Goal: Task Accomplishment & Management: Use online tool/utility

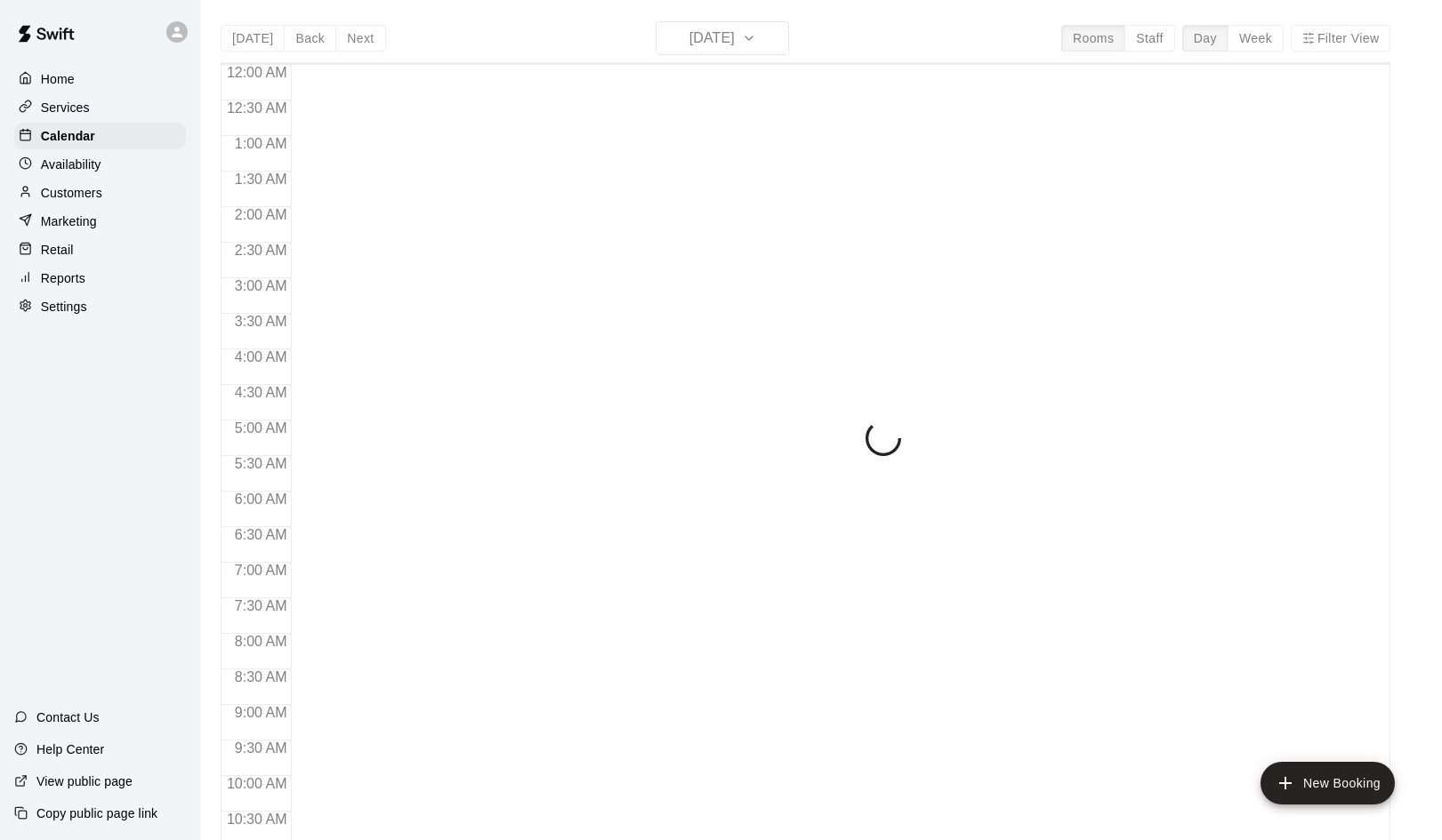
scroll to position [762, 0]
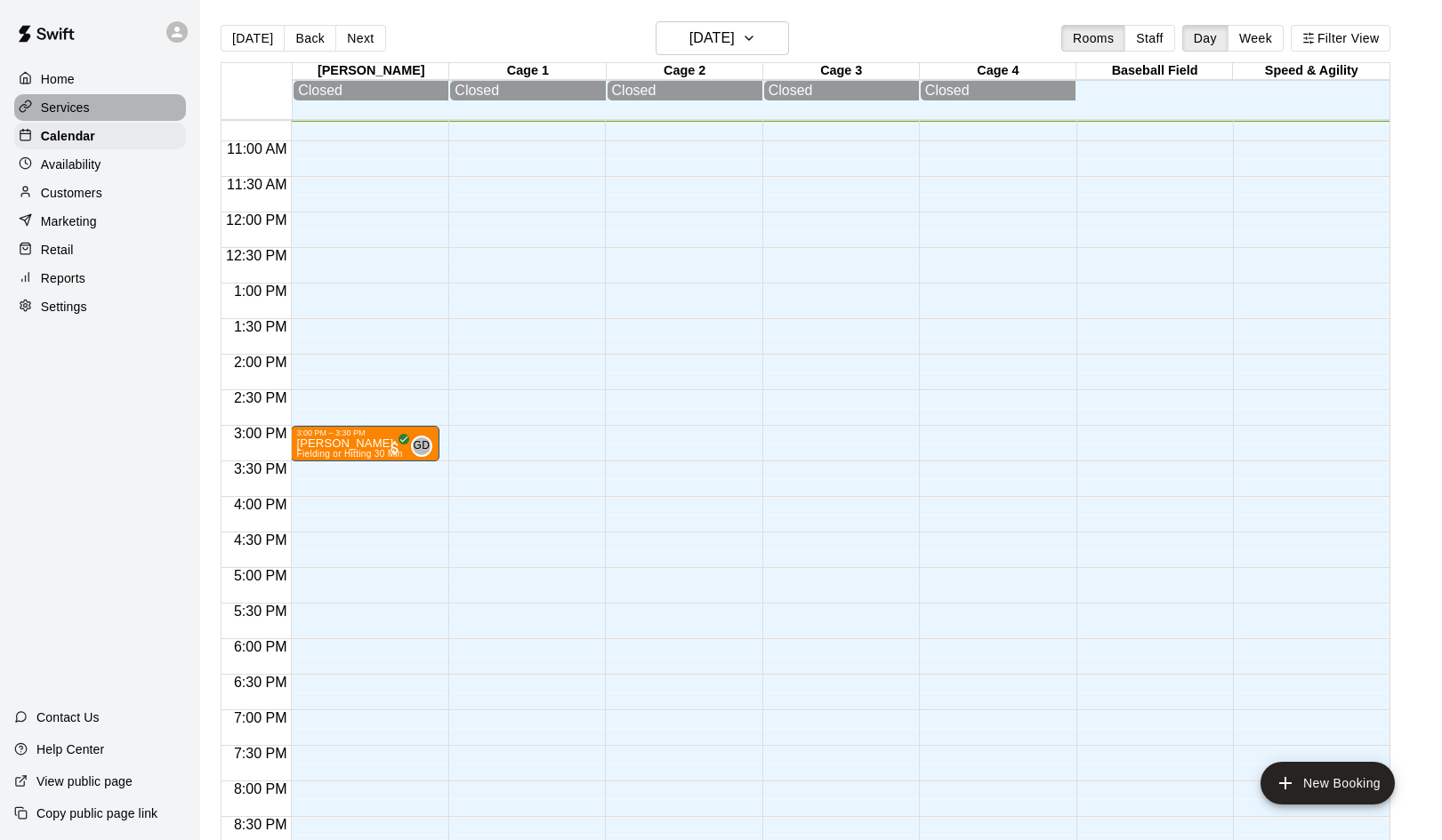
click at [70, 110] on p "Services" at bounding box center [65, 108] width 49 height 18
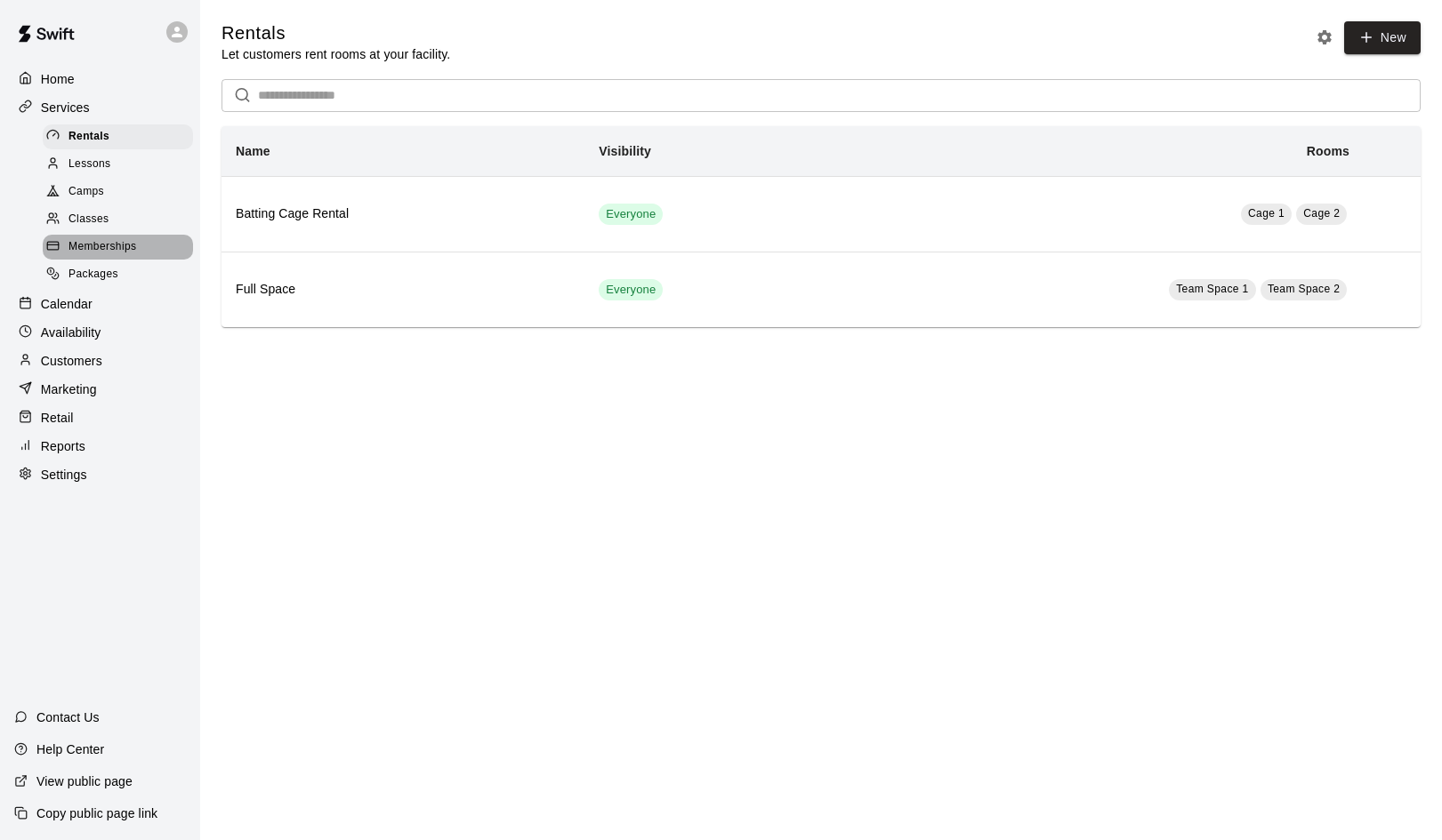
click at [92, 238] on span "Memberships" at bounding box center [102, 247] width 68 height 18
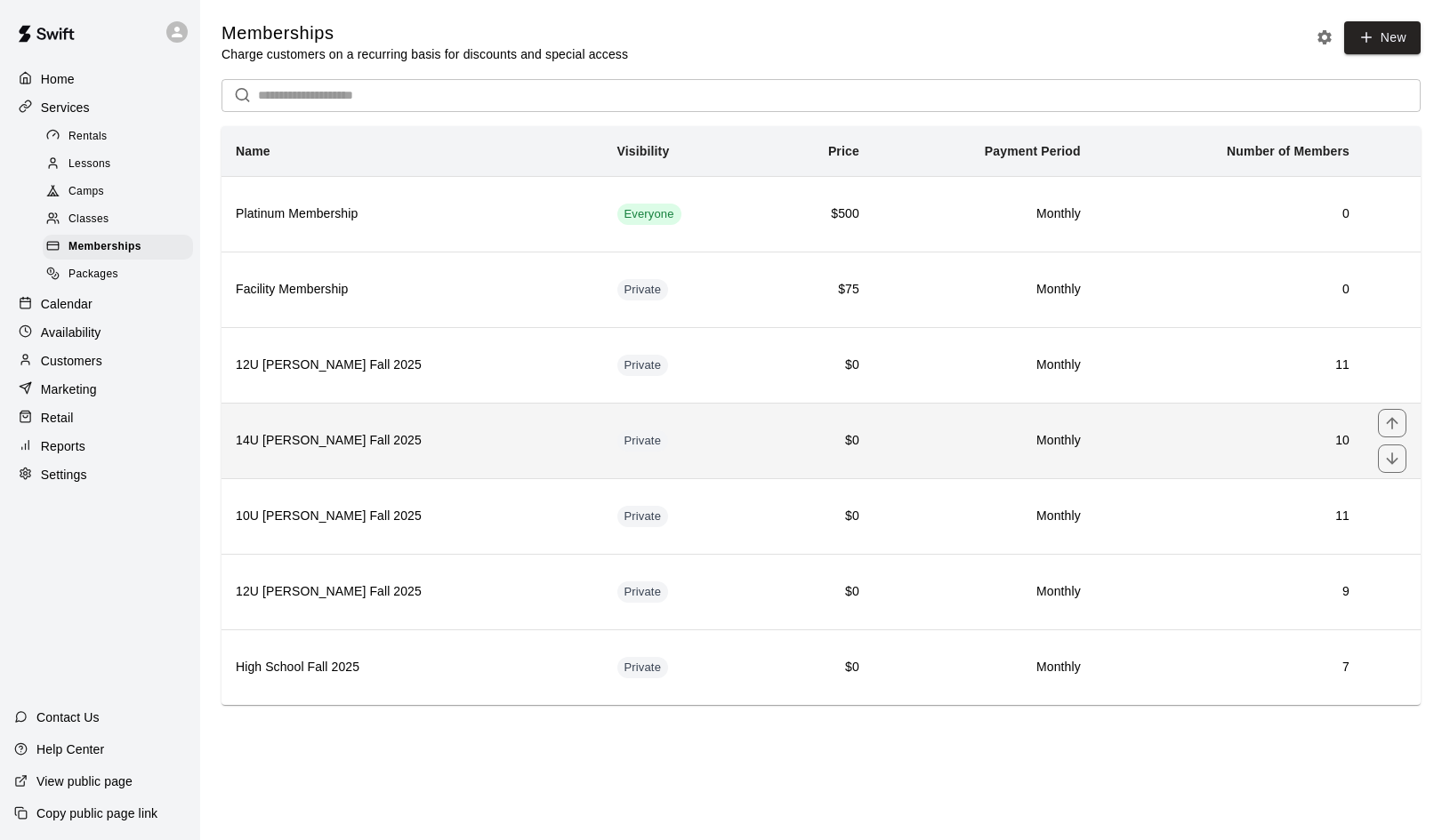
click at [306, 437] on h6 "14U [PERSON_NAME] Fall 2025" at bounding box center [412, 440] width 353 height 20
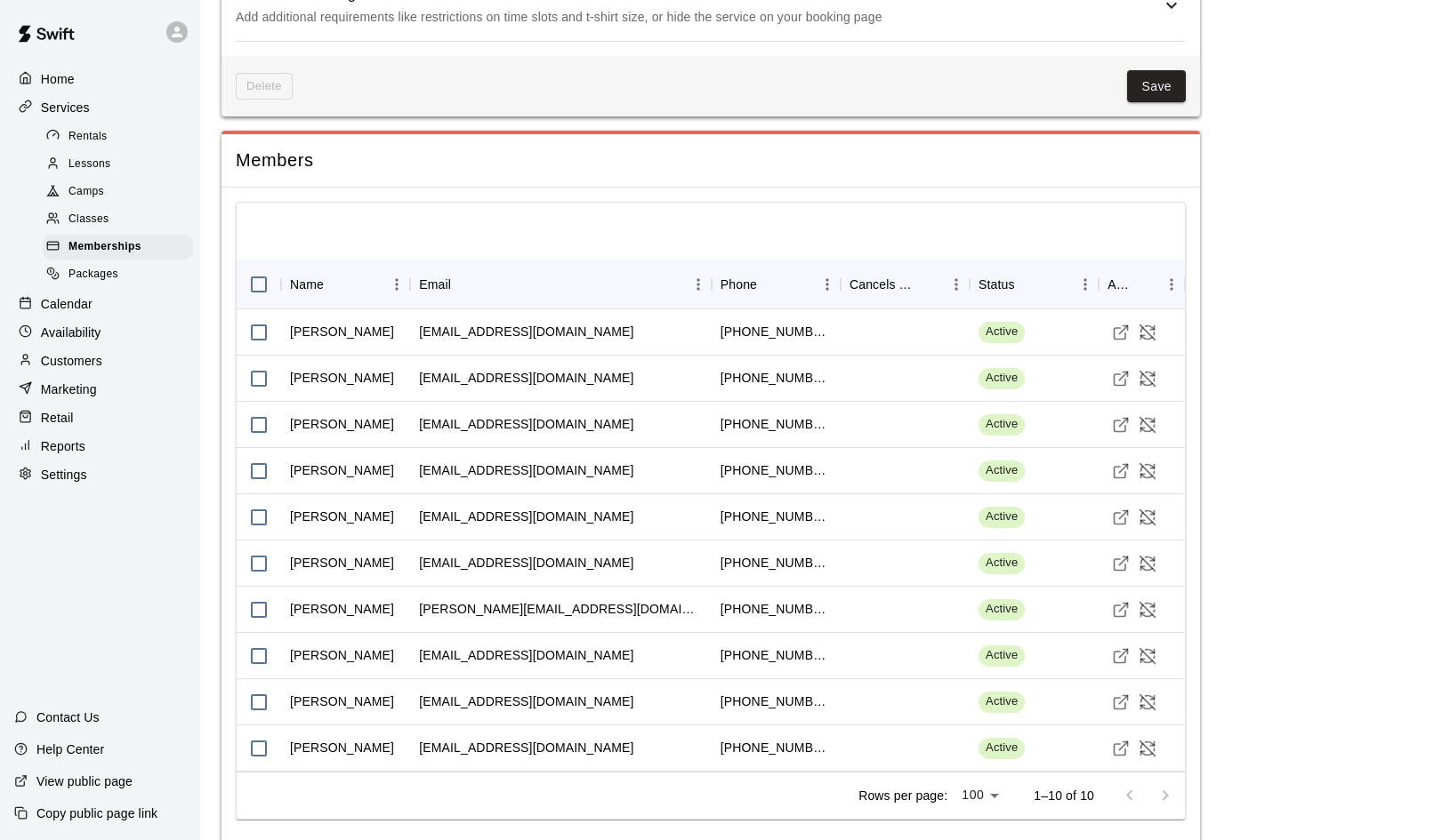
scroll to position [1417, 0]
click at [1118, 464] on icon "Visit customer profile" at bounding box center [1121, 473] width 18 height 18
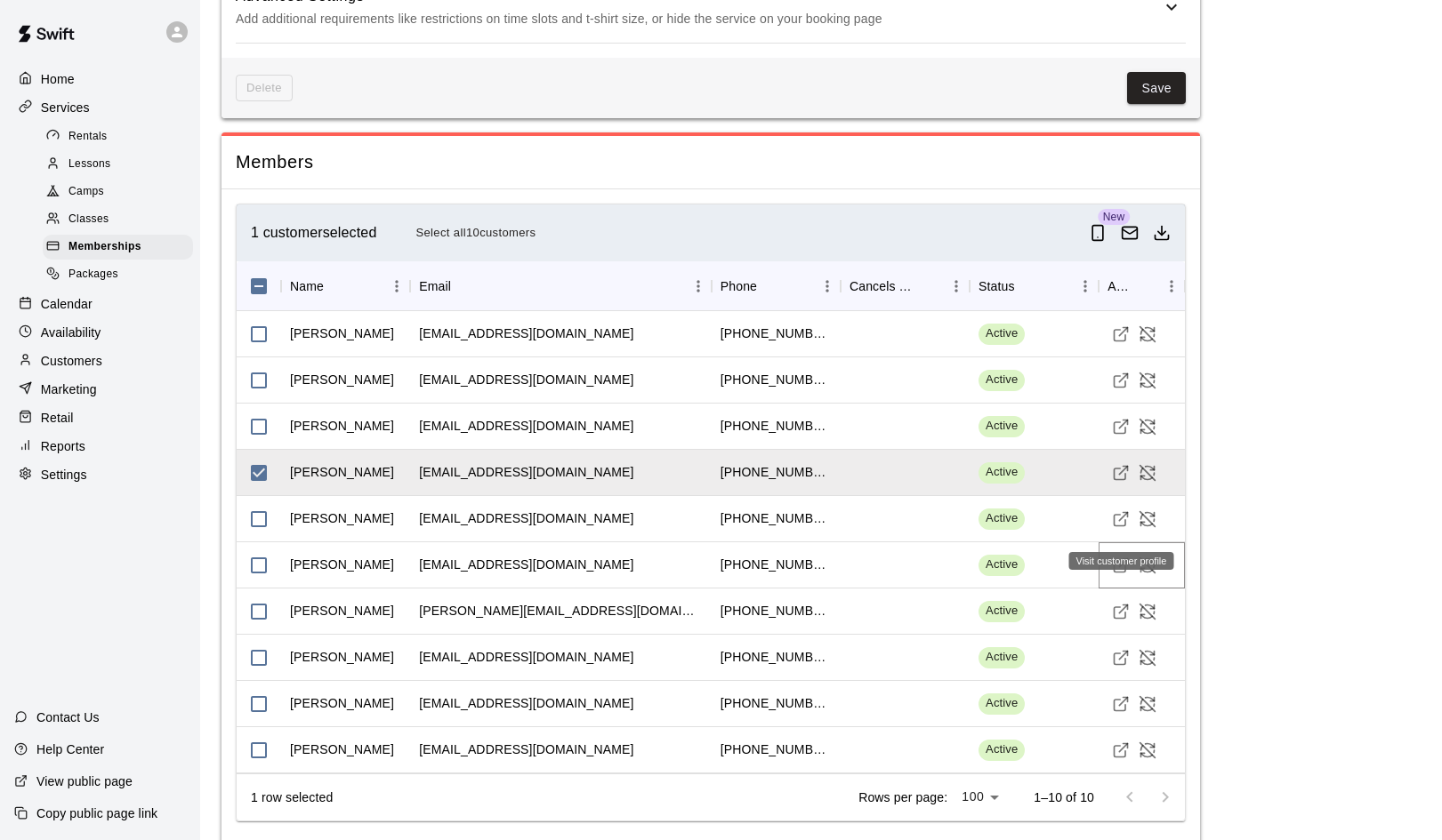
click at [1122, 557] on icon "Visit customer profile" at bounding box center [1121, 565] width 18 height 18
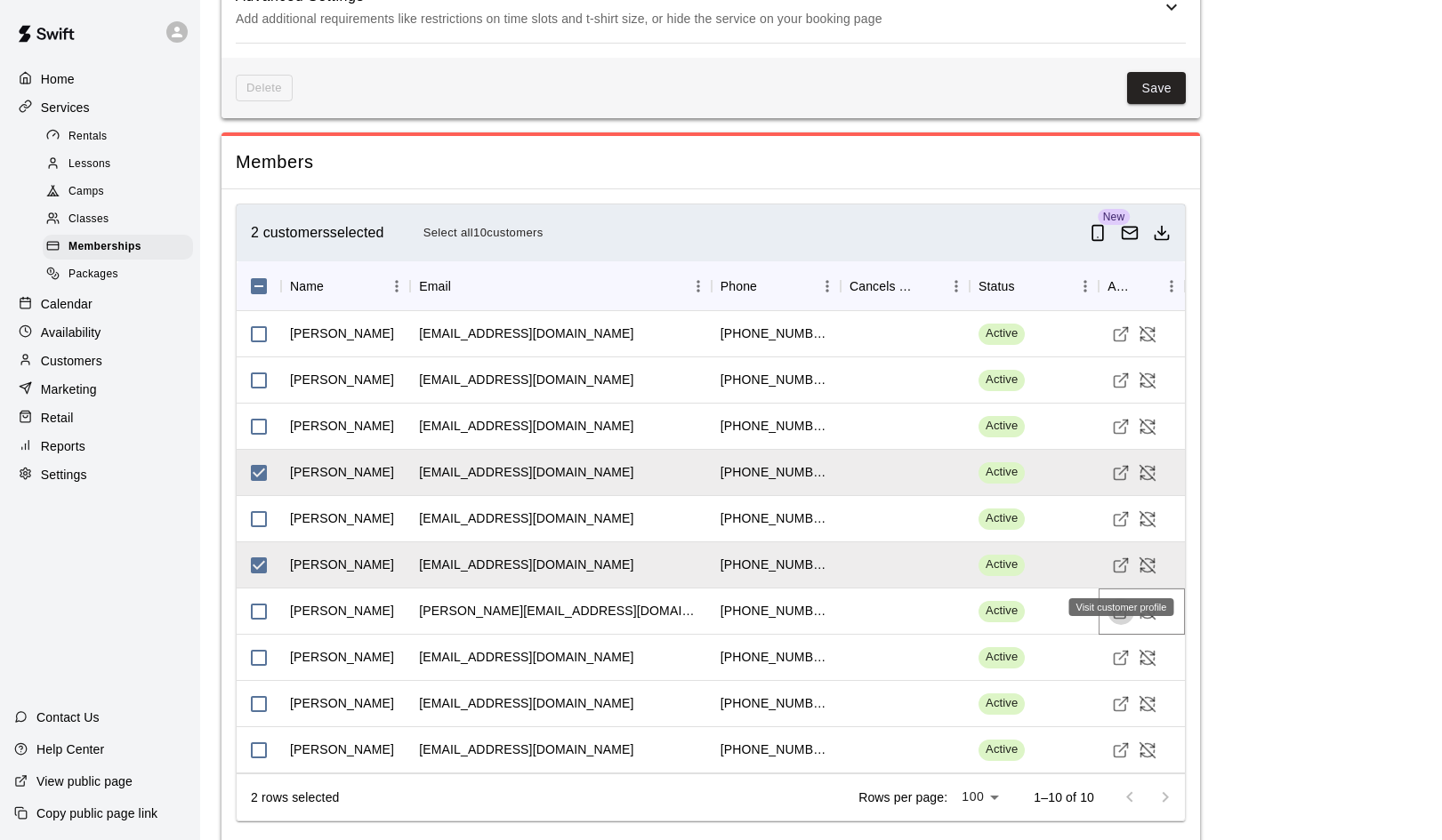
click at [1120, 603] on icon "Visit customer profile" at bounding box center [1121, 611] width 18 height 18
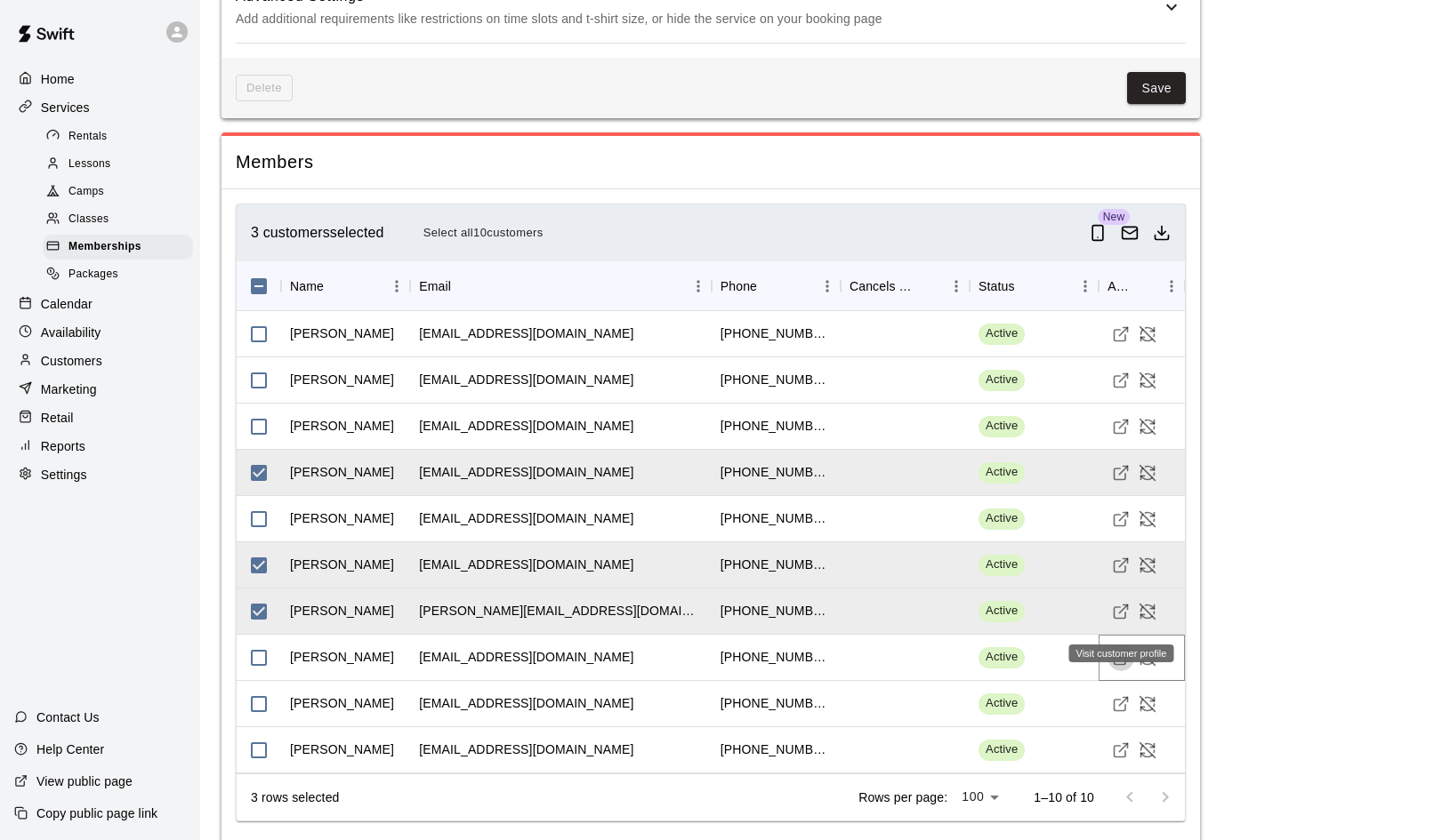
click at [1119, 649] on icon "Visit customer profile" at bounding box center [1121, 658] width 18 height 18
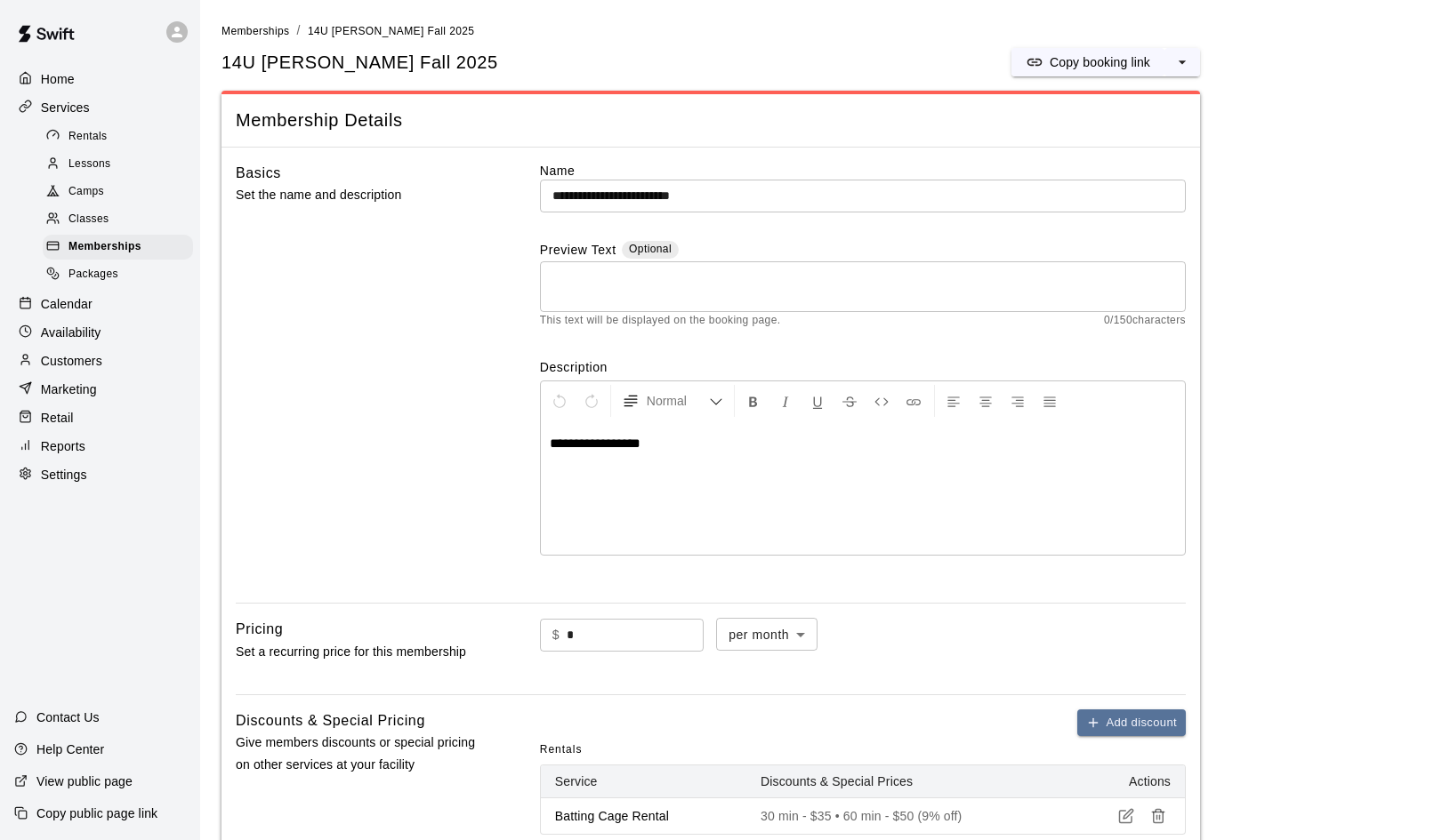
scroll to position [0, 0]
click at [74, 352] on p "Customers" at bounding box center [72, 360] width 61 height 18
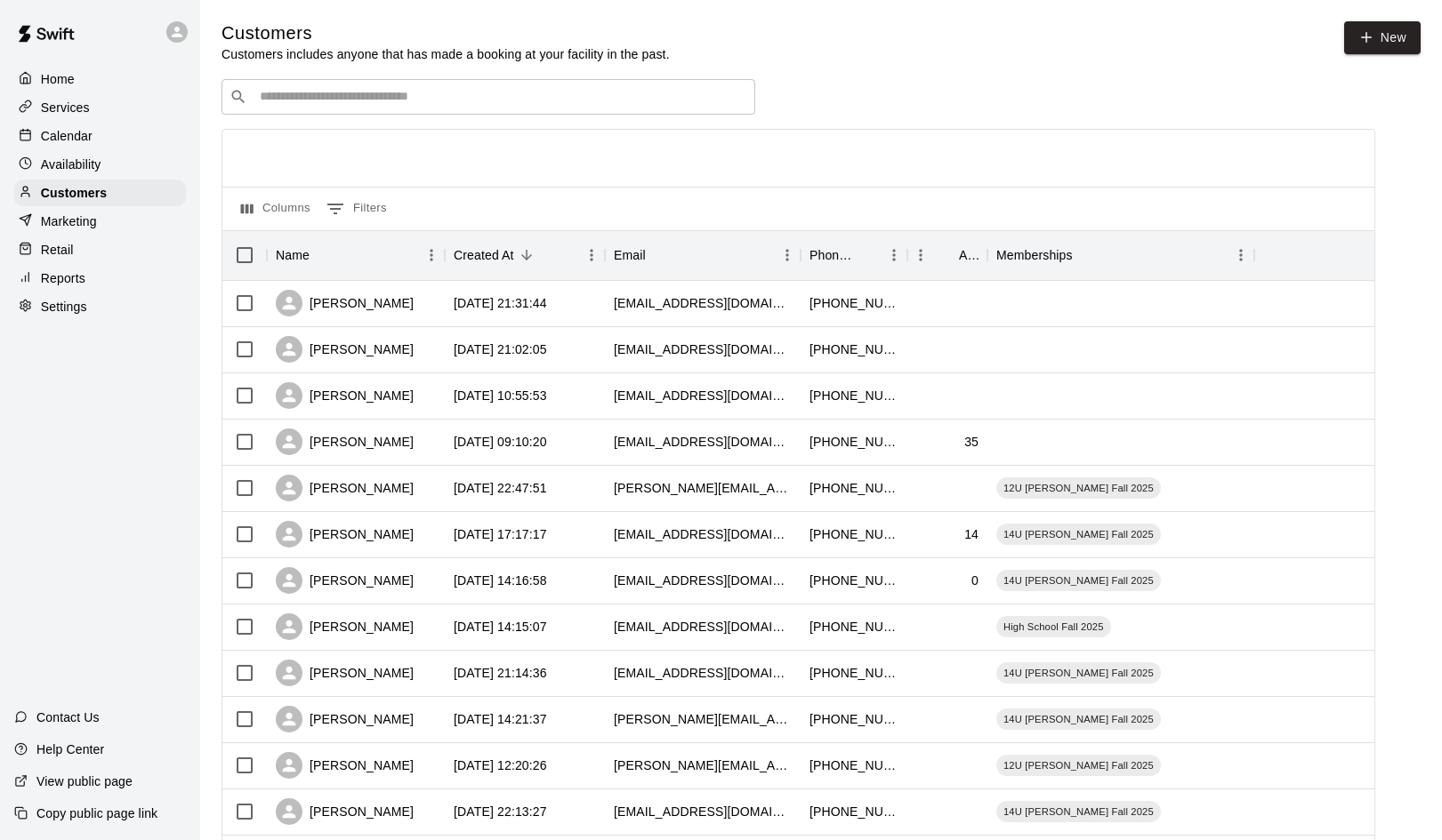
scroll to position [2, 0]
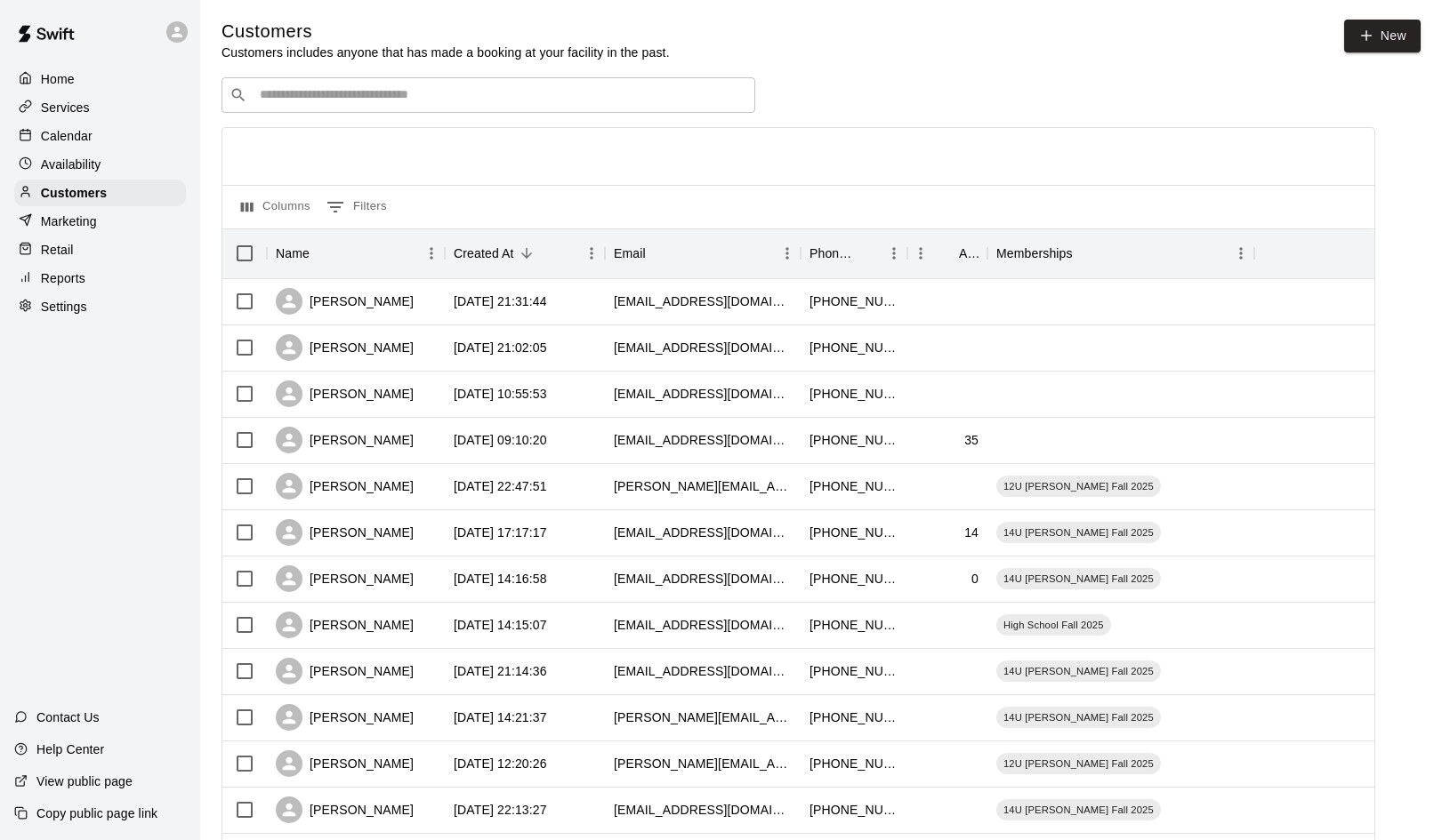
click at [394, 93] on input "Search customers by name or email" at bounding box center [501, 94] width 493 height 18
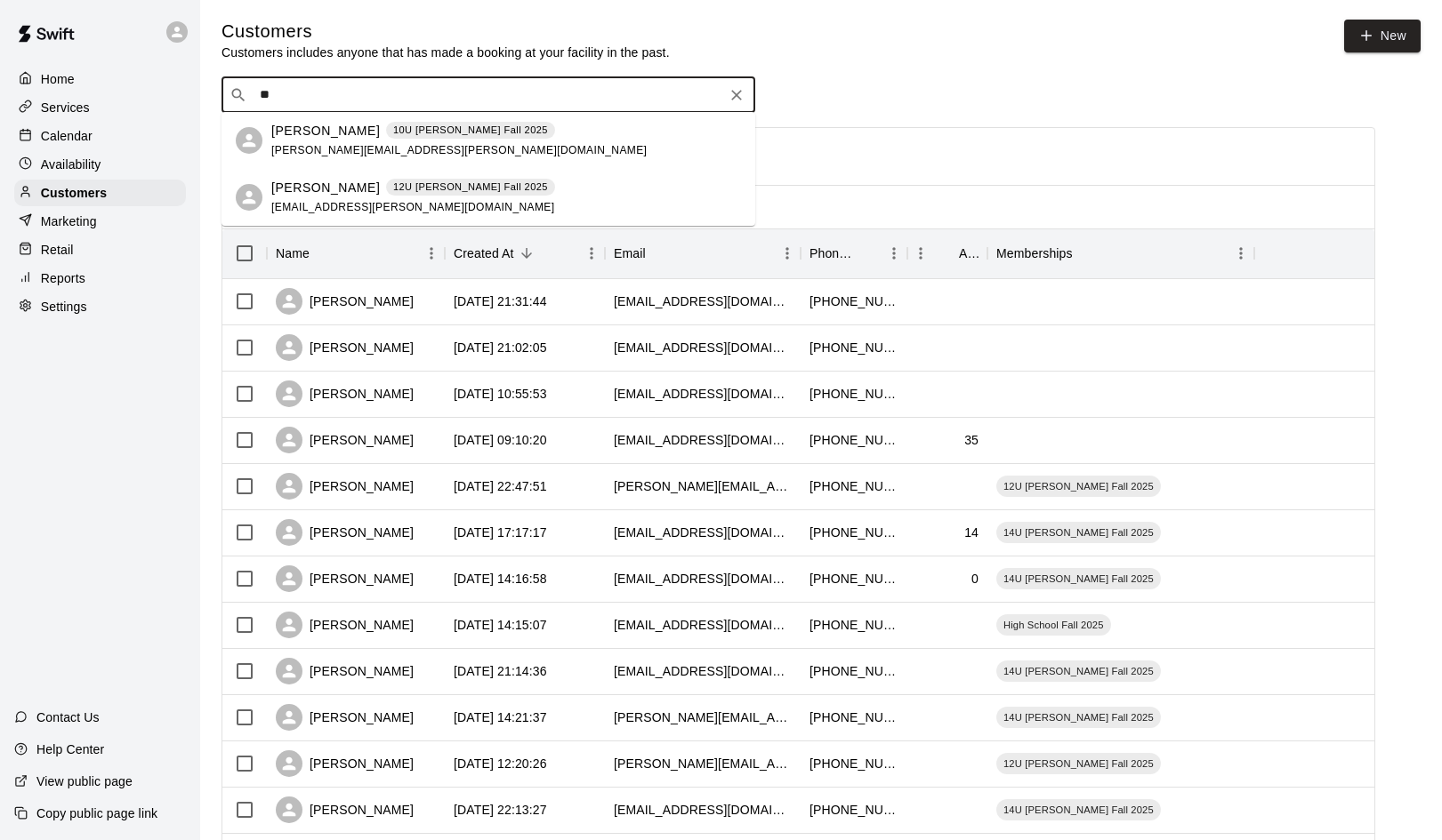
type input "*"
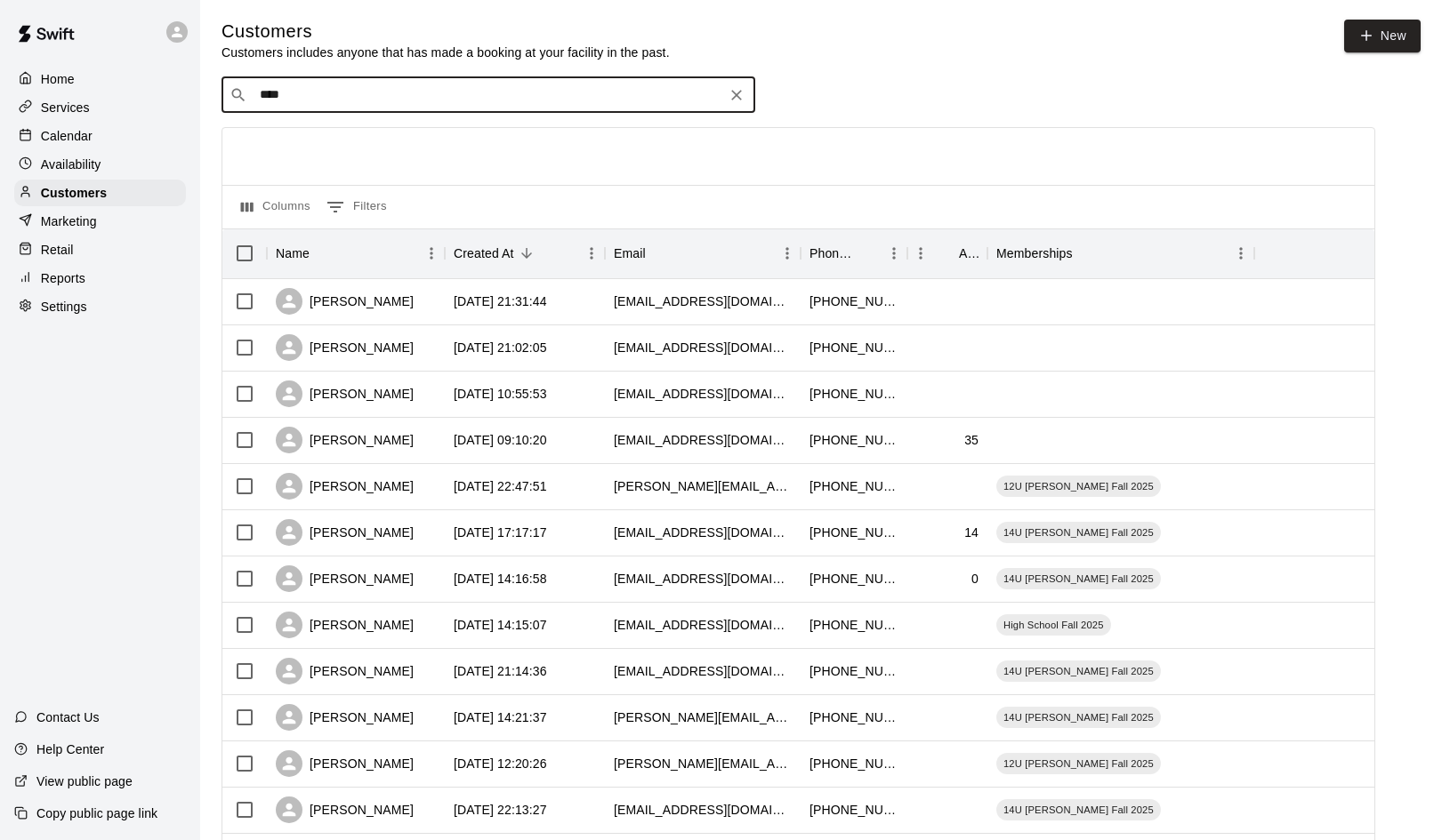
type input "*****"
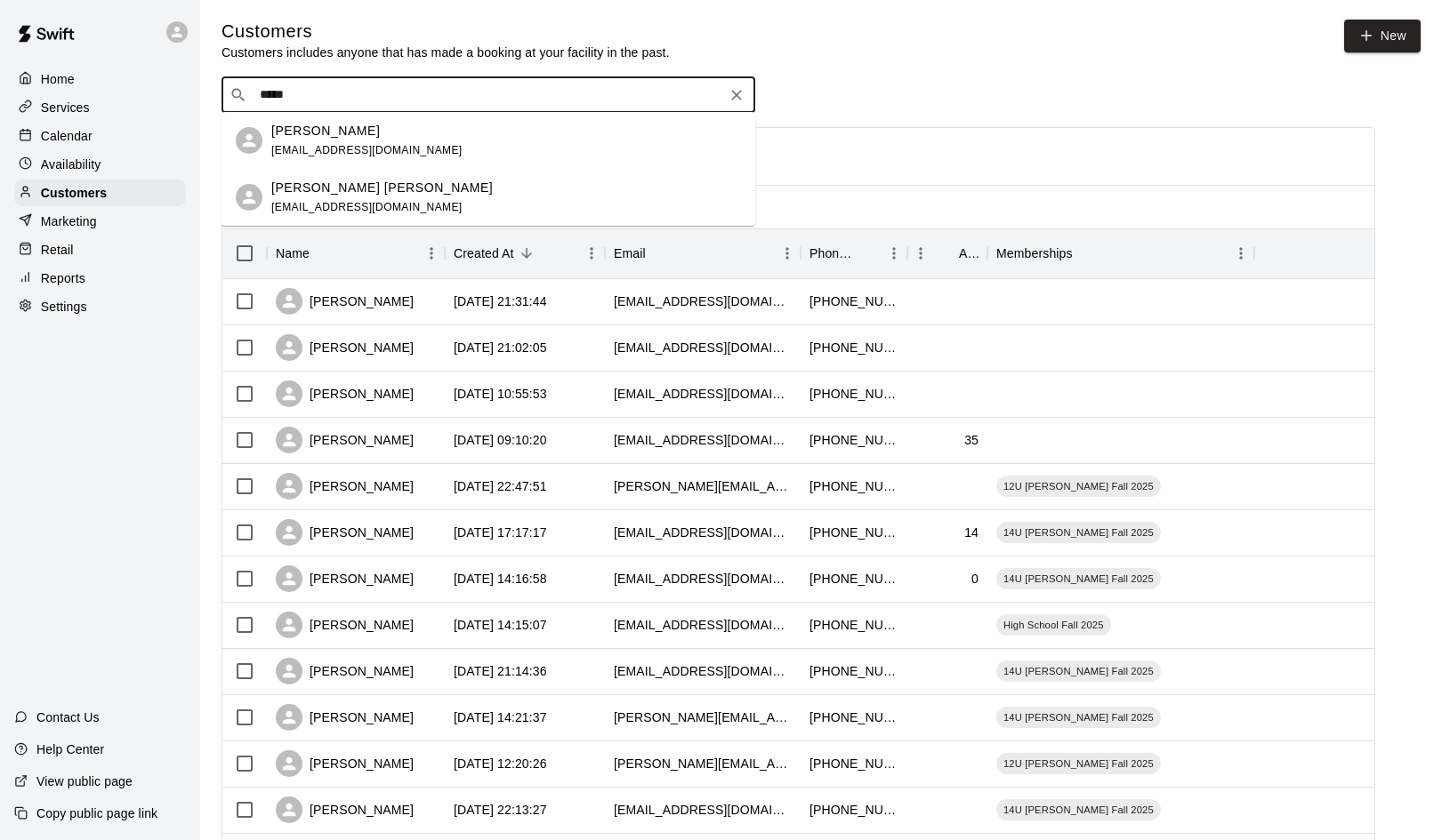
click at [549, 216] on div "Ryder Walsh caleb.walsh83@yahoo.com" at bounding box center [488, 197] width 534 height 57
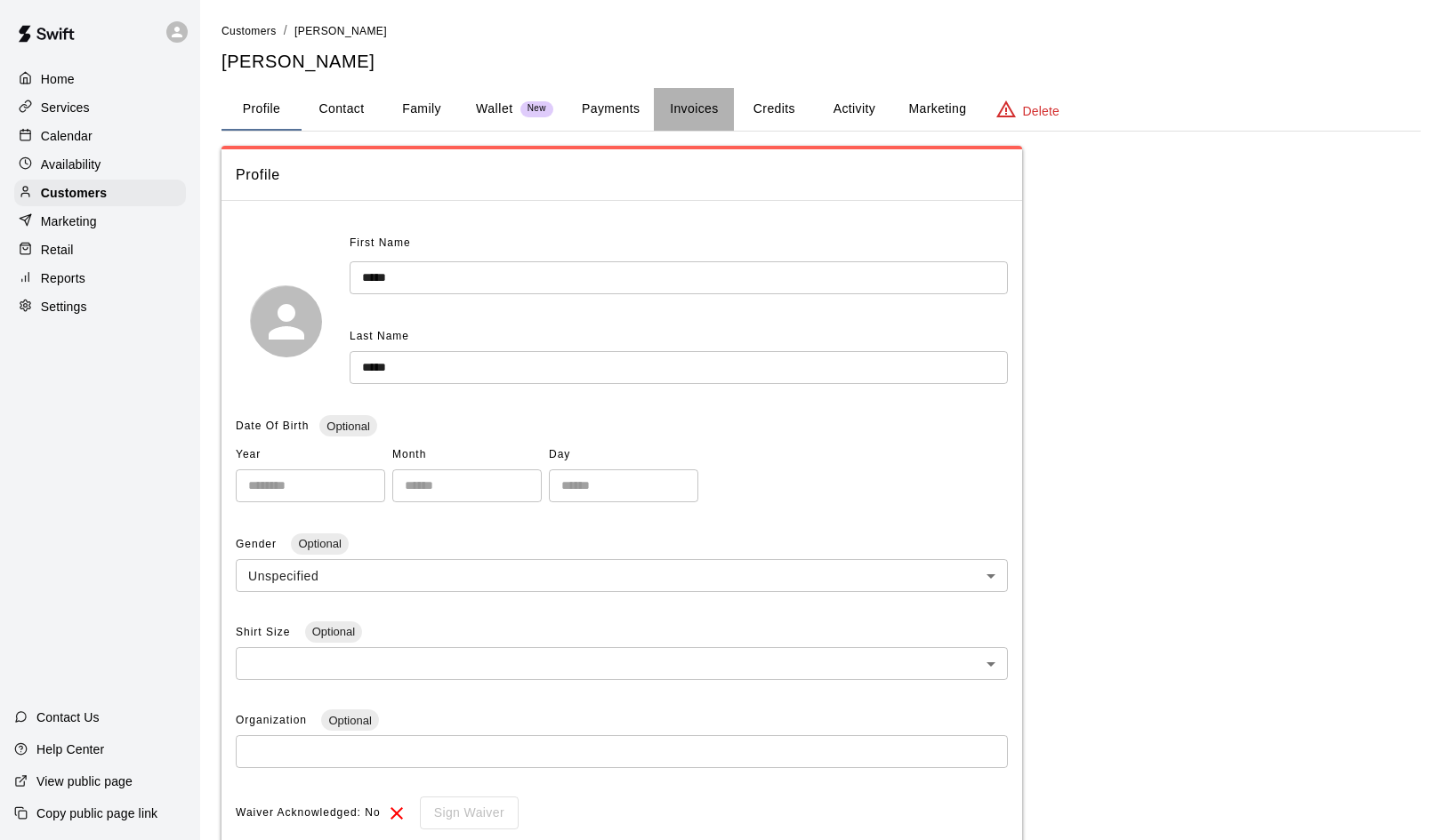
click at [695, 110] on button "Invoices" at bounding box center [693, 109] width 80 height 43
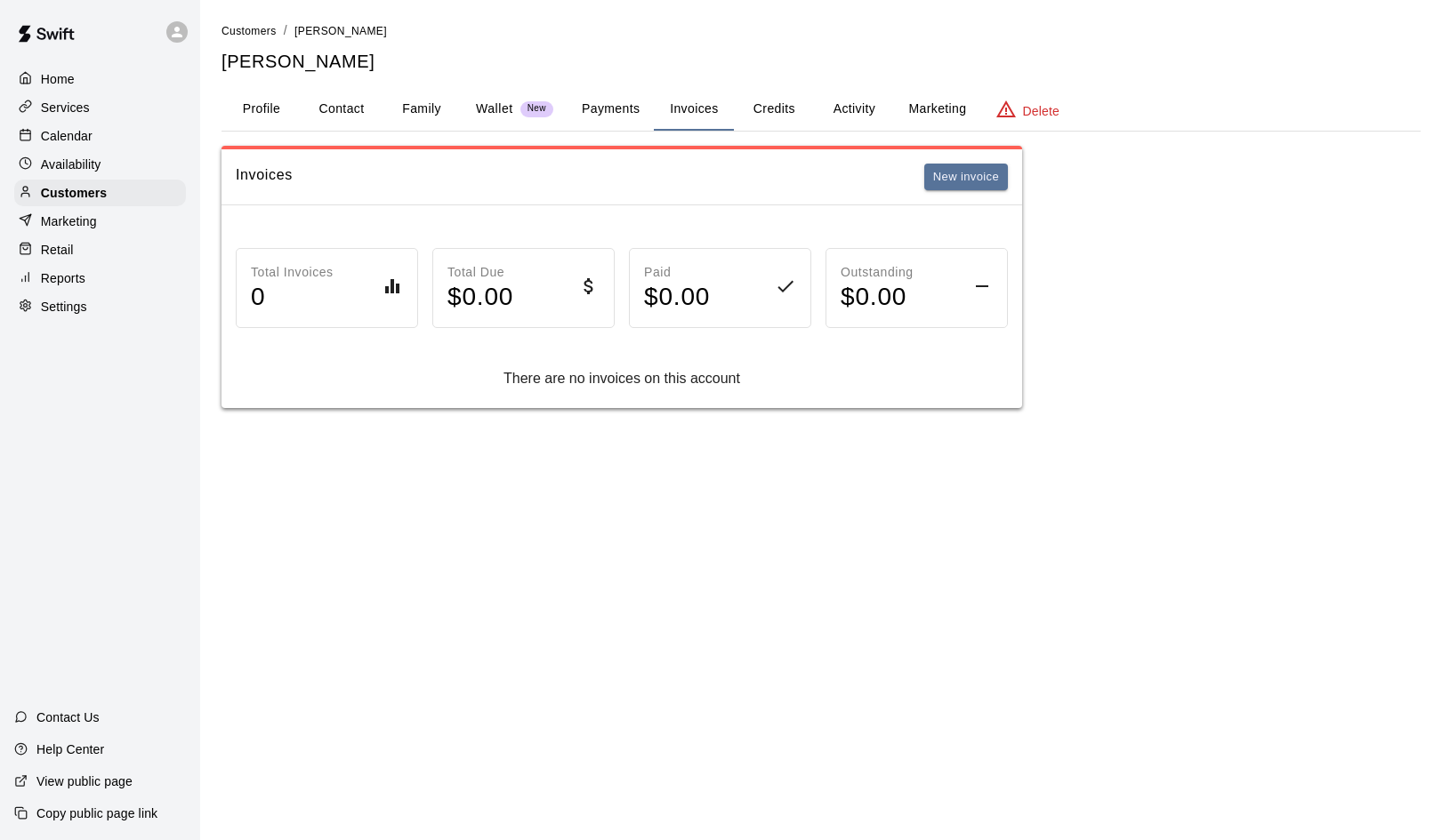
click at [621, 113] on button "Payments" at bounding box center [610, 109] width 86 height 43
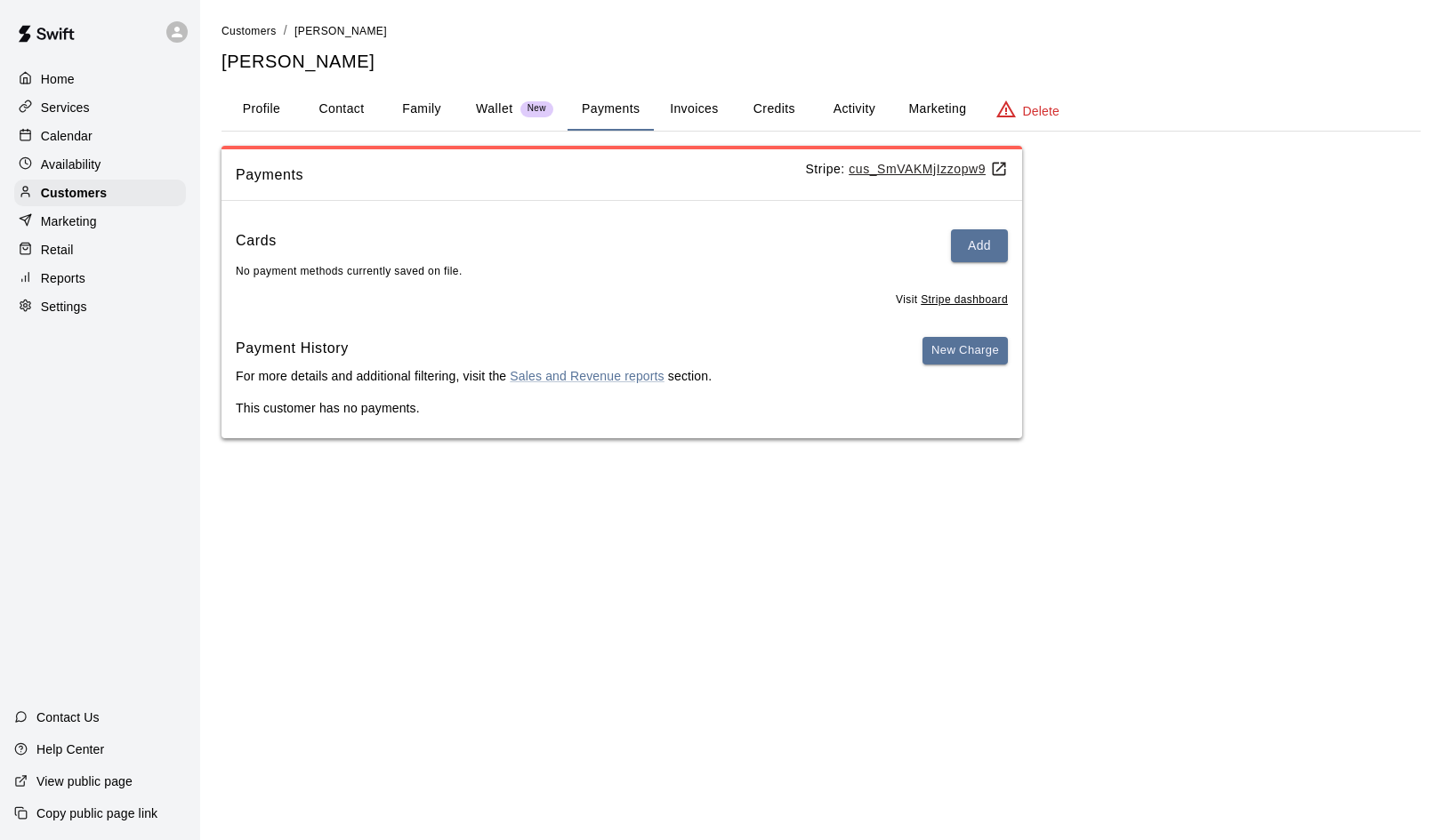
click at [418, 106] on button "Family" at bounding box center [422, 109] width 80 height 43
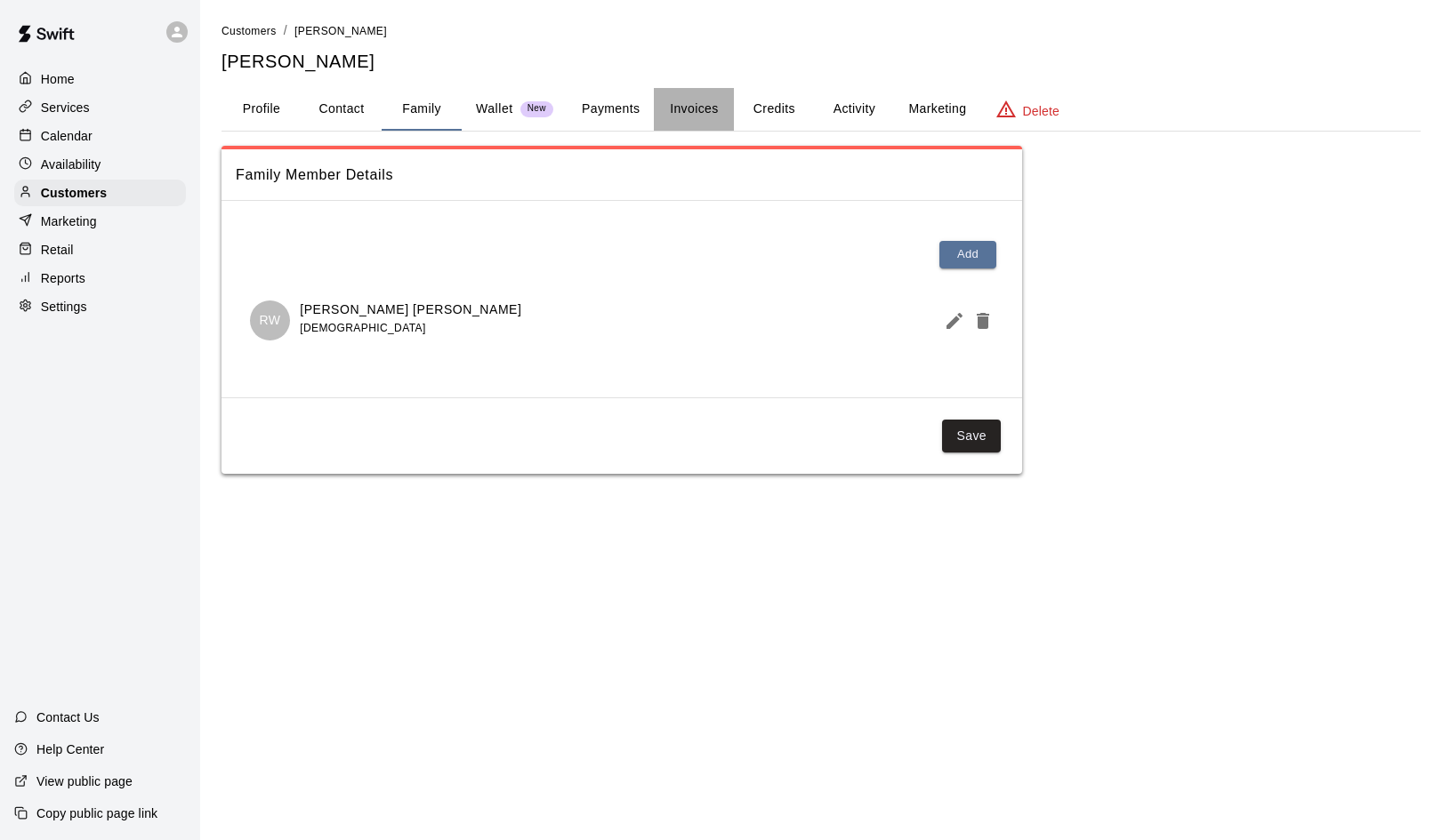
click at [695, 108] on button "Invoices" at bounding box center [693, 109] width 80 height 43
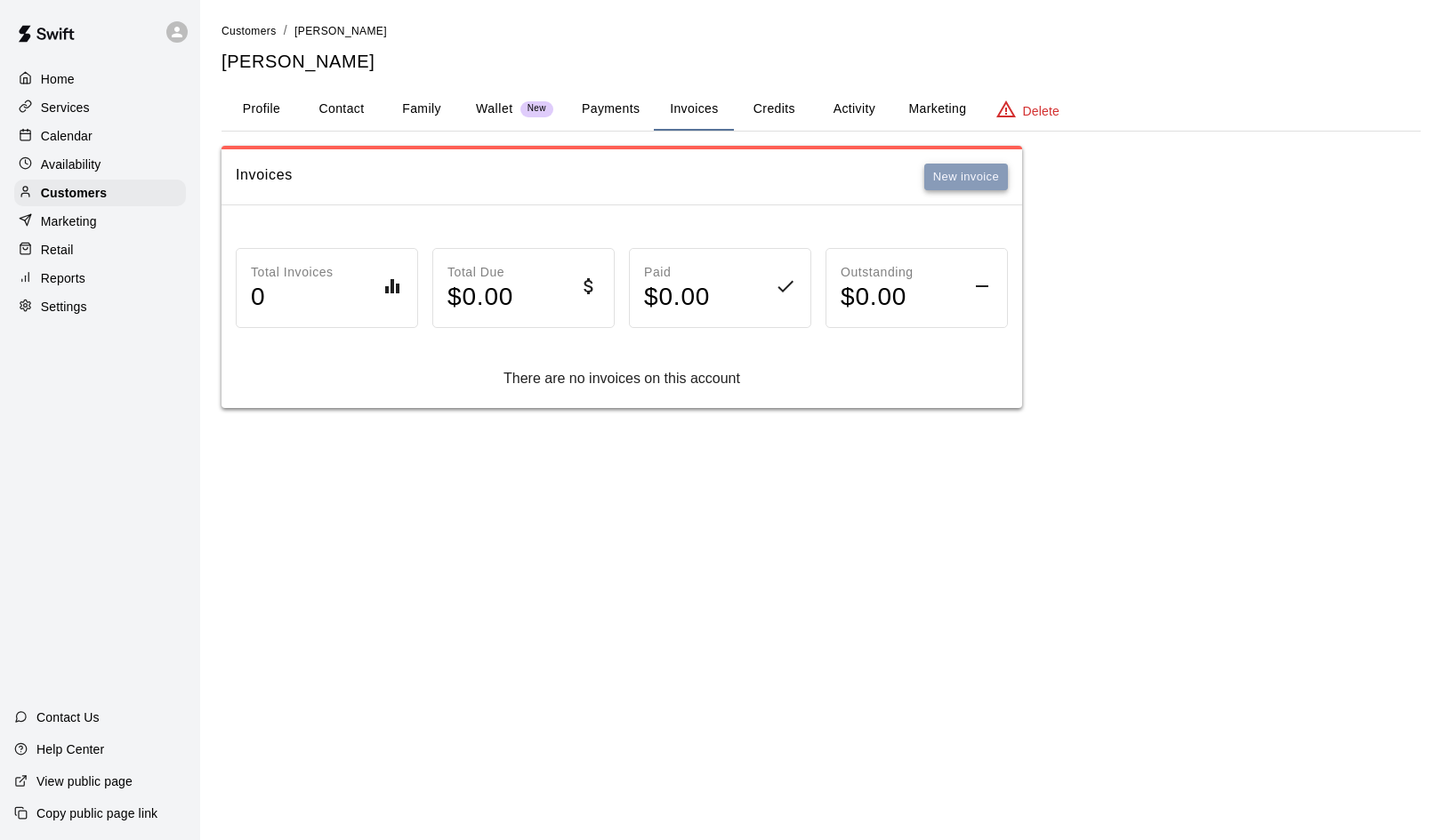
click at [958, 182] on button "New invoice" at bounding box center [966, 177] width 84 height 28
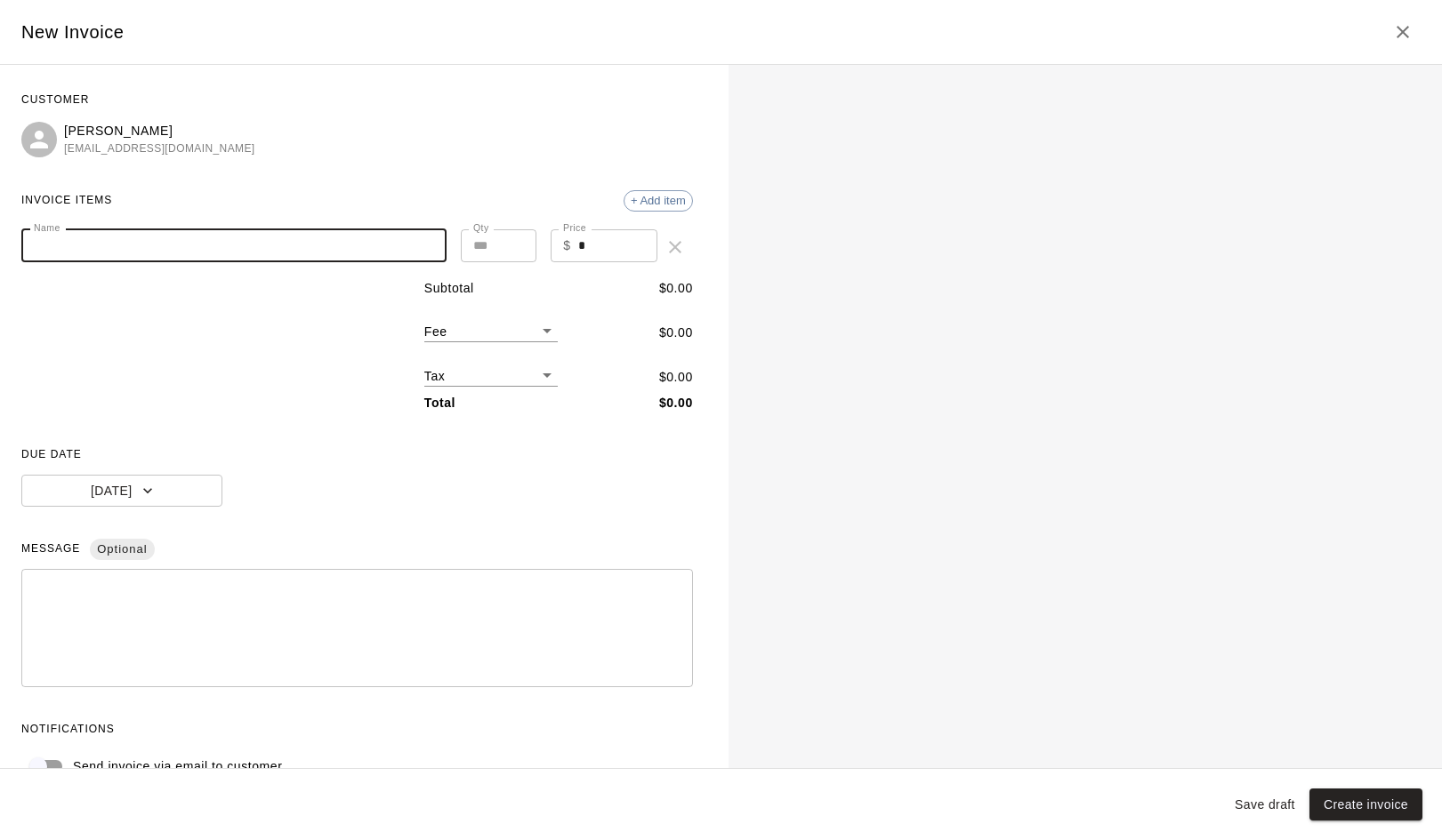
click at [196, 256] on input "Name" at bounding box center [234, 246] width 425 height 33
type input "**********"
click at [579, 246] on input "*" at bounding box center [617, 246] width 79 height 33
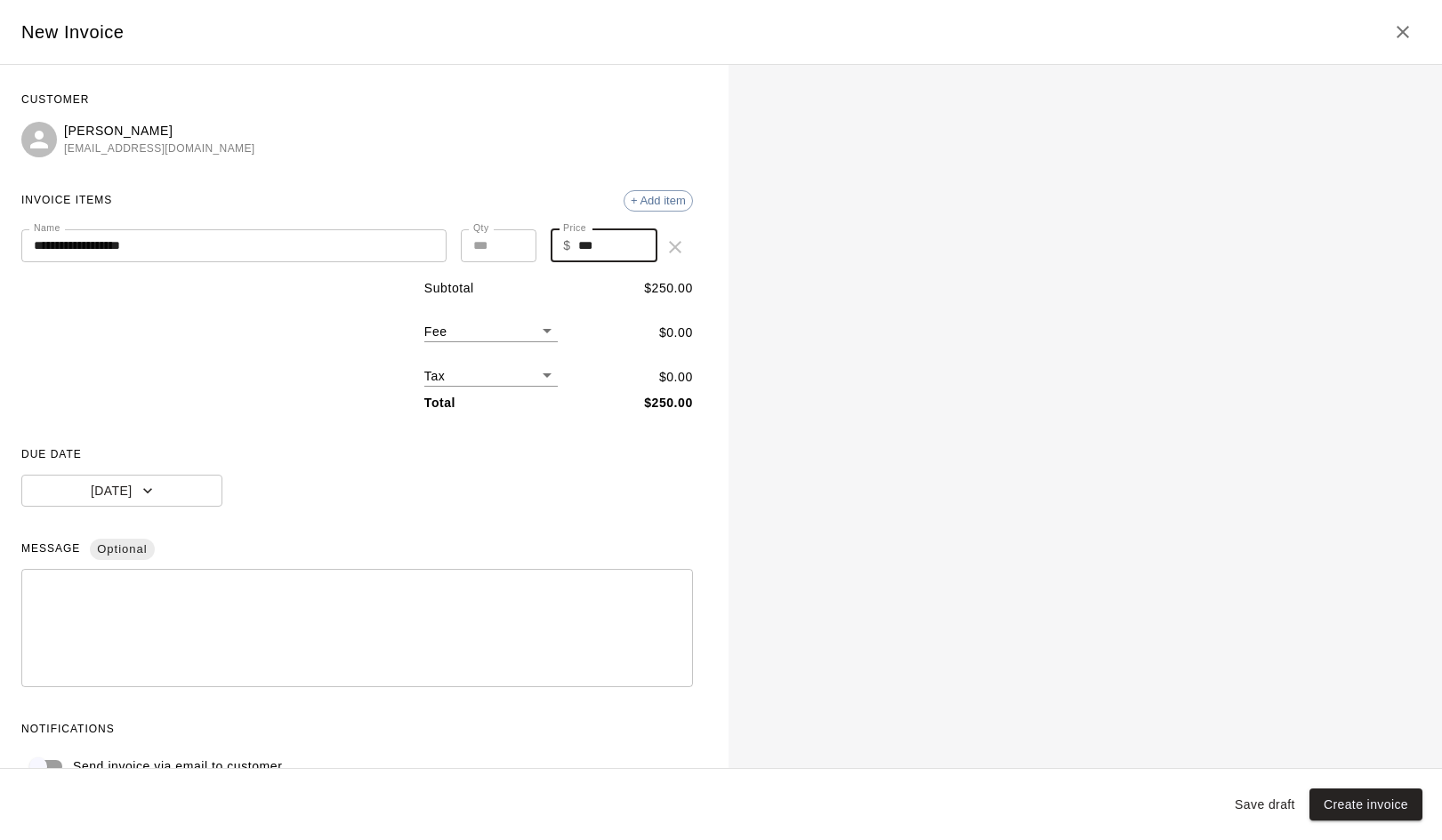
type input "***"
click at [304, 472] on div "DUE DATE Today" at bounding box center [357, 474] width 671 height 66
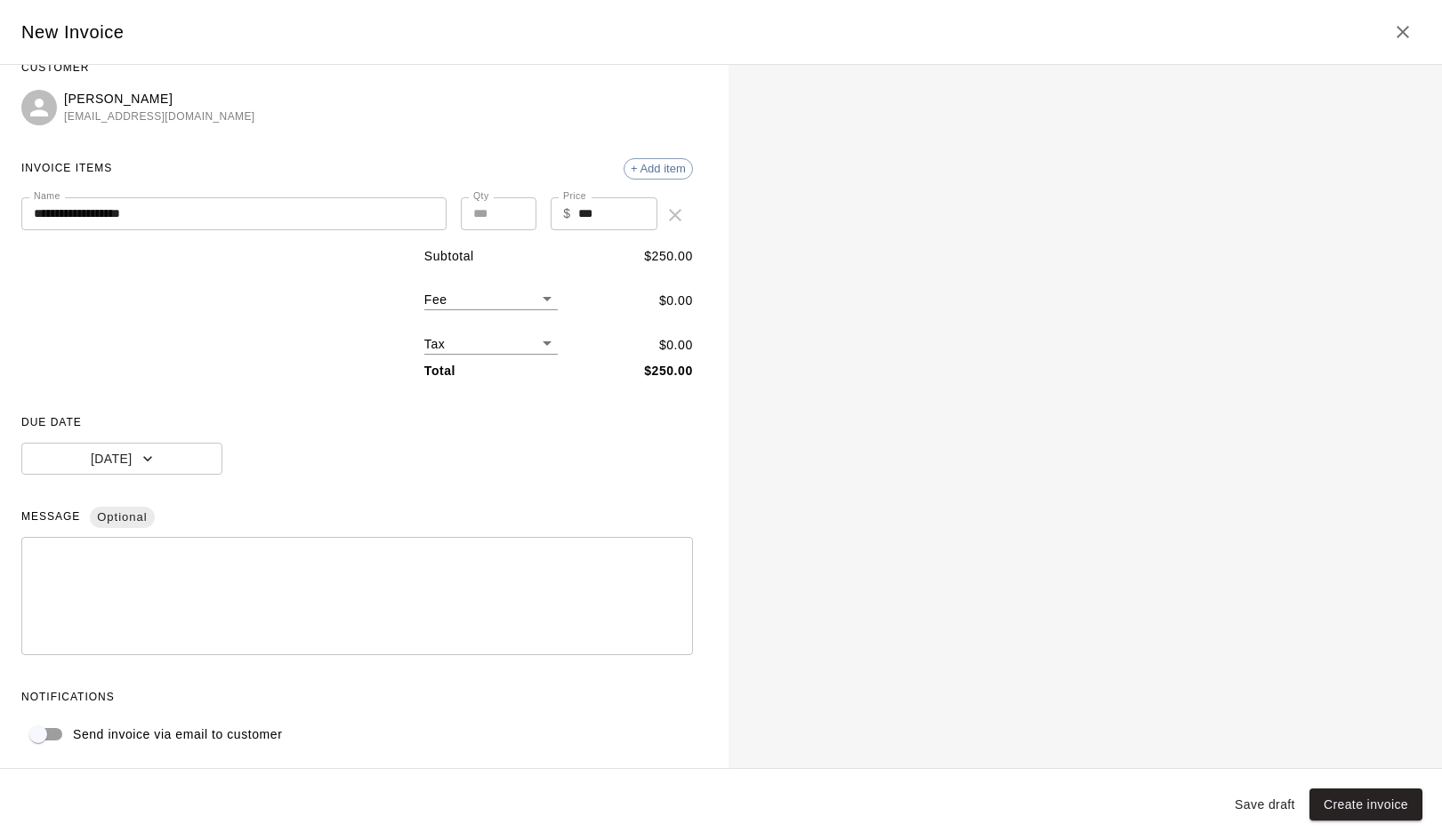
scroll to position [31, 0]
click at [1373, 801] on button "Create invoice" at bounding box center [1366, 805] width 113 height 33
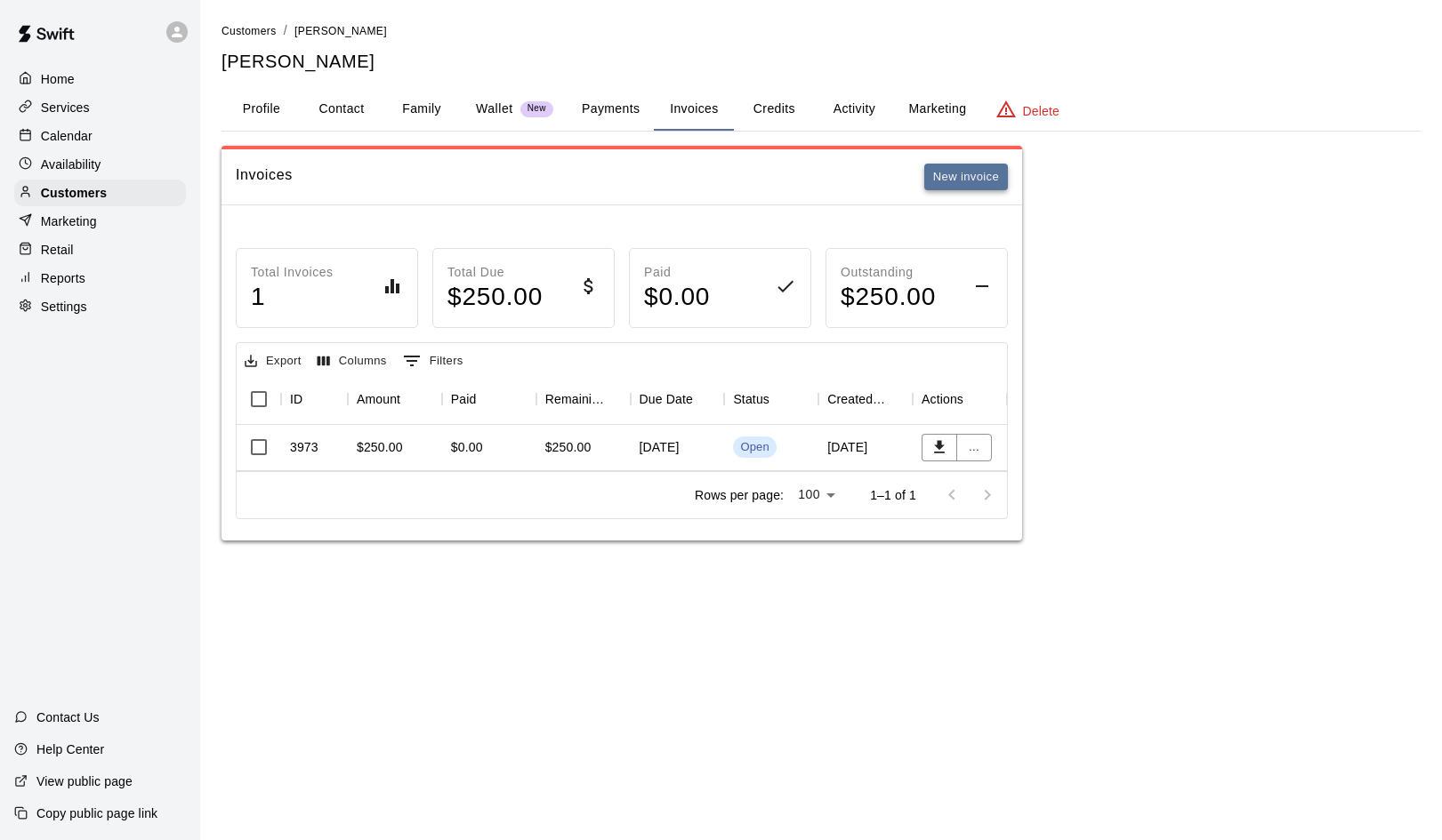
click at [955, 174] on button "New invoice" at bounding box center [966, 177] width 84 height 28
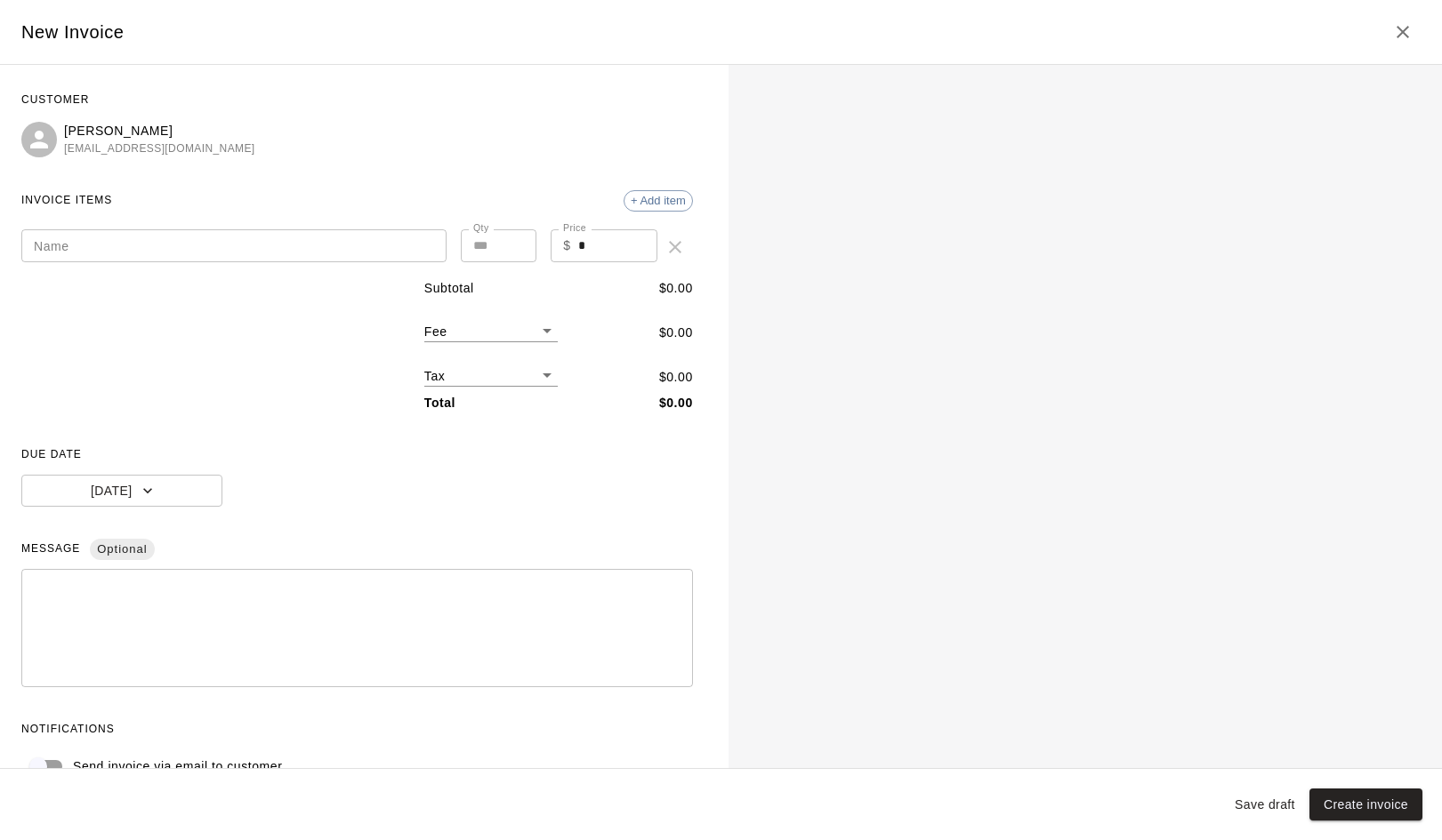
click at [167, 241] on input "Name" at bounding box center [234, 246] width 425 height 33
type input "**********"
click at [579, 240] on input "*" at bounding box center [617, 246] width 79 height 33
type input "***"
click at [230, 468] on div "DUE DATE Today" at bounding box center [357, 474] width 671 height 66
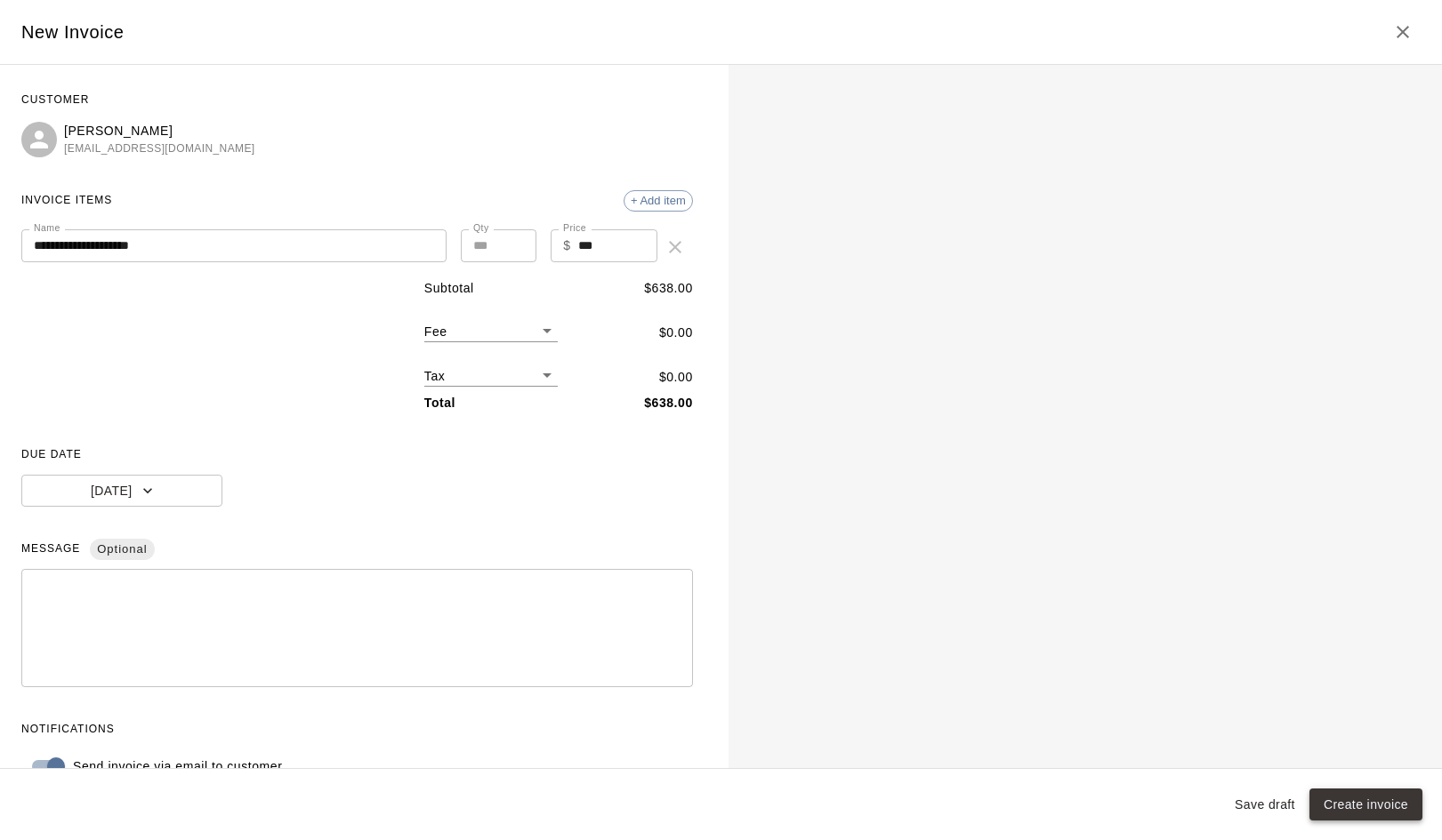
click at [1345, 805] on button "Create invoice" at bounding box center [1366, 805] width 113 height 33
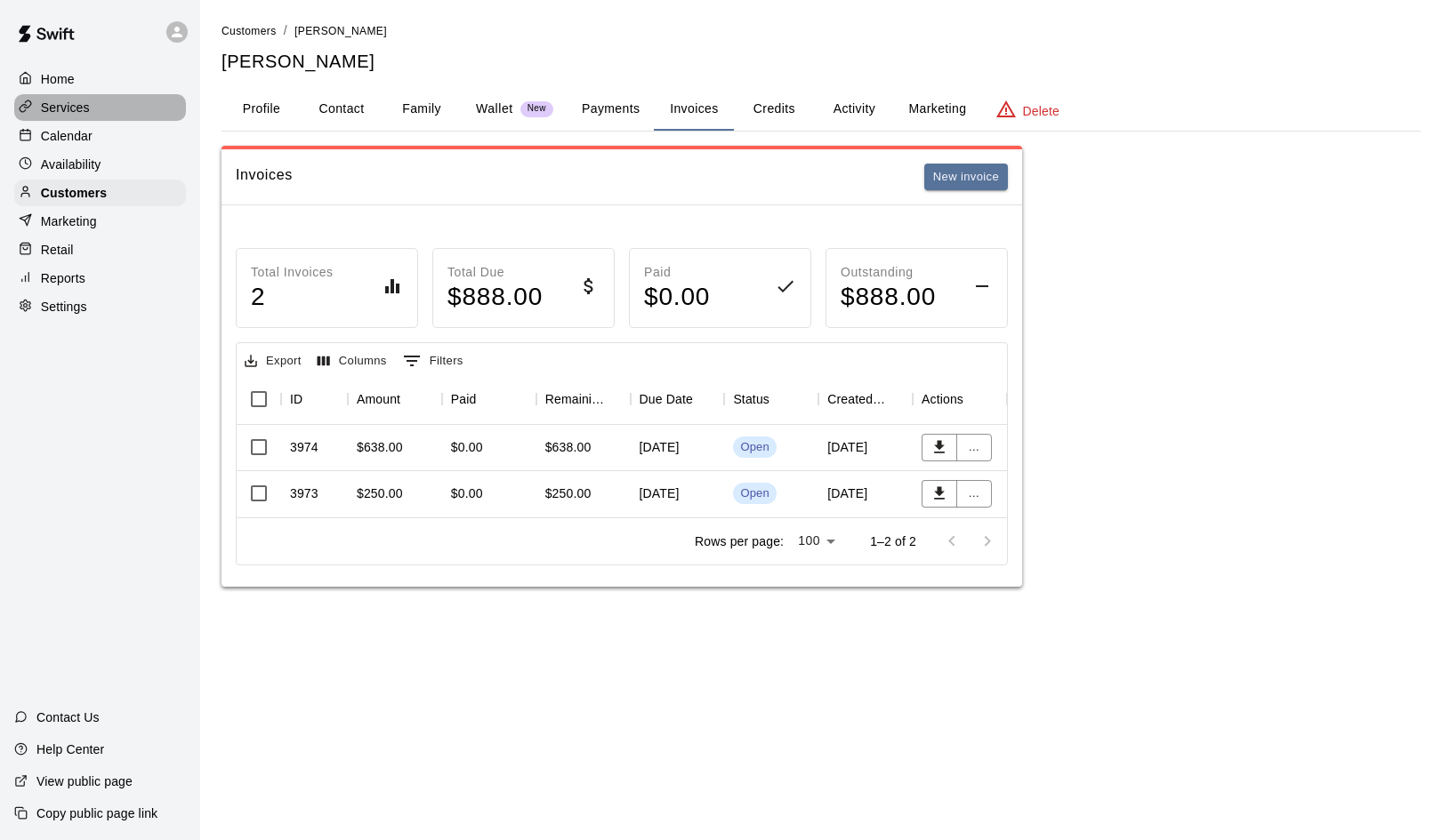
click at [59, 104] on p "Services" at bounding box center [65, 108] width 49 height 18
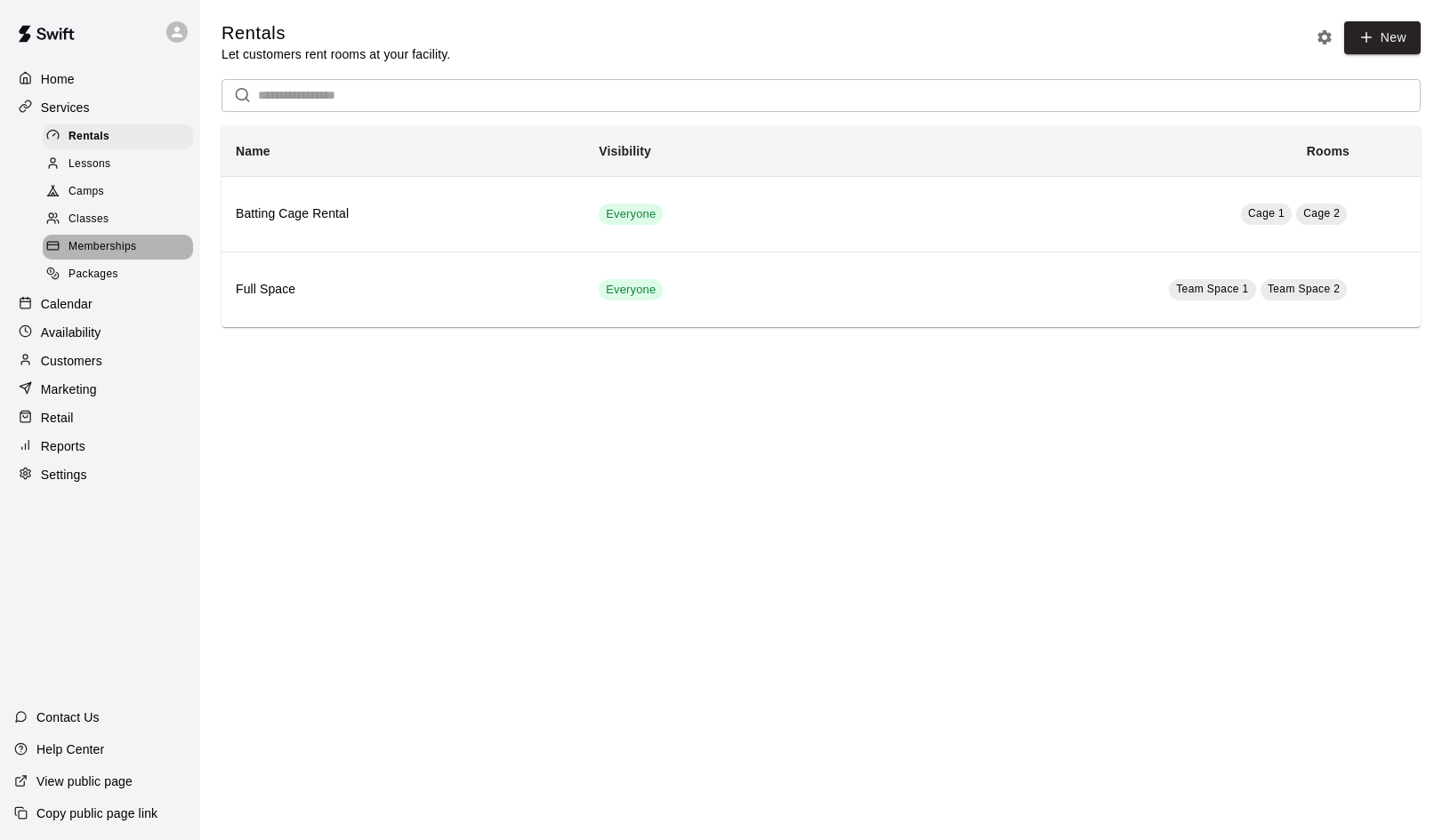
click at [77, 242] on span "Memberships" at bounding box center [102, 247] width 68 height 18
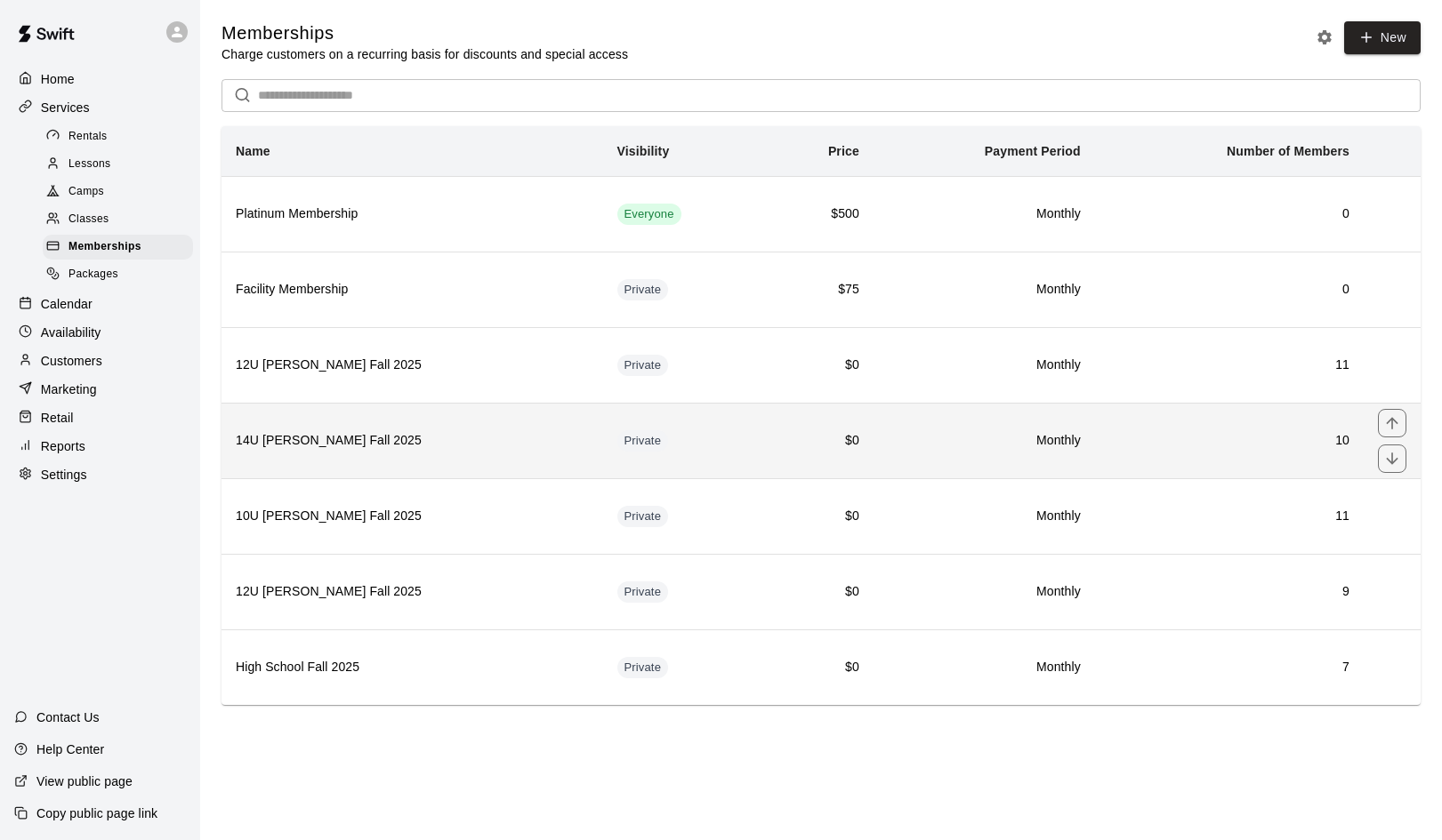
click at [312, 437] on h6 "14U [PERSON_NAME] Fall 2025" at bounding box center [412, 440] width 353 height 20
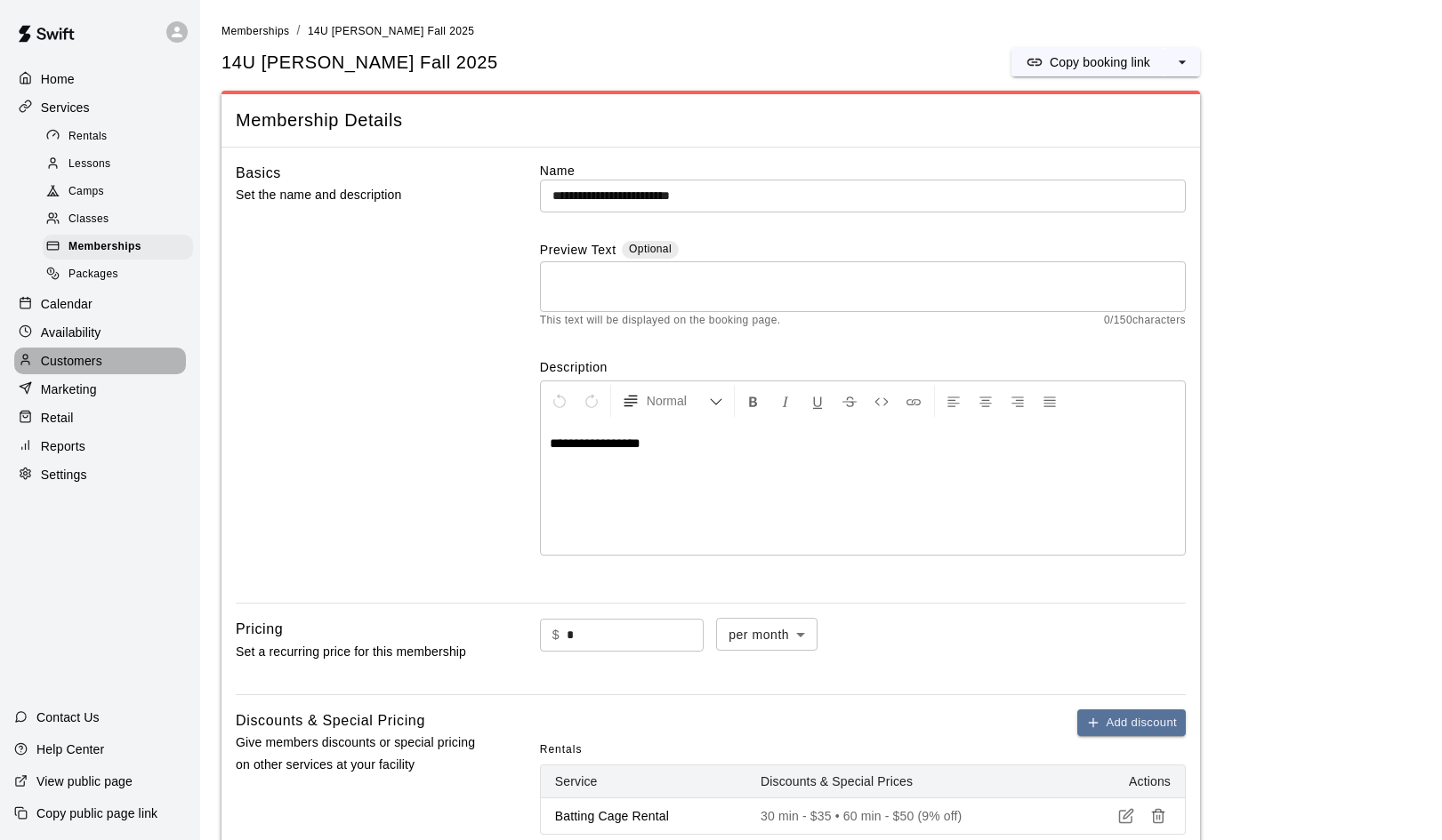
click at [71, 357] on p "Customers" at bounding box center [72, 360] width 61 height 18
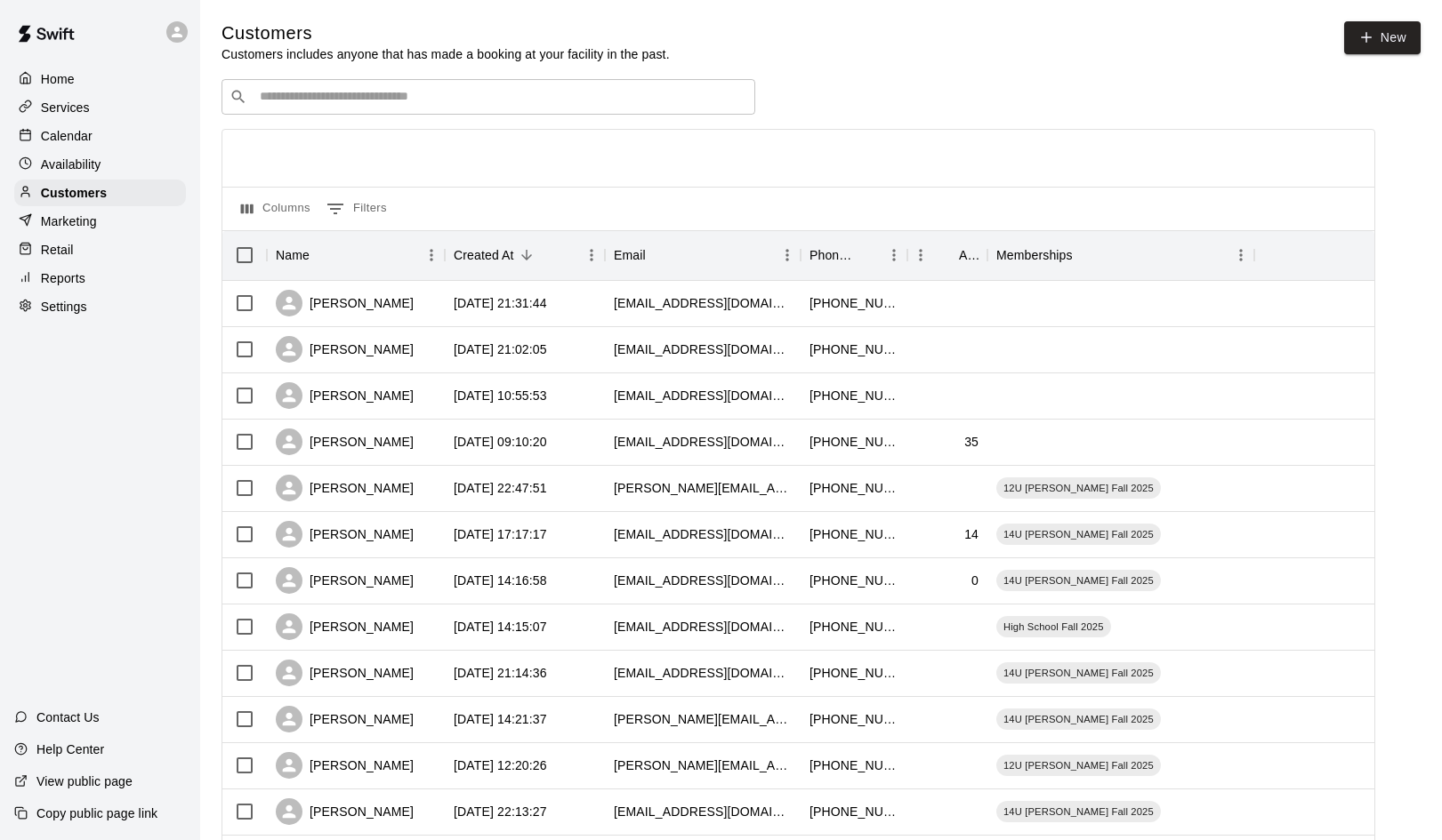
click at [278, 99] on input "Search customers by name or email" at bounding box center [501, 96] width 493 height 18
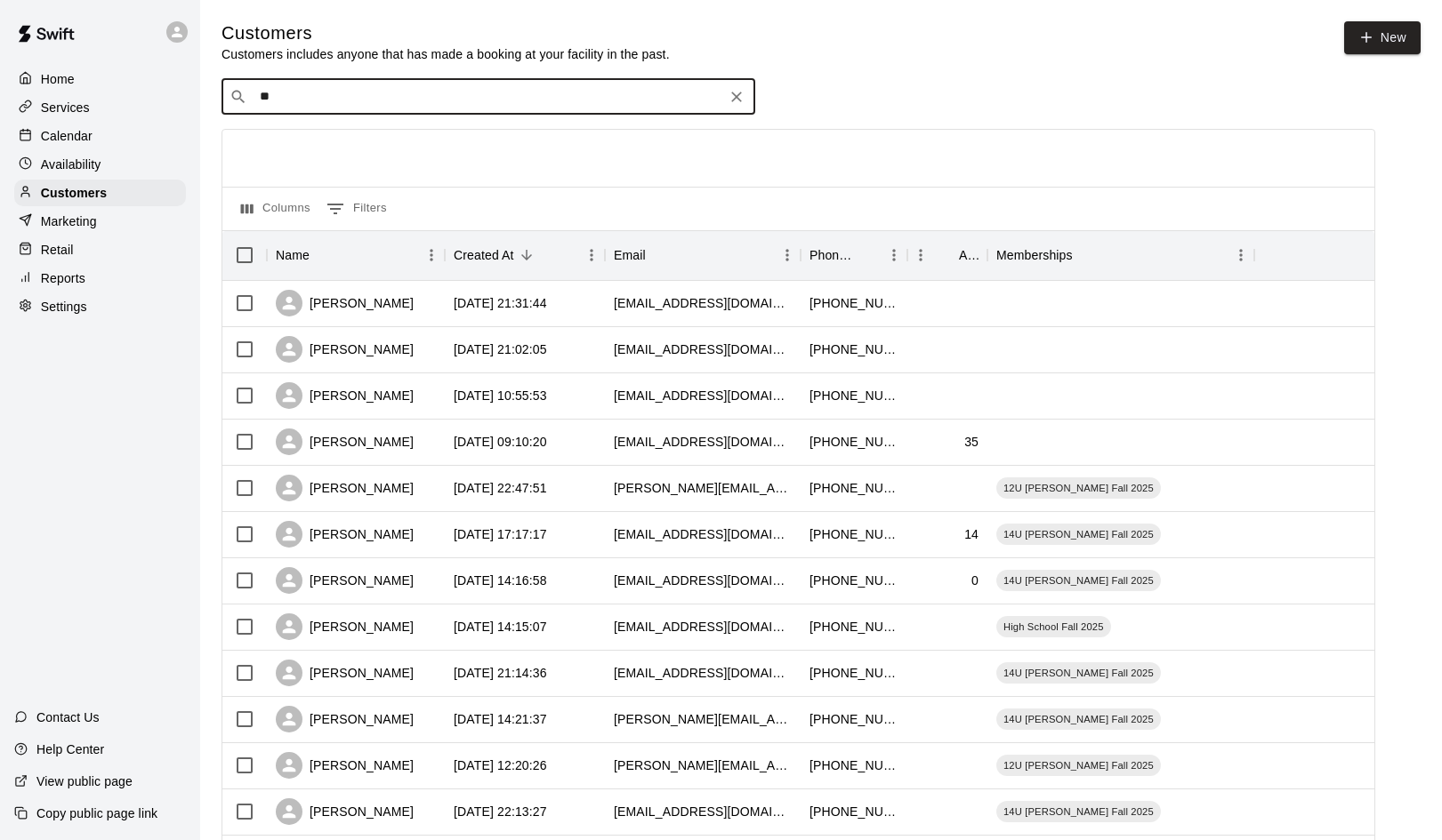
type input "*"
type input "**"
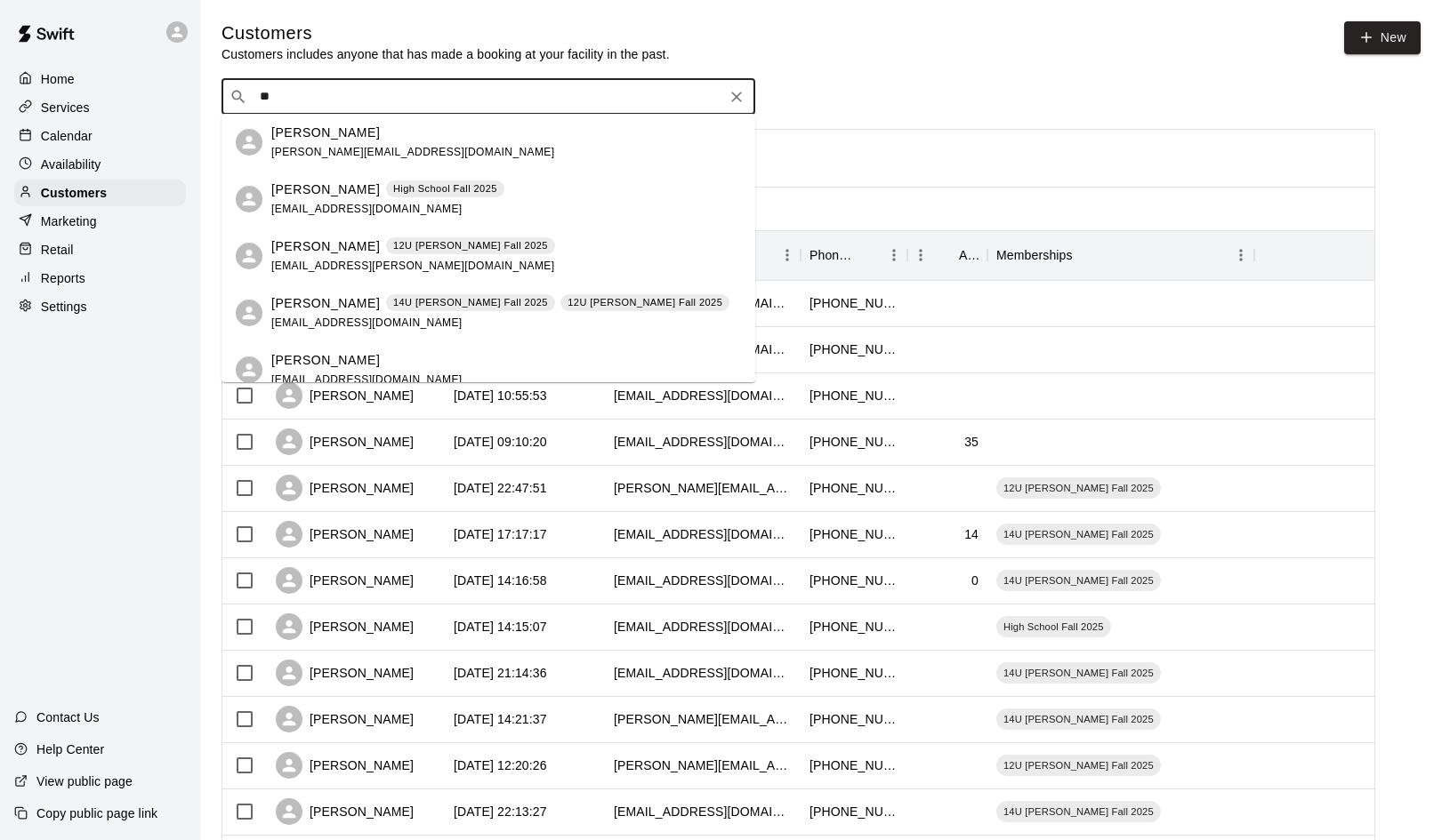
click at [287, 137] on p "[PERSON_NAME]" at bounding box center [325, 133] width 109 height 19
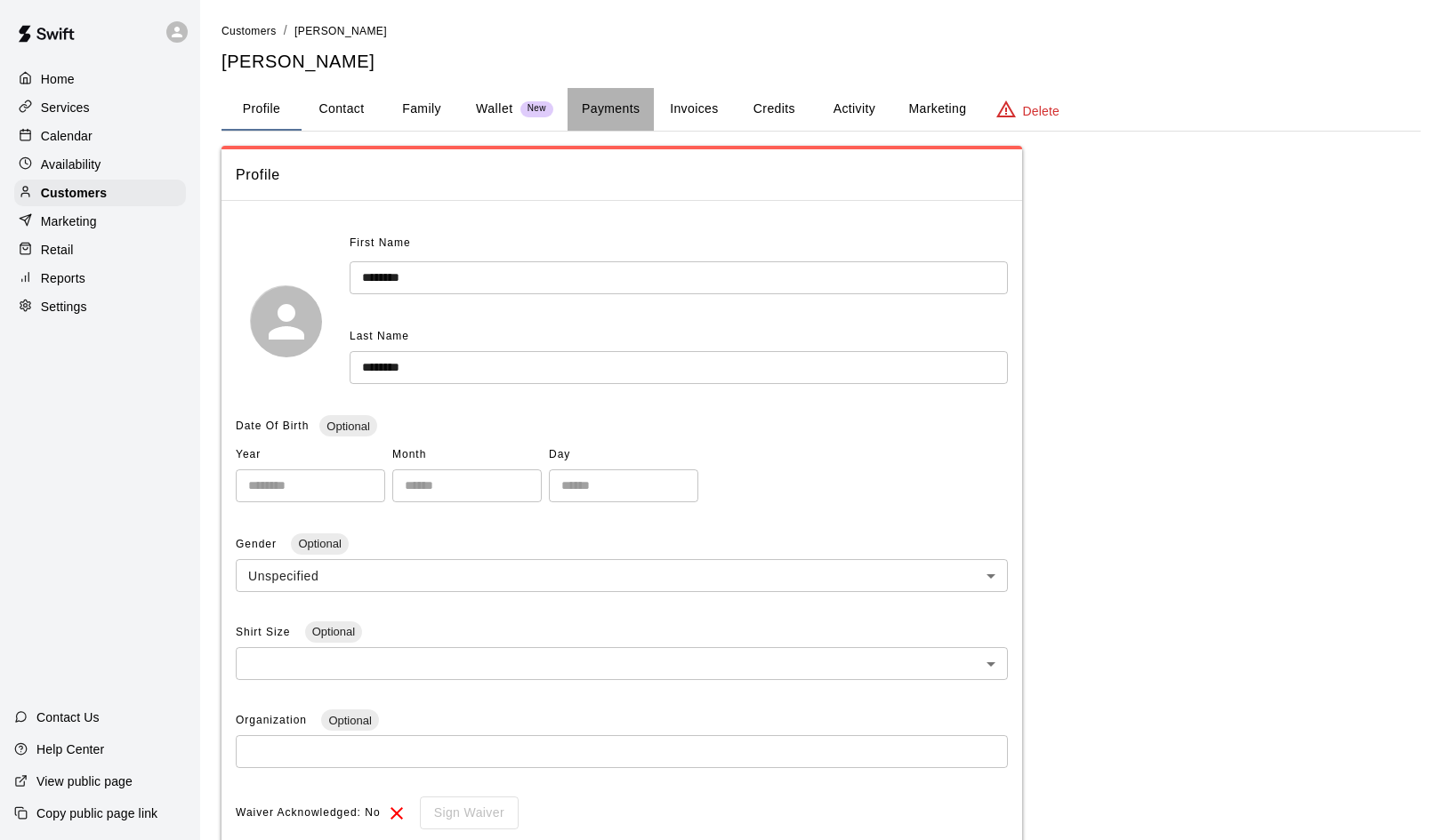
click at [607, 106] on button "Payments" at bounding box center [610, 109] width 86 height 43
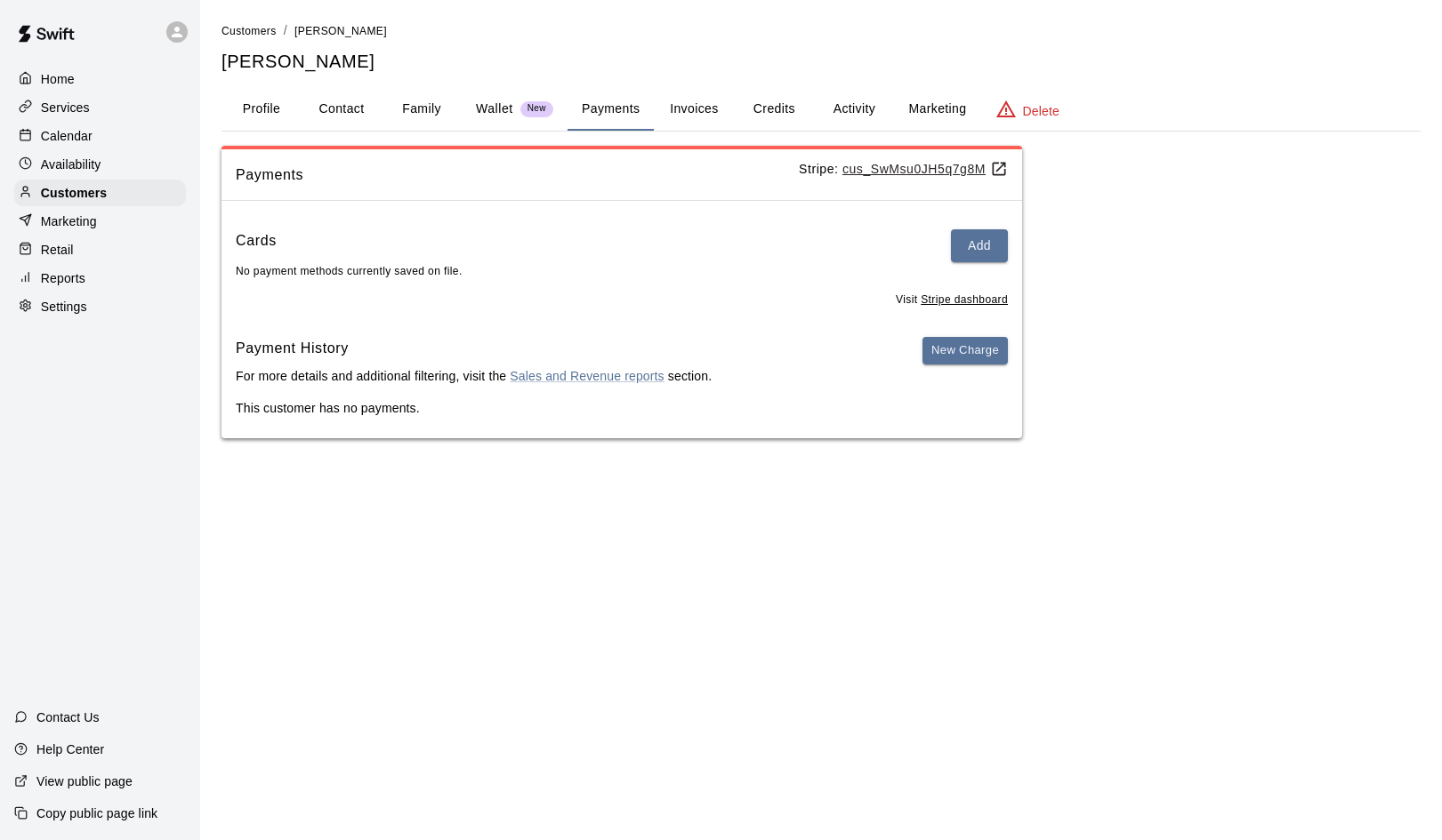
click at [692, 108] on button "Invoices" at bounding box center [693, 109] width 80 height 43
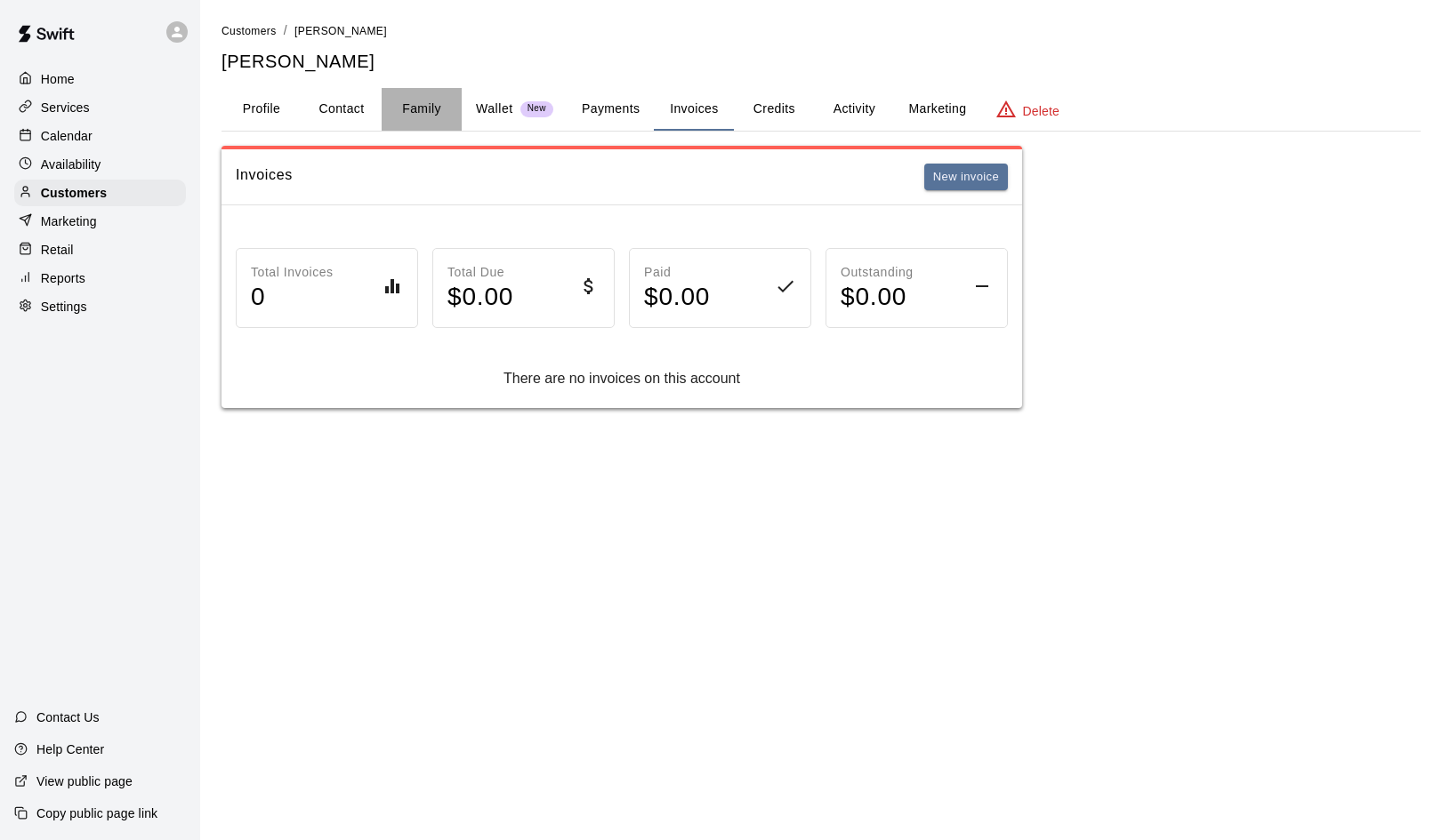
click at [416, 101] on button "Family" at bounding box center [422, 109] width 80 height 43
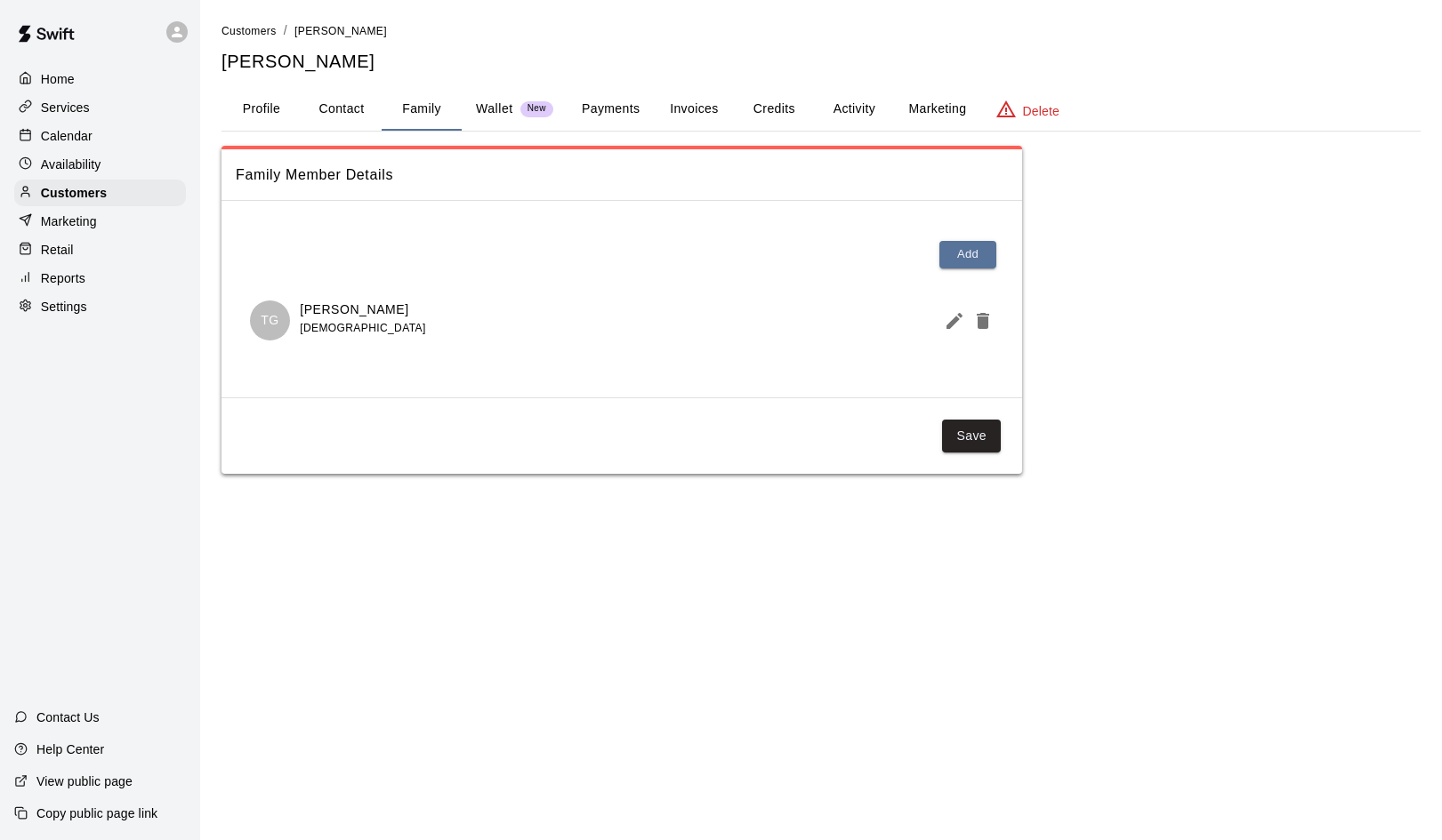
click at [695, 110] on button "Invoices" at bounding box center [693, 109] width 80 height 43
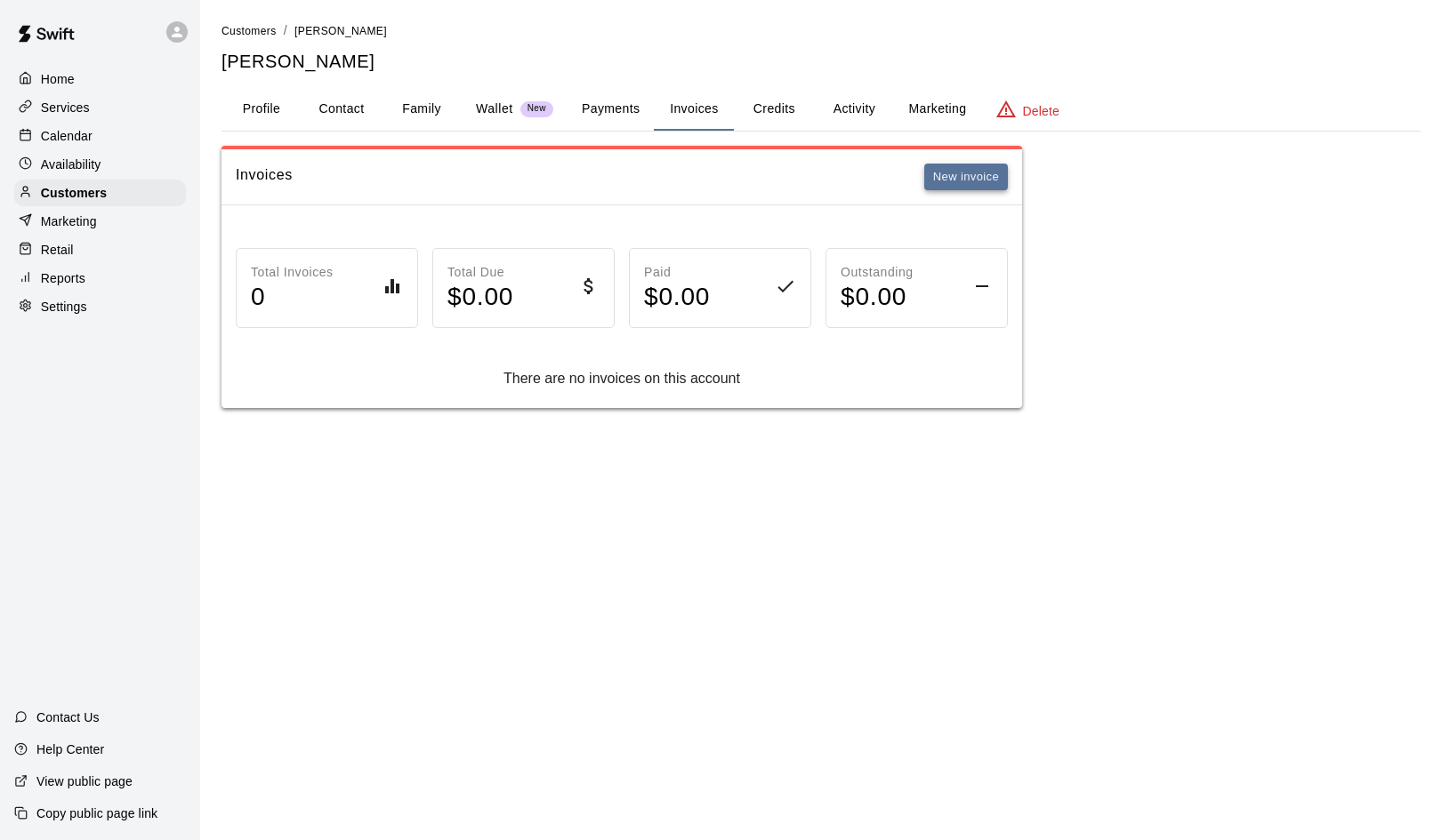
click at [965, 171] on button "New invoice" at bounding box center [966, 177] width 84 height 28
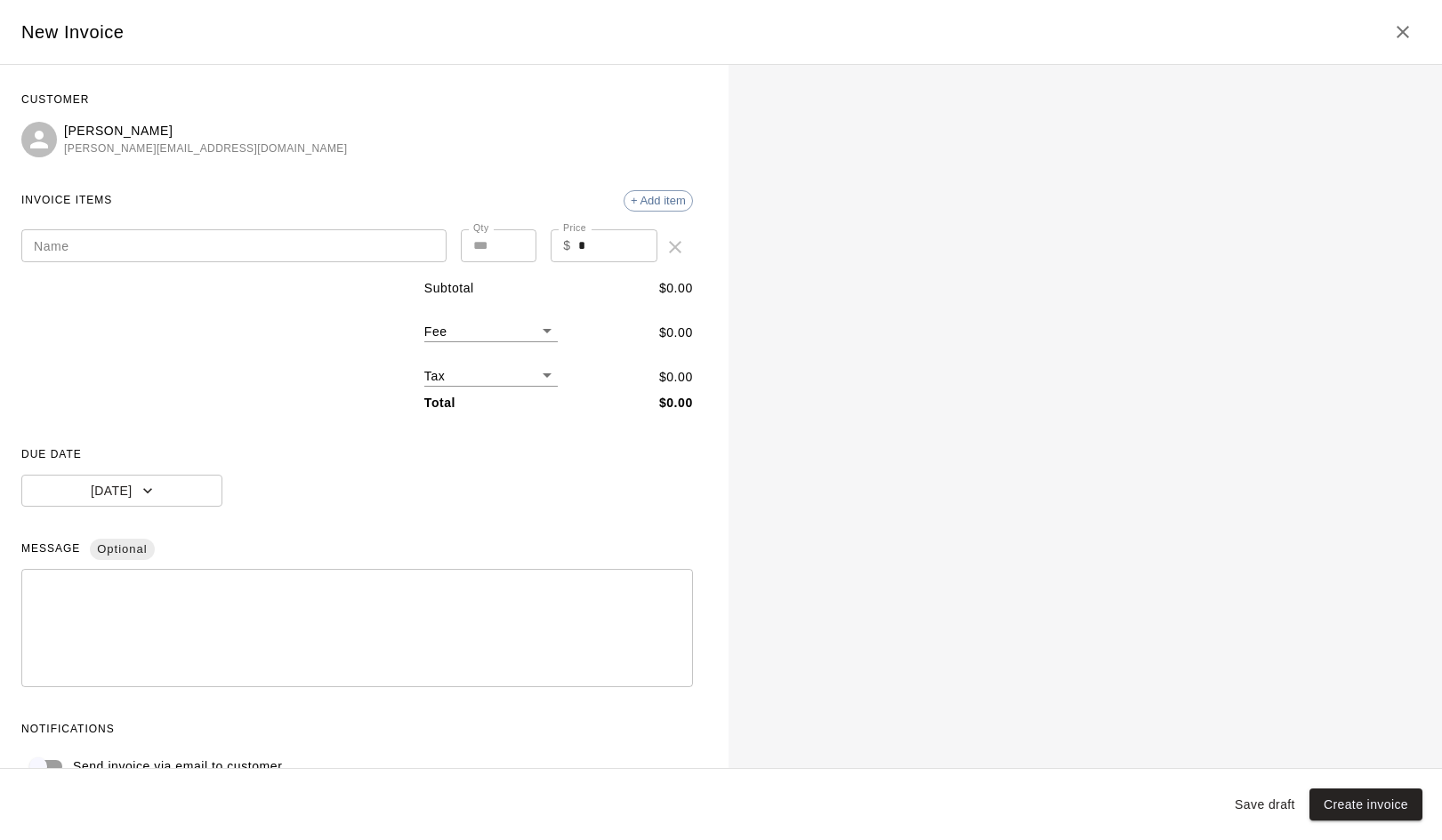
click at [227, 236] on input "Name" at bounding box center [234, 246] width 425 height 33
type input "**********"
click at [579, 239] on input "*" at bounding box center [617, 246] width 79 height 33
type input "***"
click at [297, 437] on div "**********" at bounding box center [357, 434] width 671 height 697
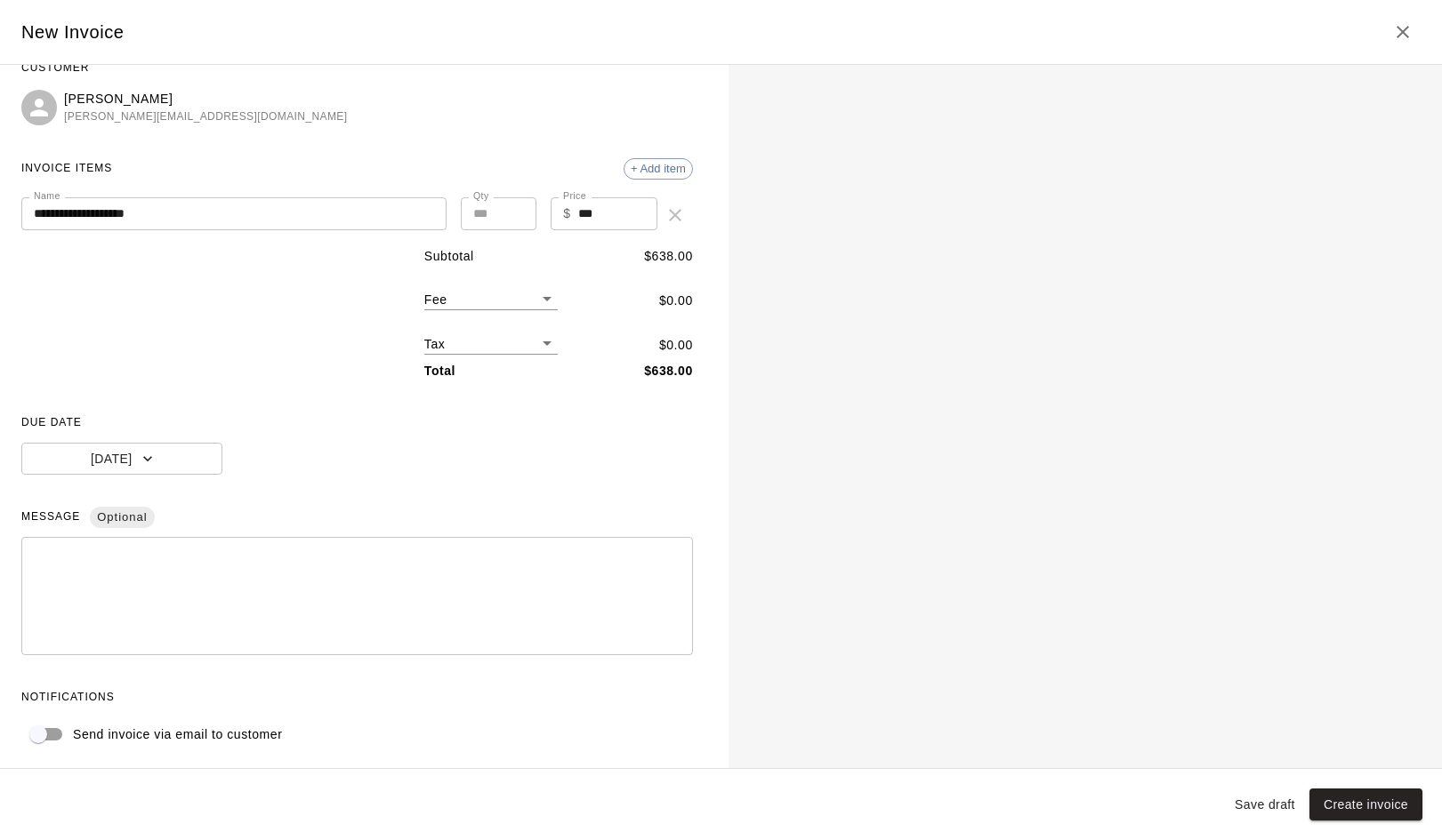
scroll to position [31, 0]
click at [1366, 807] on button "Create invoice" at bounding box center [1366, 805] width 113 height 33
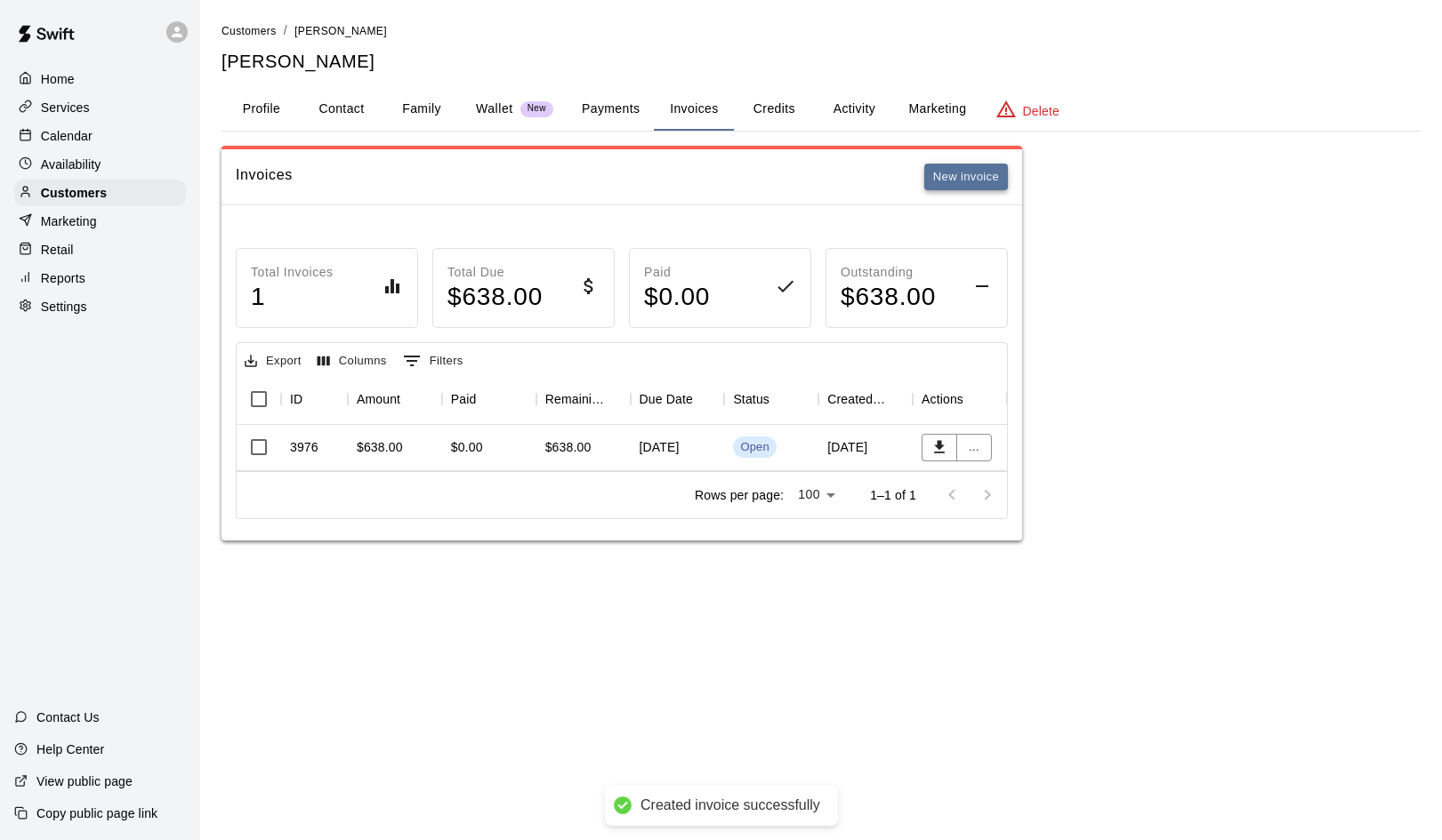
click at [977, 168] on button "New invoice" at bounding box center [966, 177] width 84 height 28
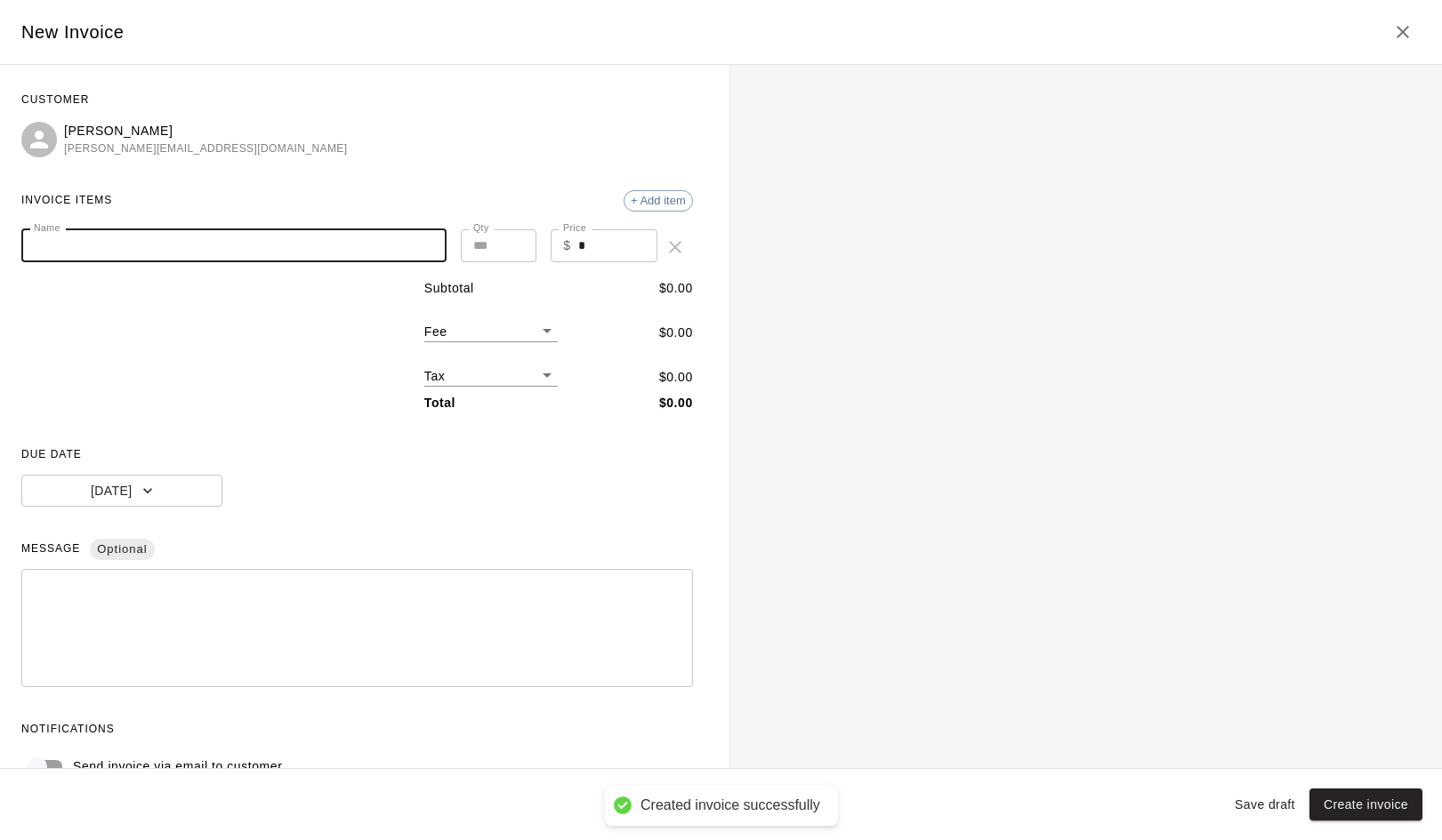
click at [183, 236] on input "Name" at bounding box center [234, 246] width 425 height 33
type input "**********"
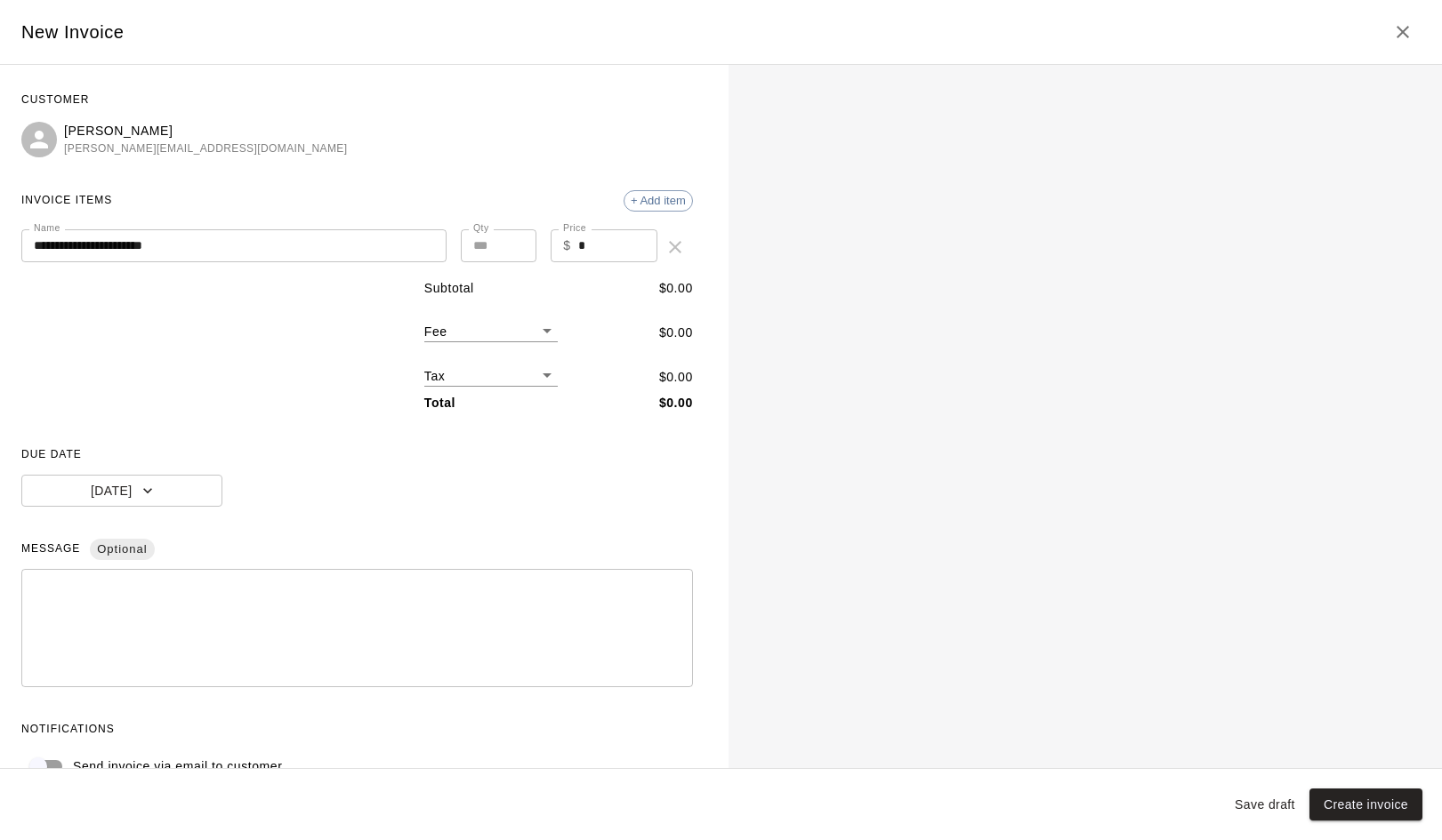
click at [574, 245] on div "$ * Price" at bounding box center [603, 246] width 106 height 33
type input "***"
click at [329, 471] on div "DUE DATE Today" at bounding box center [357, 474] width 671 height 66
click at [1350, 807] on button "Create invoice" at bounding box center [1366, 805] width 113 height 33
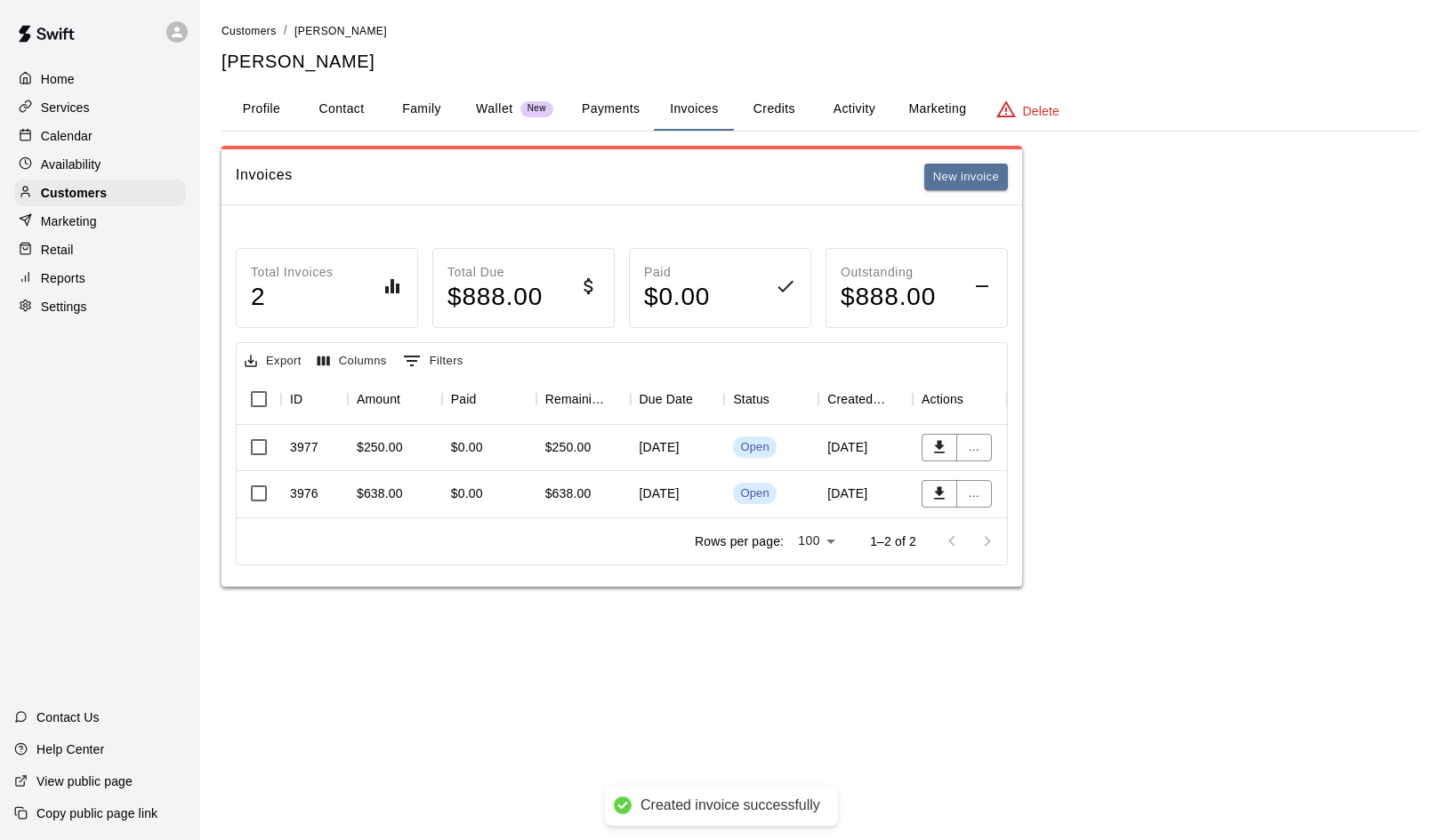
scroll to position [0, 0]
click at [970, 176] on button "New invoice" at bounding box center [966, 177] width 84 height 28
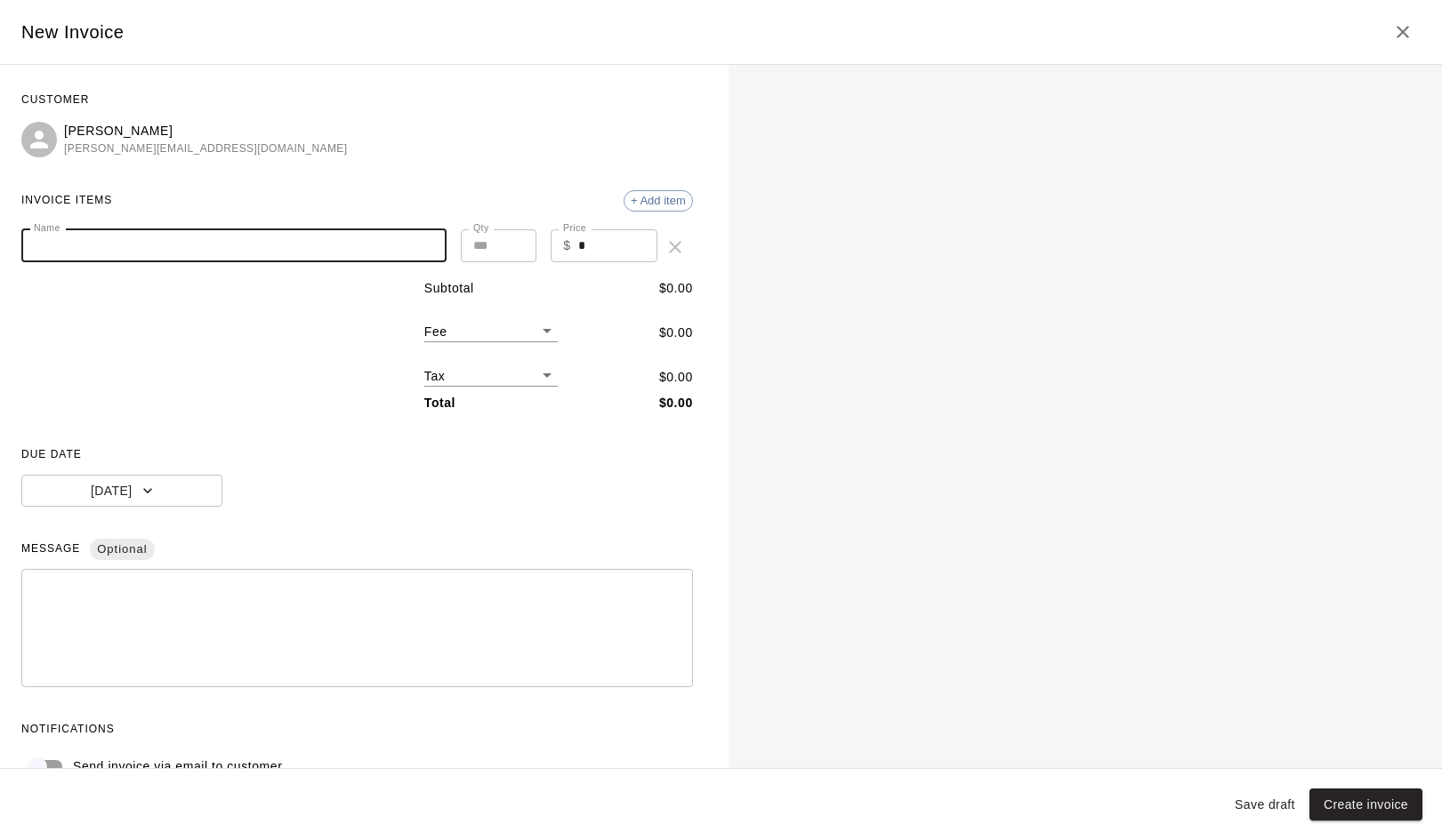
click at [141, 240] on input "Name" at bounding box center [234, 246] width 425 height 33
type input "**********"
click at [578, 247] on input "*" at bounding box center [617, 246] width 79 height 33
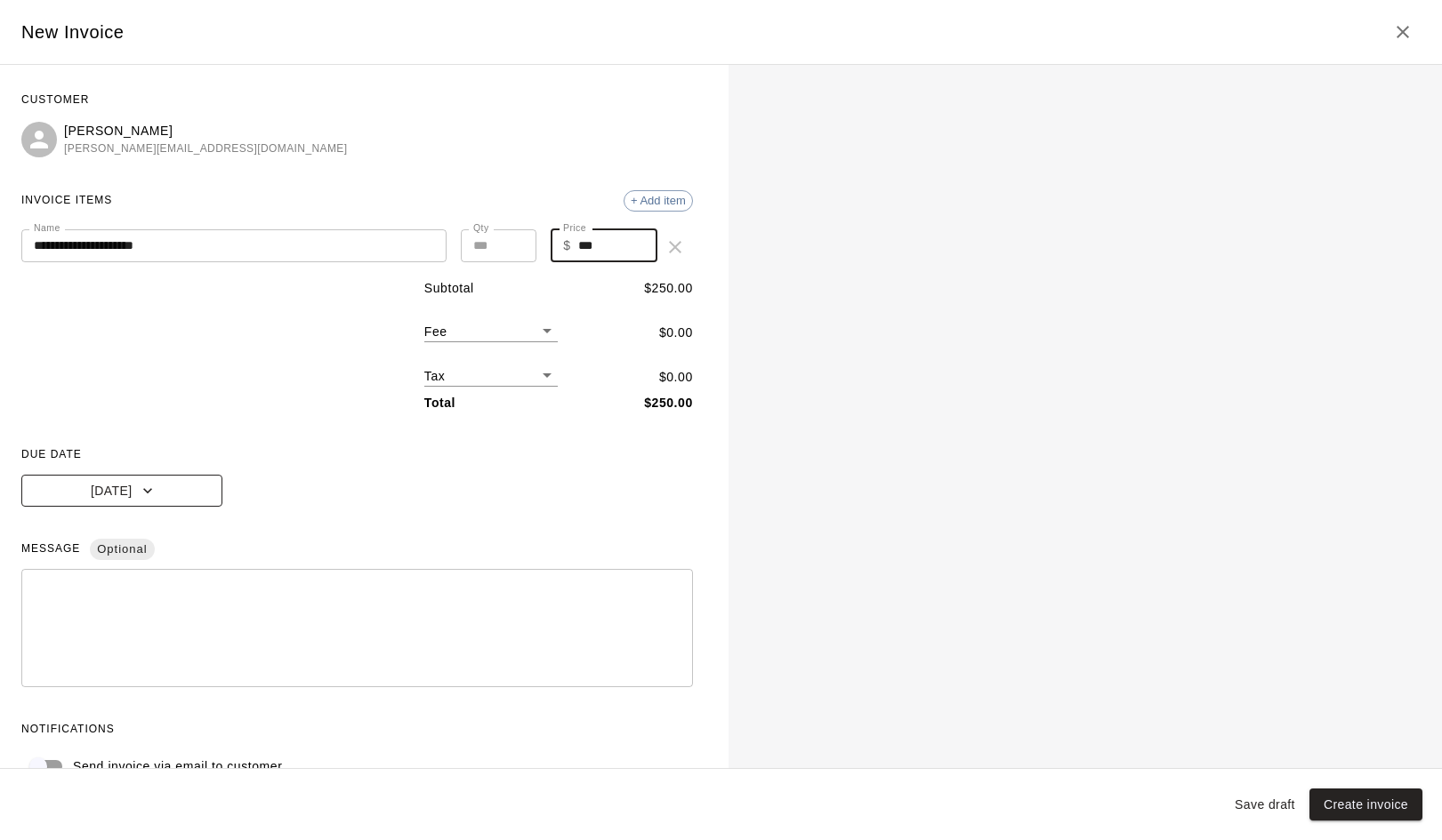
type input "***"
click at [146, 489] on icon "button" at bounding box center [147, 491] width 9 height 6
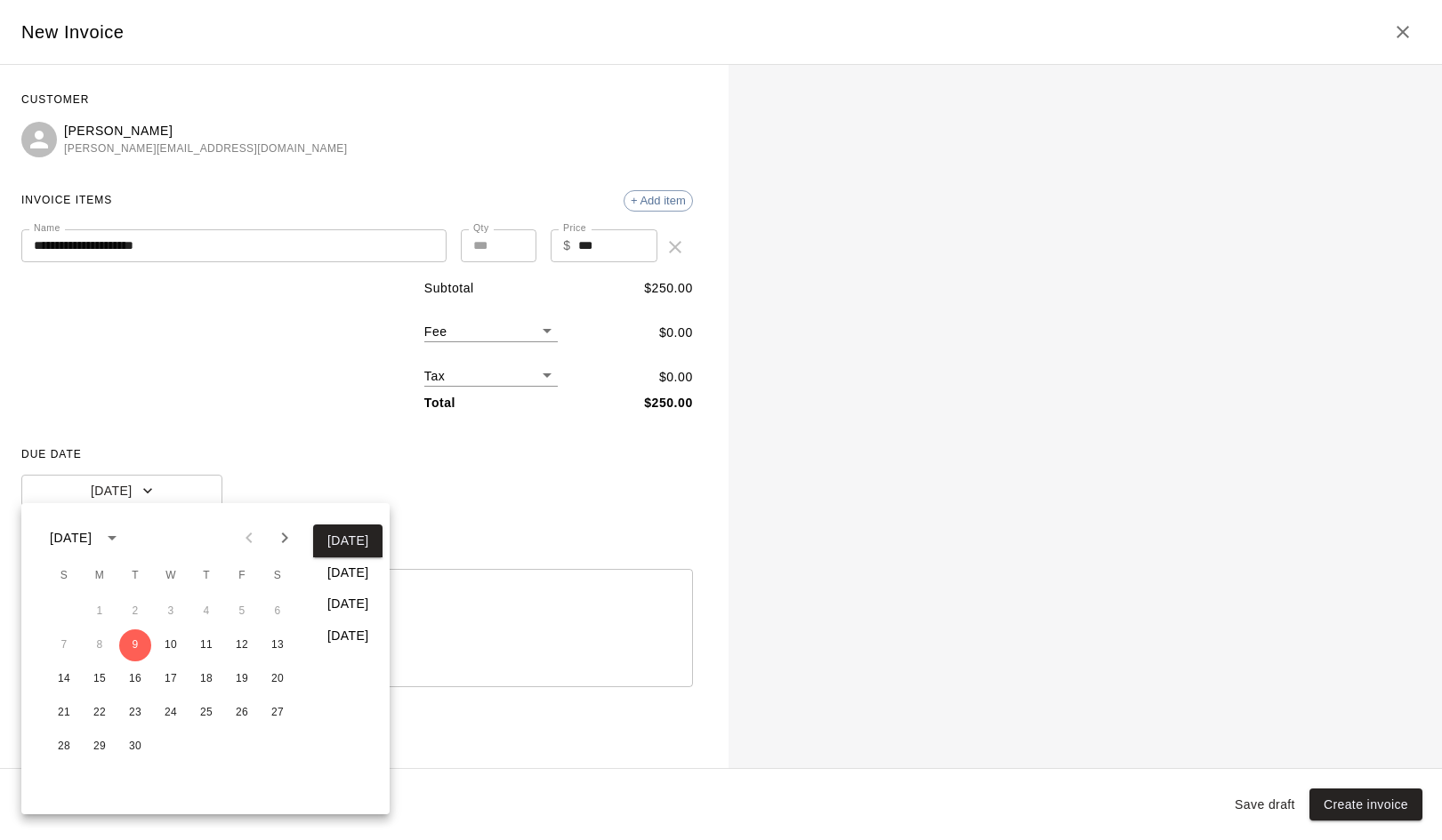
click at [285, 545] on icon "Next month" at bounding box center [284, 538] width 21 height 21
click at [170, 613] on button "1" at bounding box center [171, 612] width 32 height 32
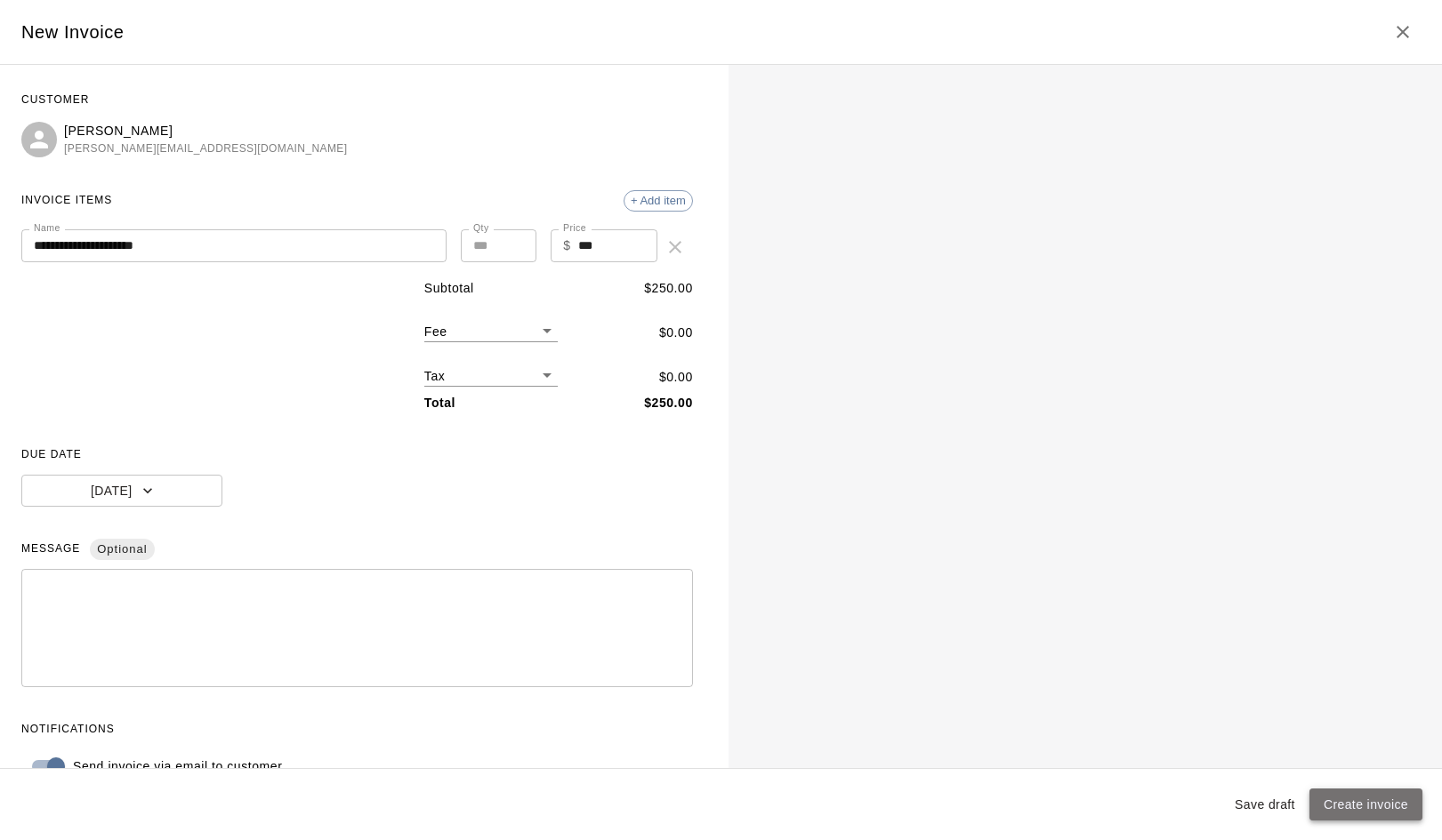
click at [1383, 809] on button "Create invoice" at bounding box center [1366, 805] width 113 height 33
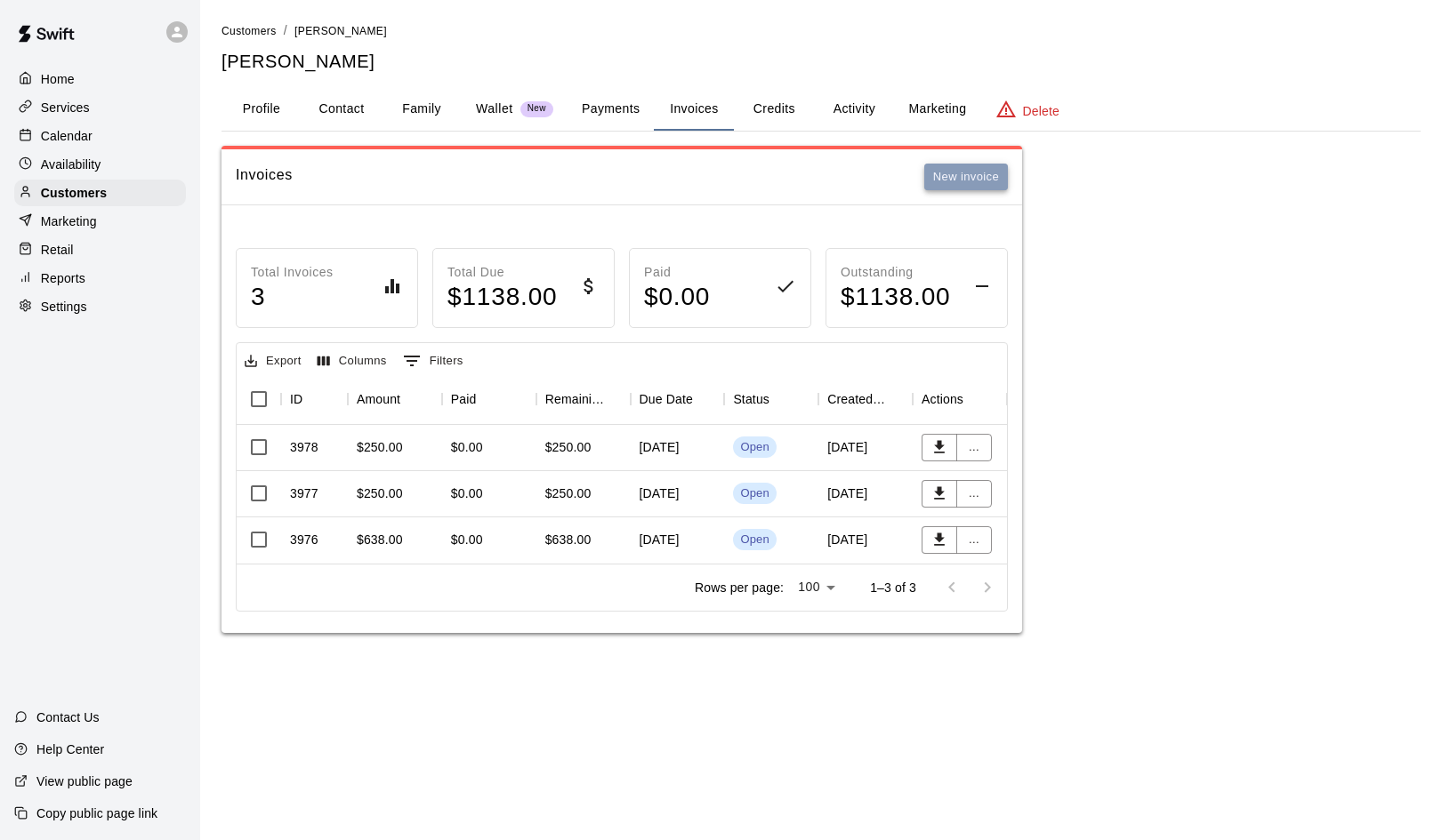
click at [970, 173] on button "New invoice" at bounding box center [966, 177] width 84 height 28
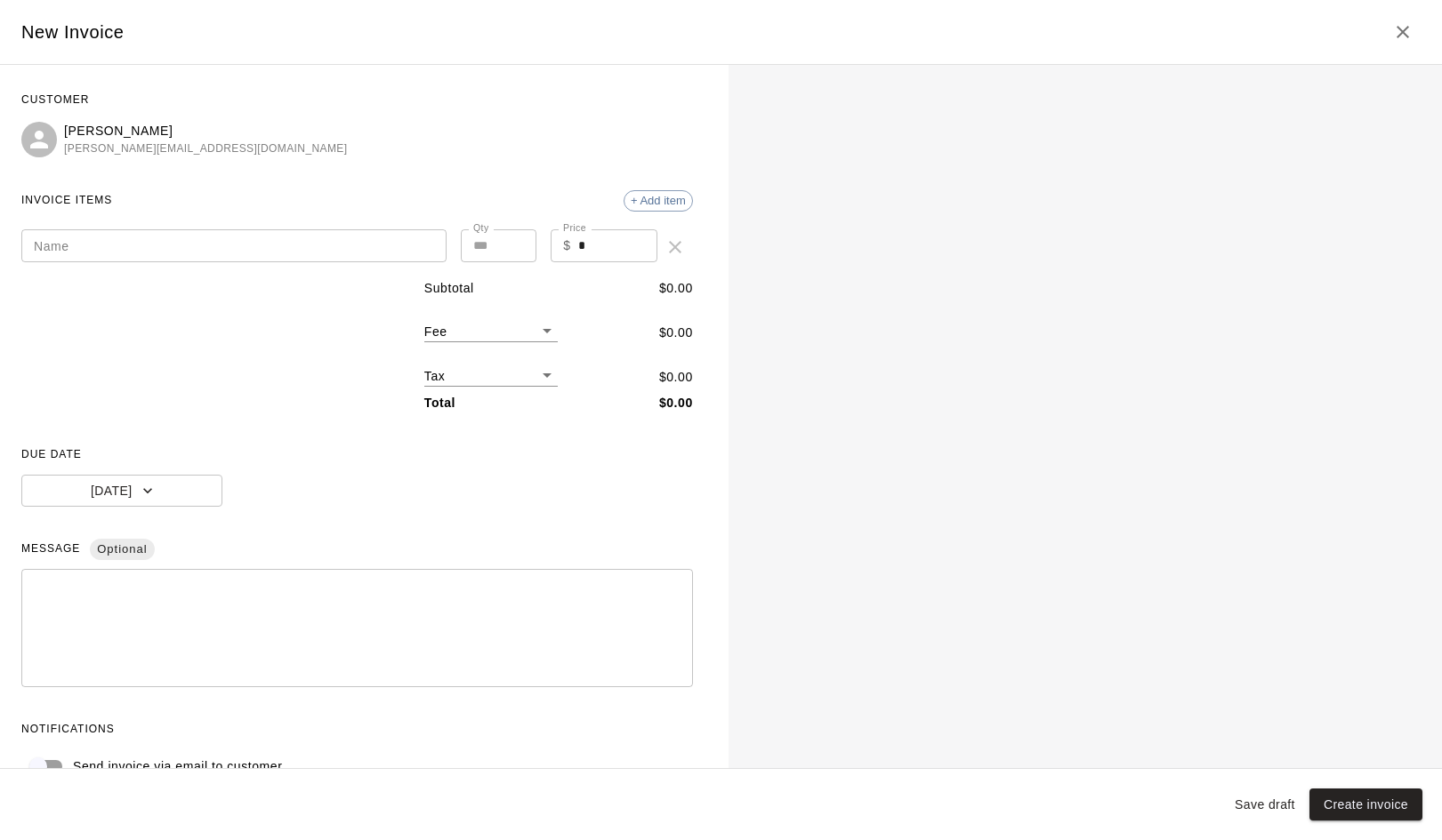
click at [164, 252] on input "Name" at bounding box center [234, 246] width 425 height 33
type input "**********"
click at [576, 245] on div "$ * Price" at bounding box center [603, 246] width 106 height 33
type input "***"
click at [337, 432] on div "**********" at bounding box center [357, 434] width 671 height 697
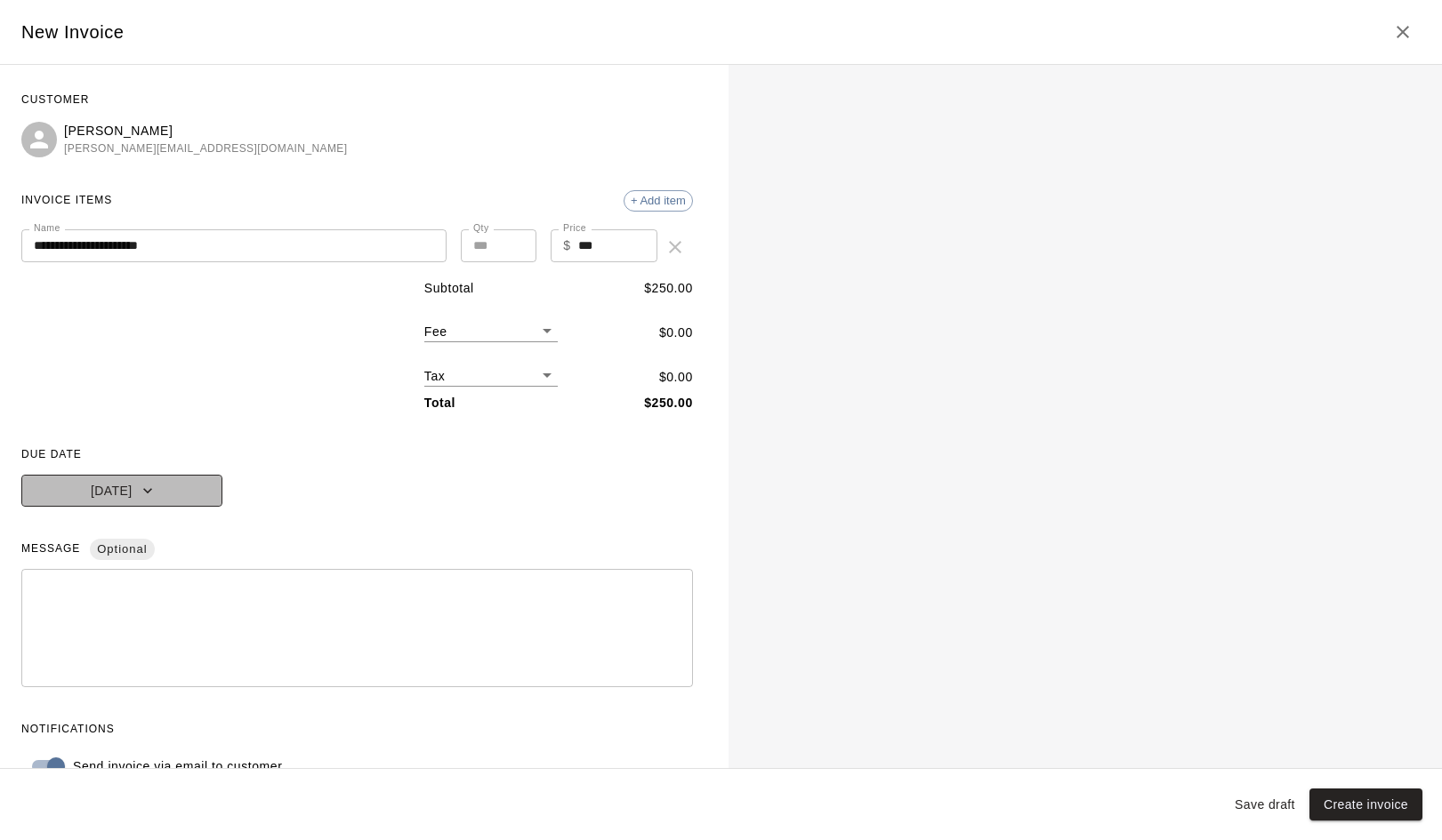
click at [142, 492] on icon "button" at bounding box center [147, 490] width 18 height 18
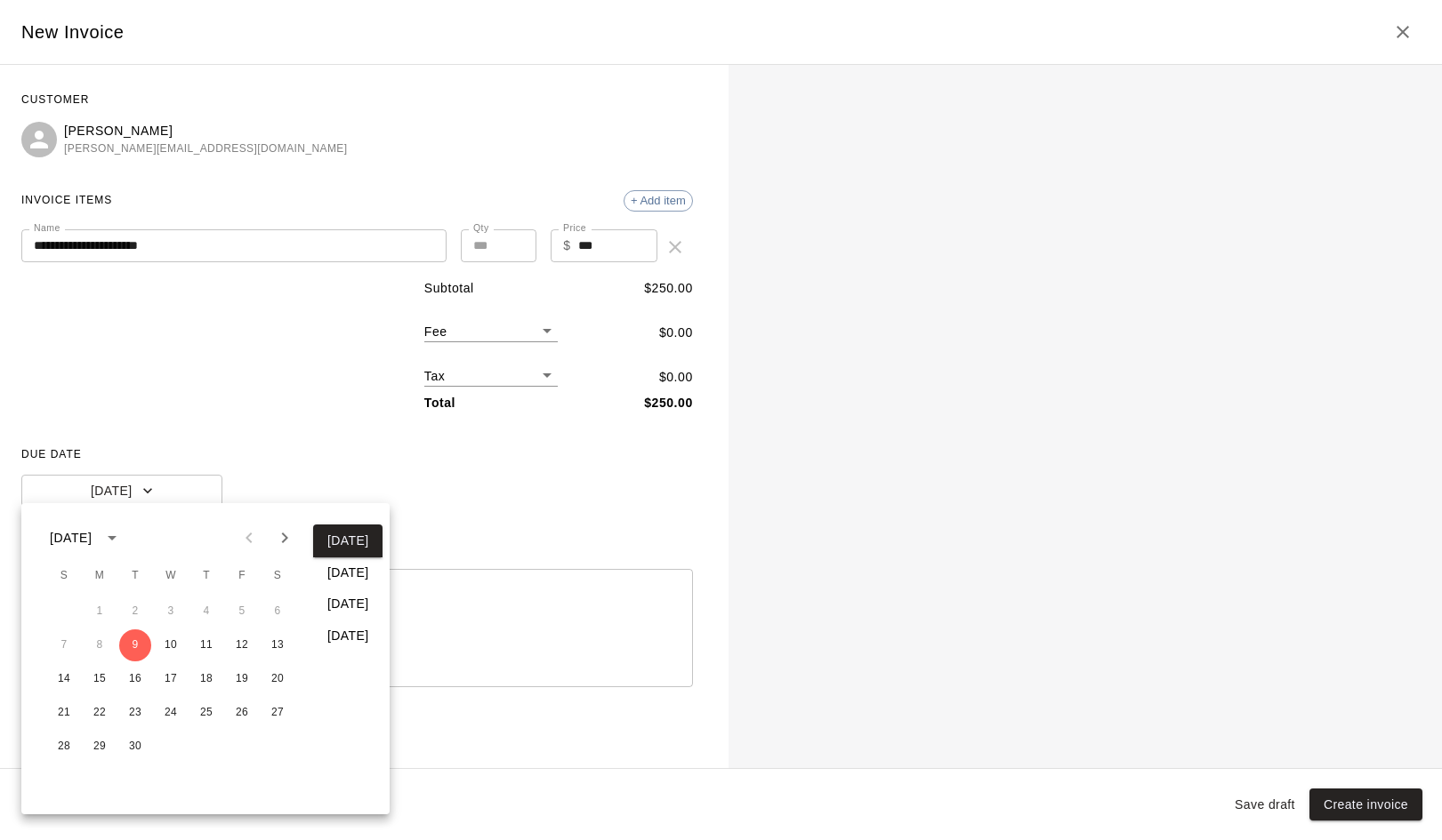
click at [285, 543] on icon "Next month" at bounding box center [284, 538] width 21 height 21
click at [272, 606] on button "1" at bounding box center [278, 612] width 32 height 32
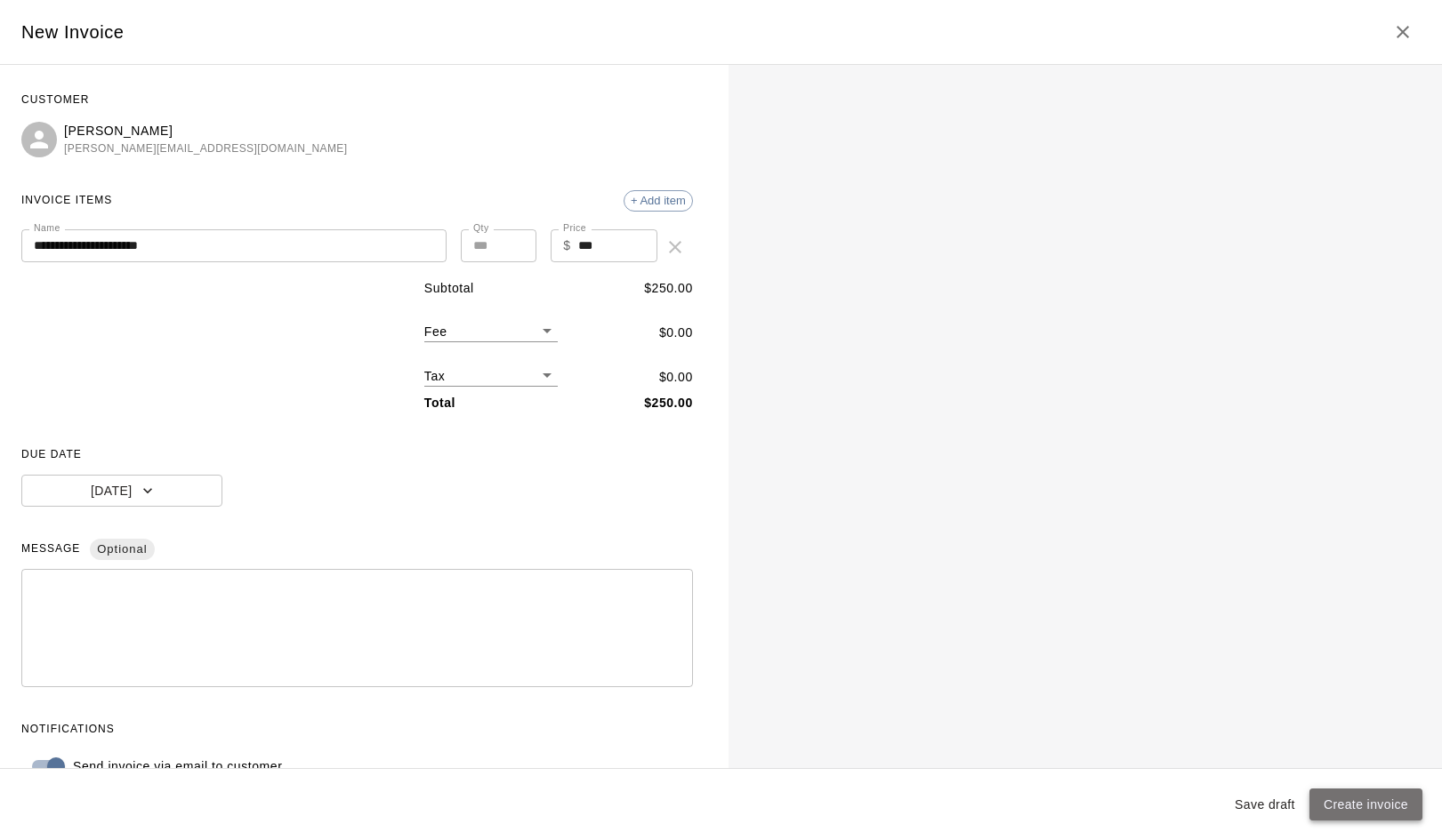
click at [1347, 803] on button "Create invoice" at bounding box center [1366, 805] width 113 height 33
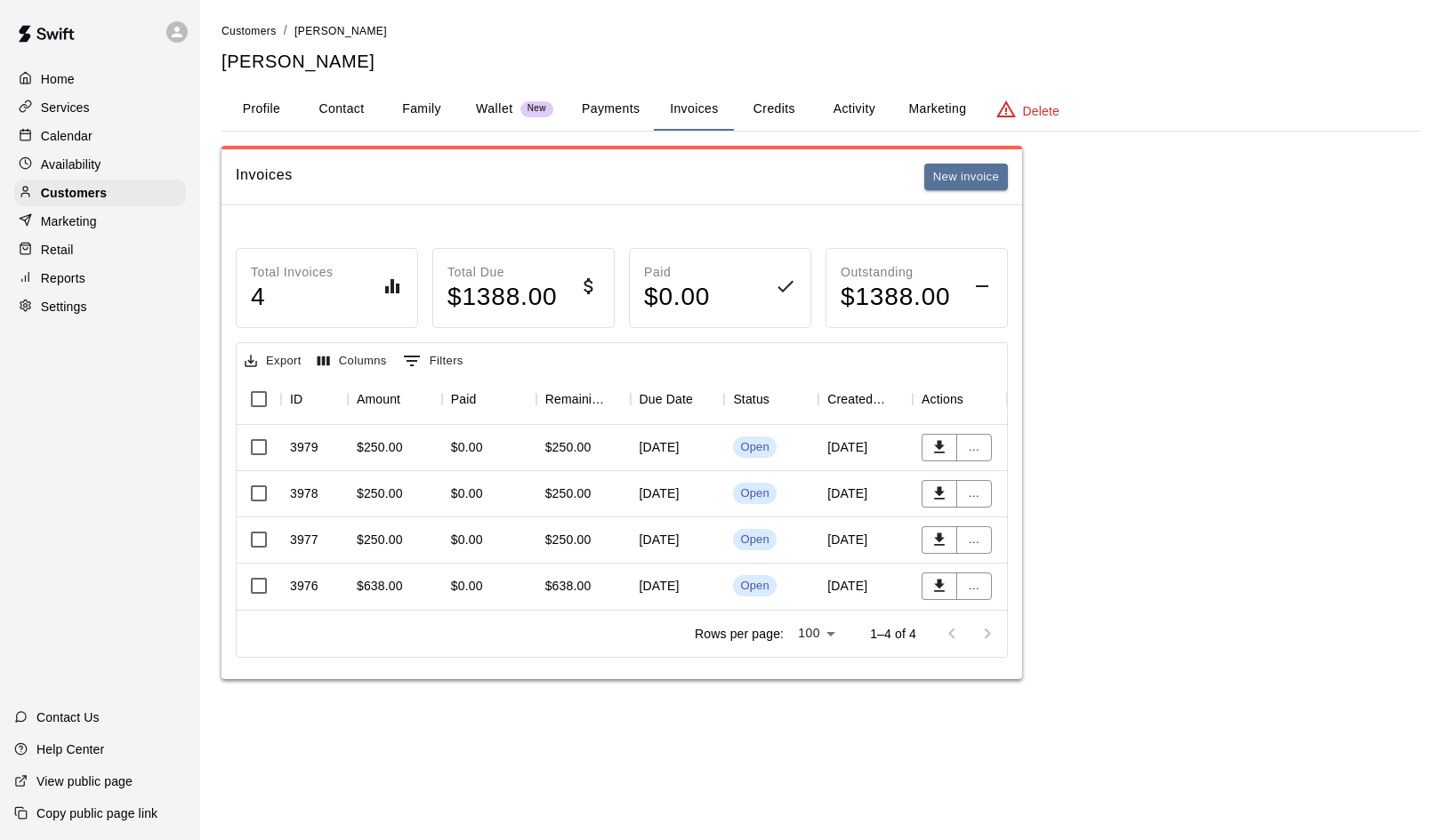
click at [64, 111] on p "Services" at bounding box center [65, 108] width 49 height 18
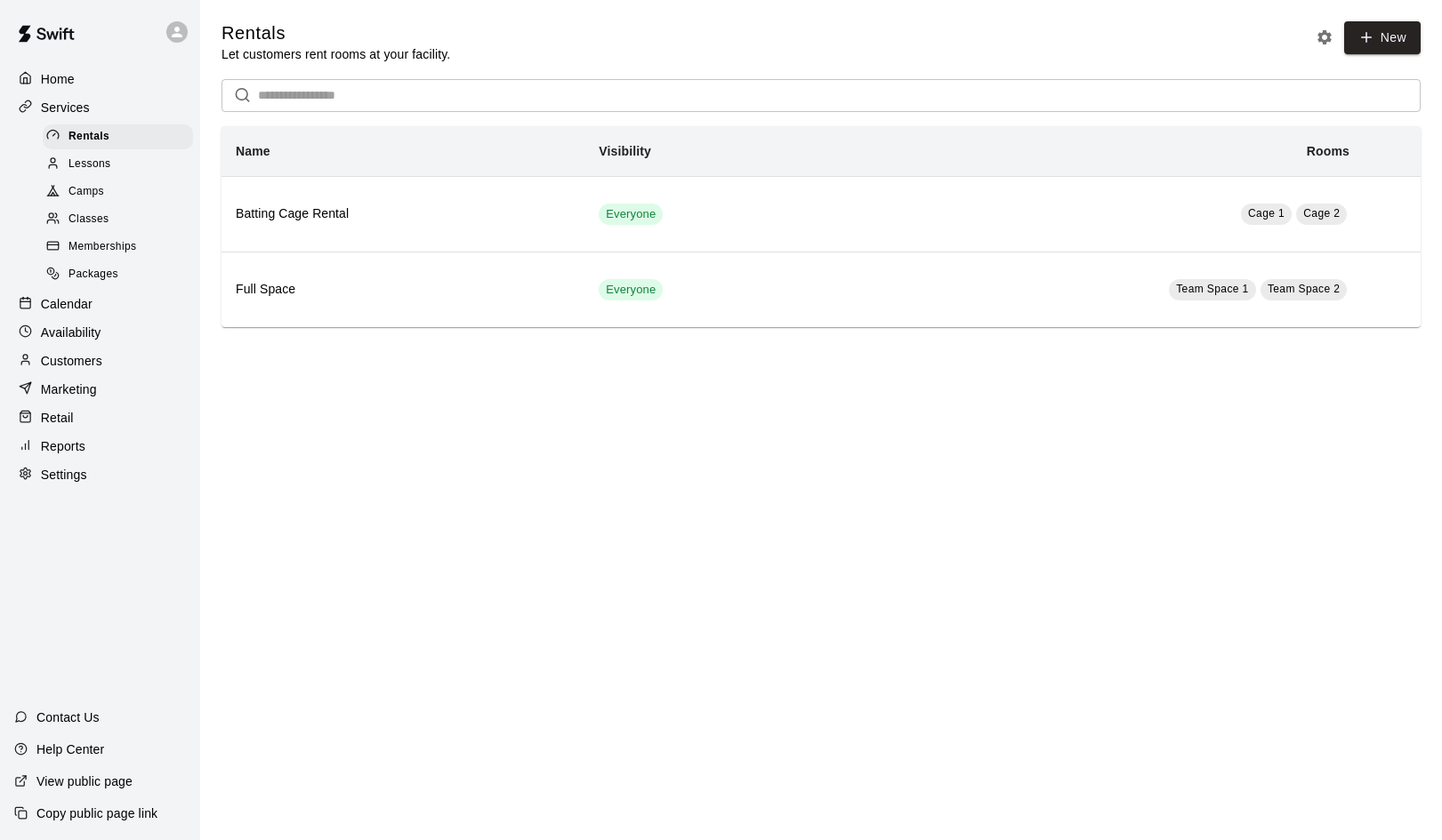
click at [86, 247] on span "Memberships" at bounding box center [102, 247] width 68 height 18
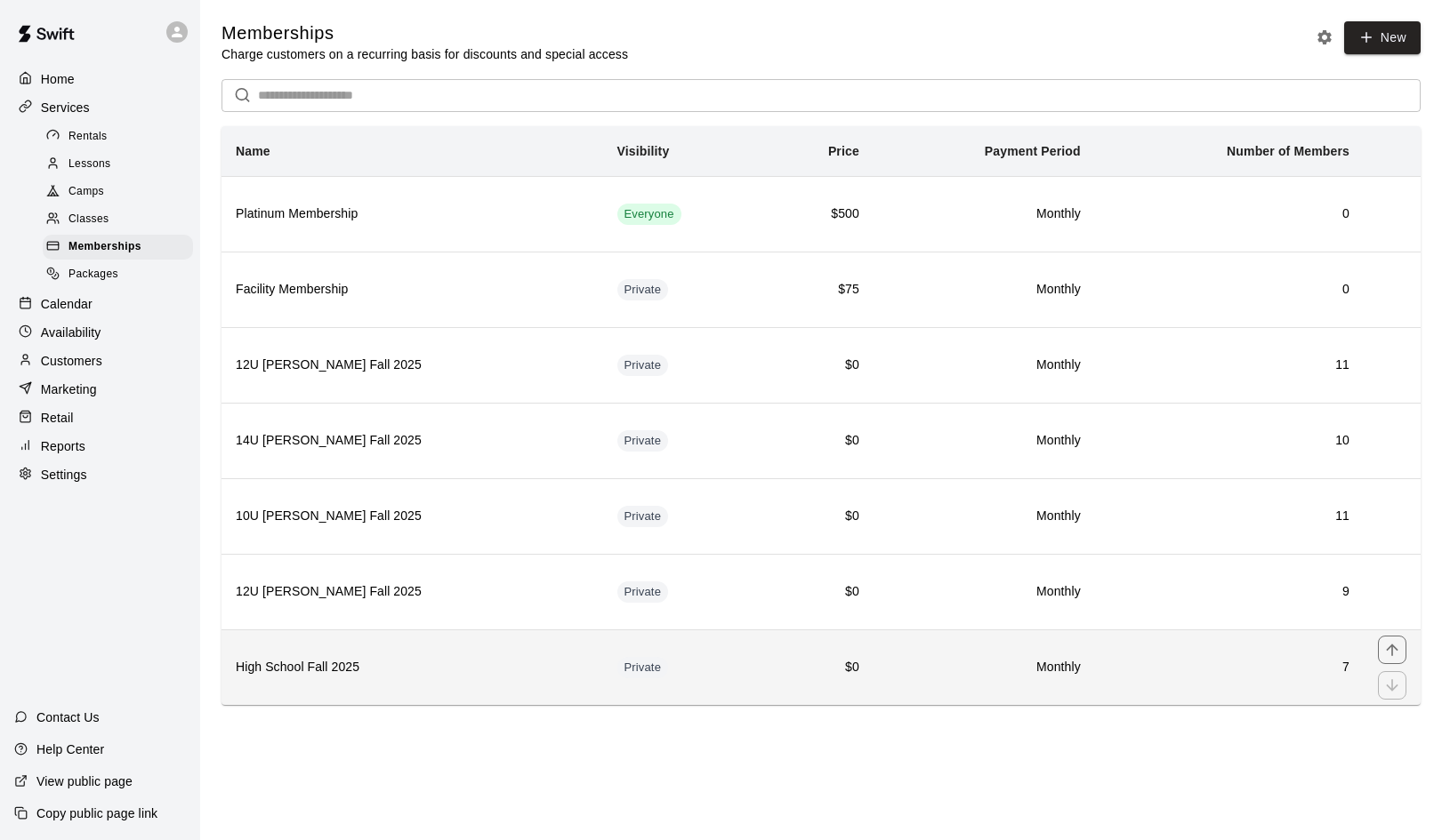
click at [296, 659] on h6 "High School Fall 2025" at bounding box center [412, 667] width 353 height 20
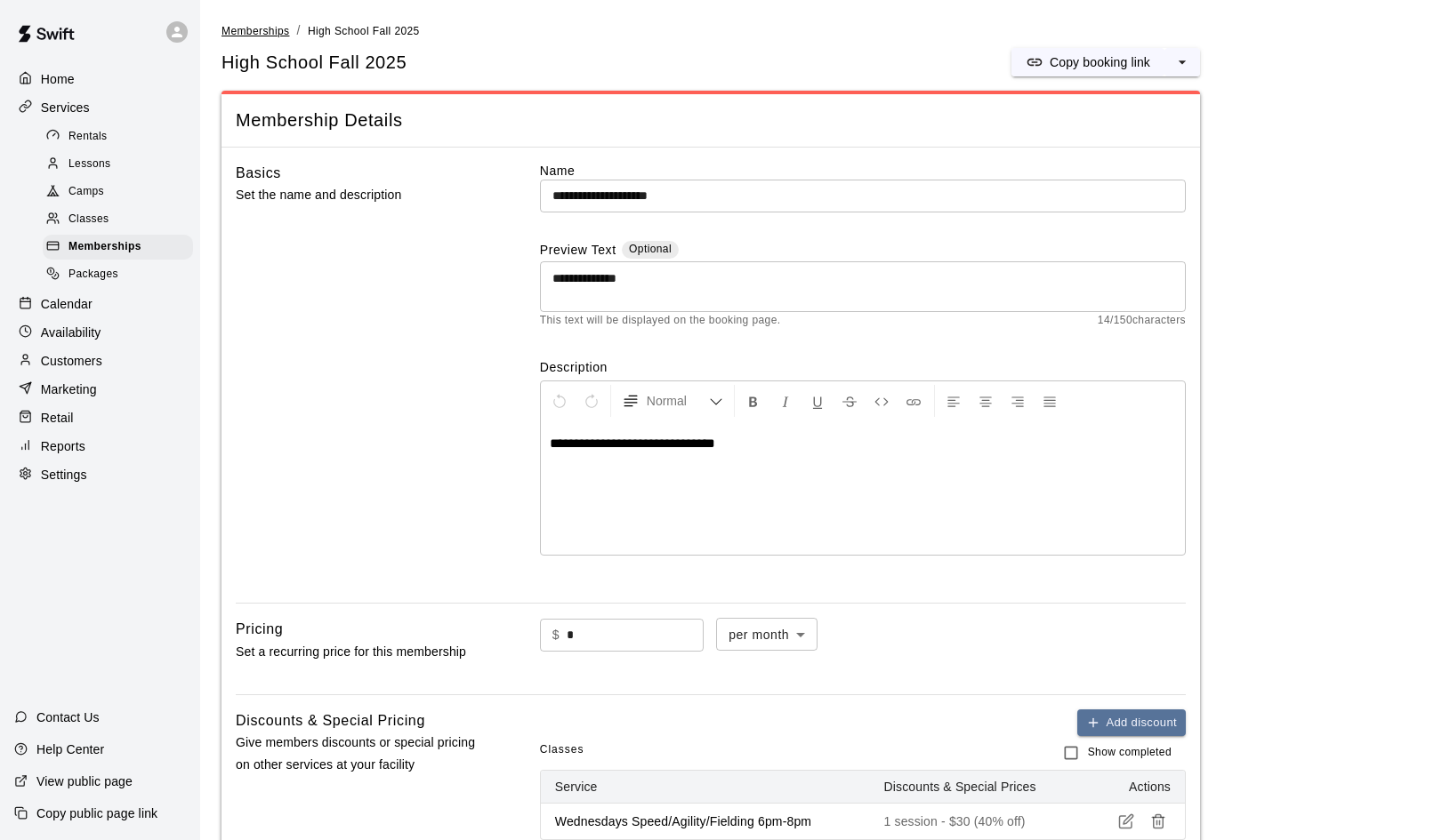
click at [267, 35] on span "Memberships" at bounding box center [255, 31] width 68 height 12
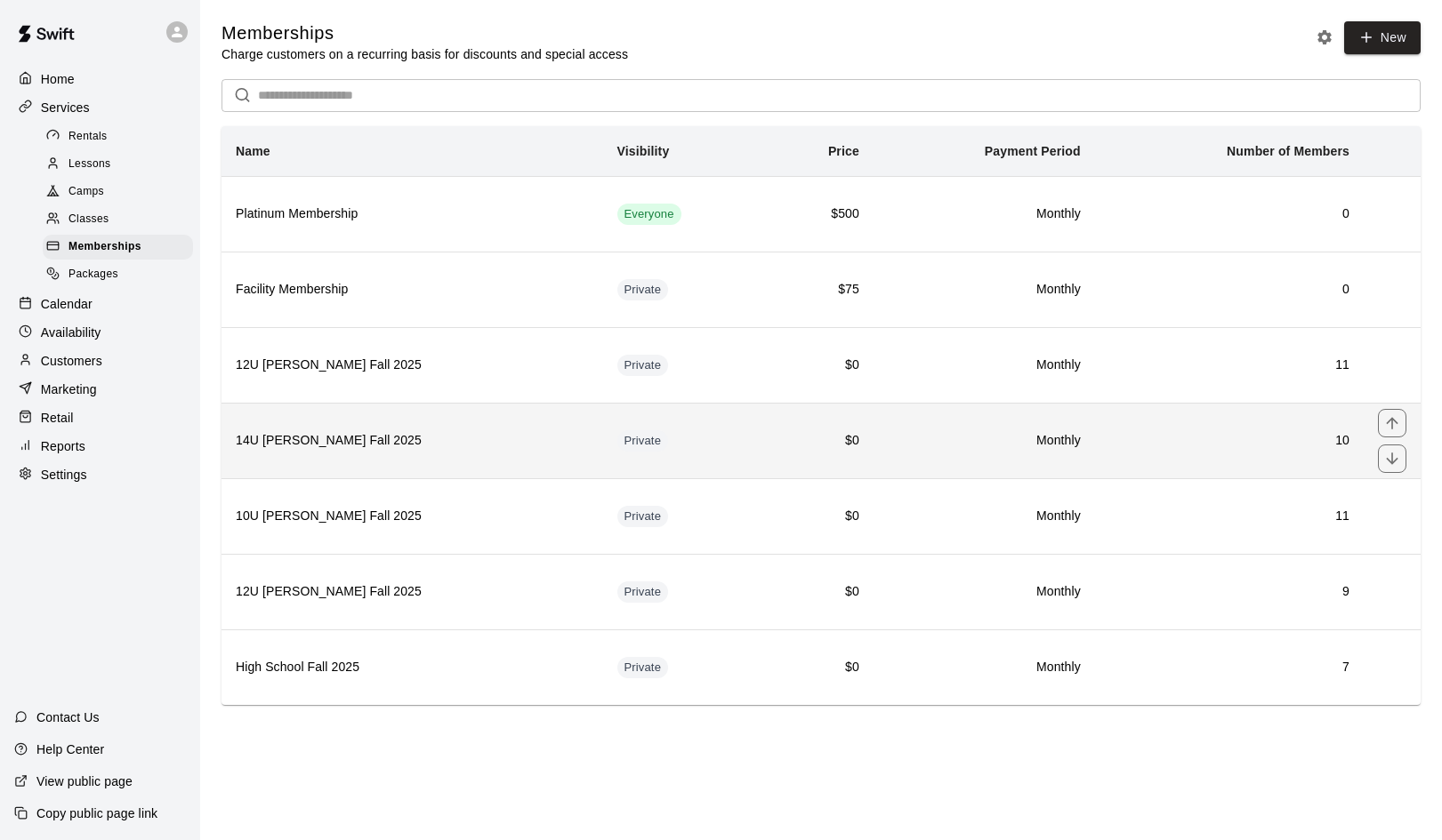
click at [304, 450] on th "14U [PERSON_NAME] Fall 2025" at bounding box center [412, 440] width 381 height 75
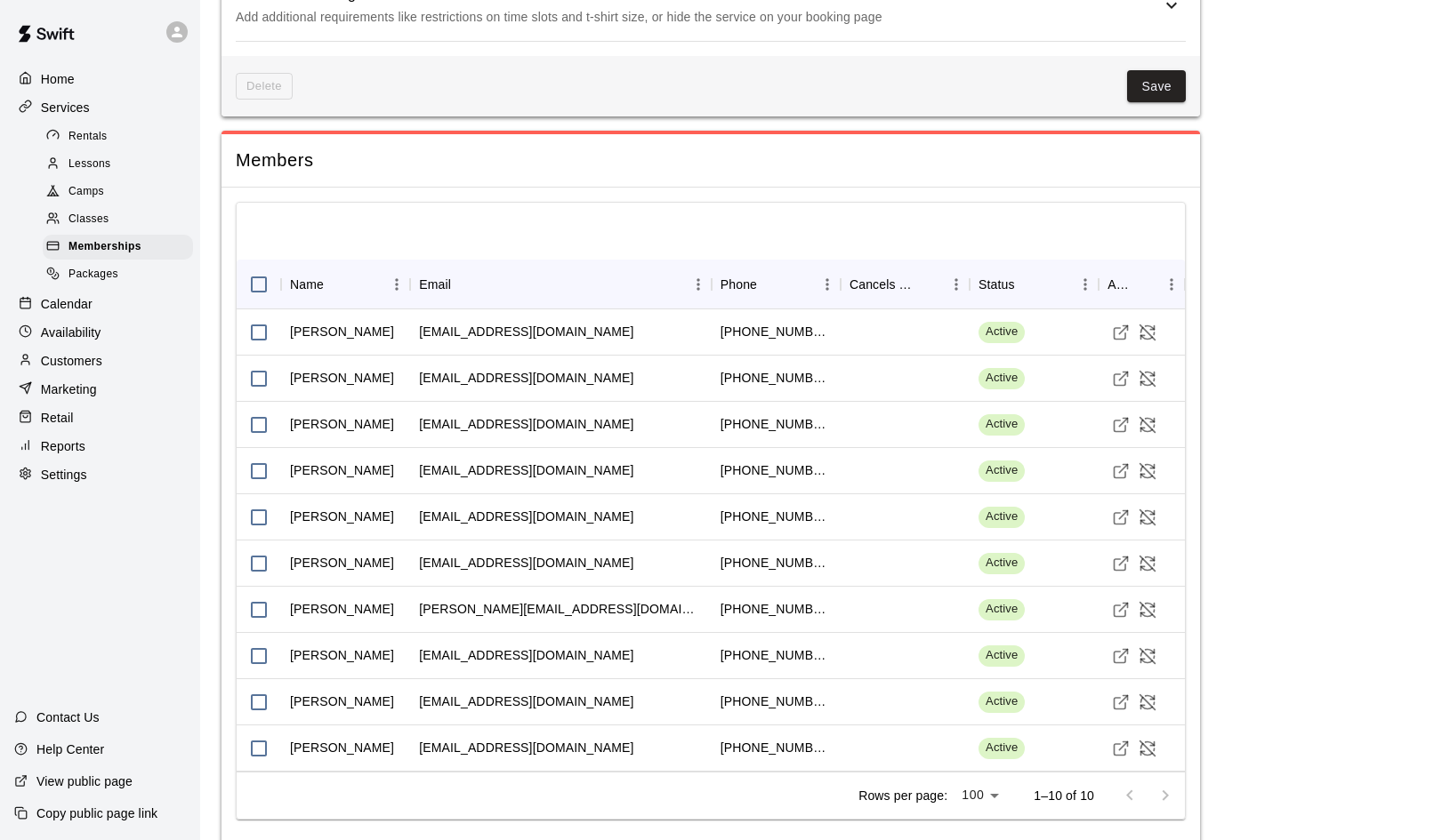
scroll to position [1417, 0]
click at [1122, 742] on icon "Visit customer profile" at bounding box center [1121, 750] width 18 height 18
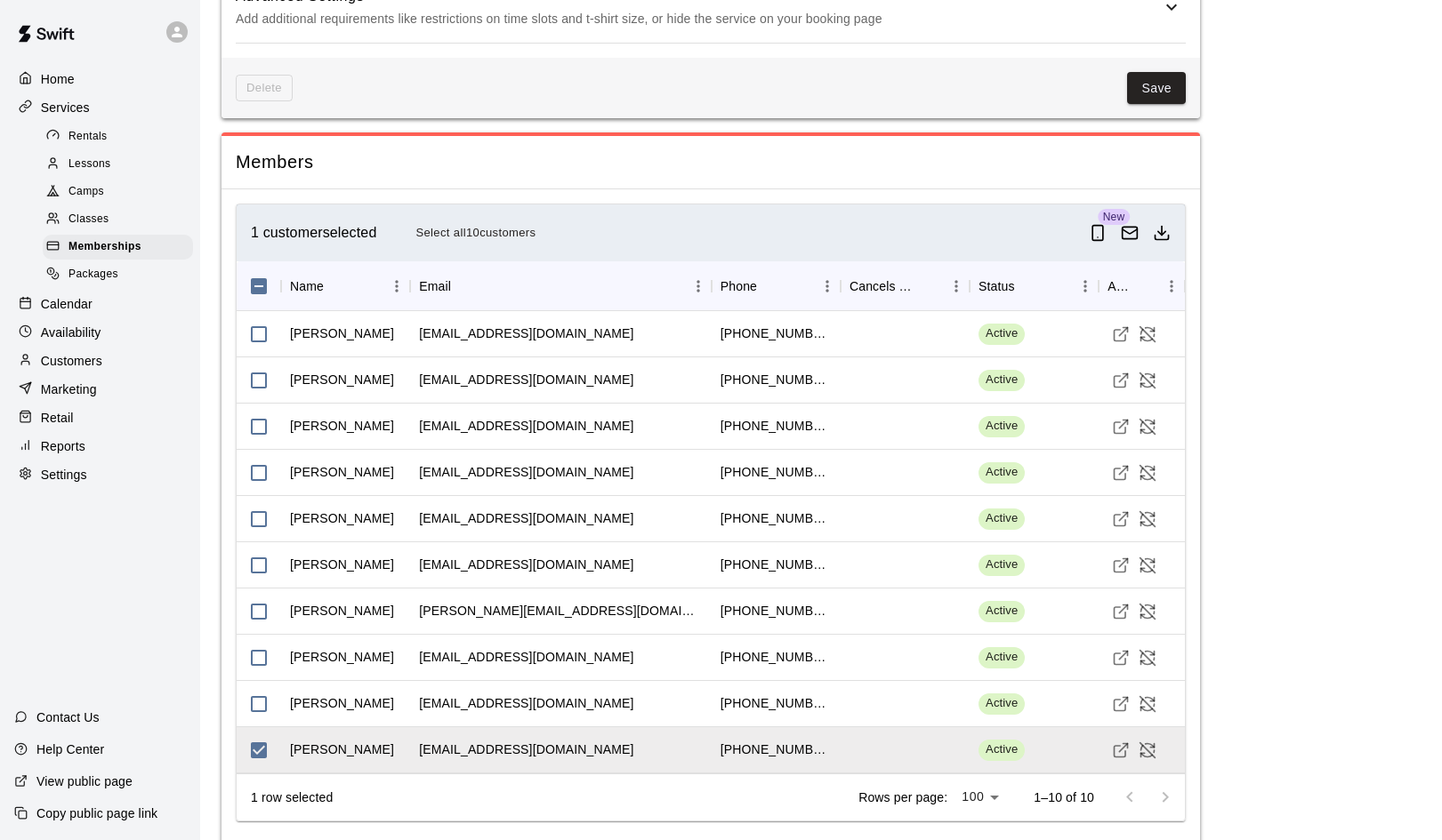
click at [375, 773] on div "1 row selected Rows per page: 100 *** 1–10 of 10" at bounding box center [711, 796] width 948 height 47
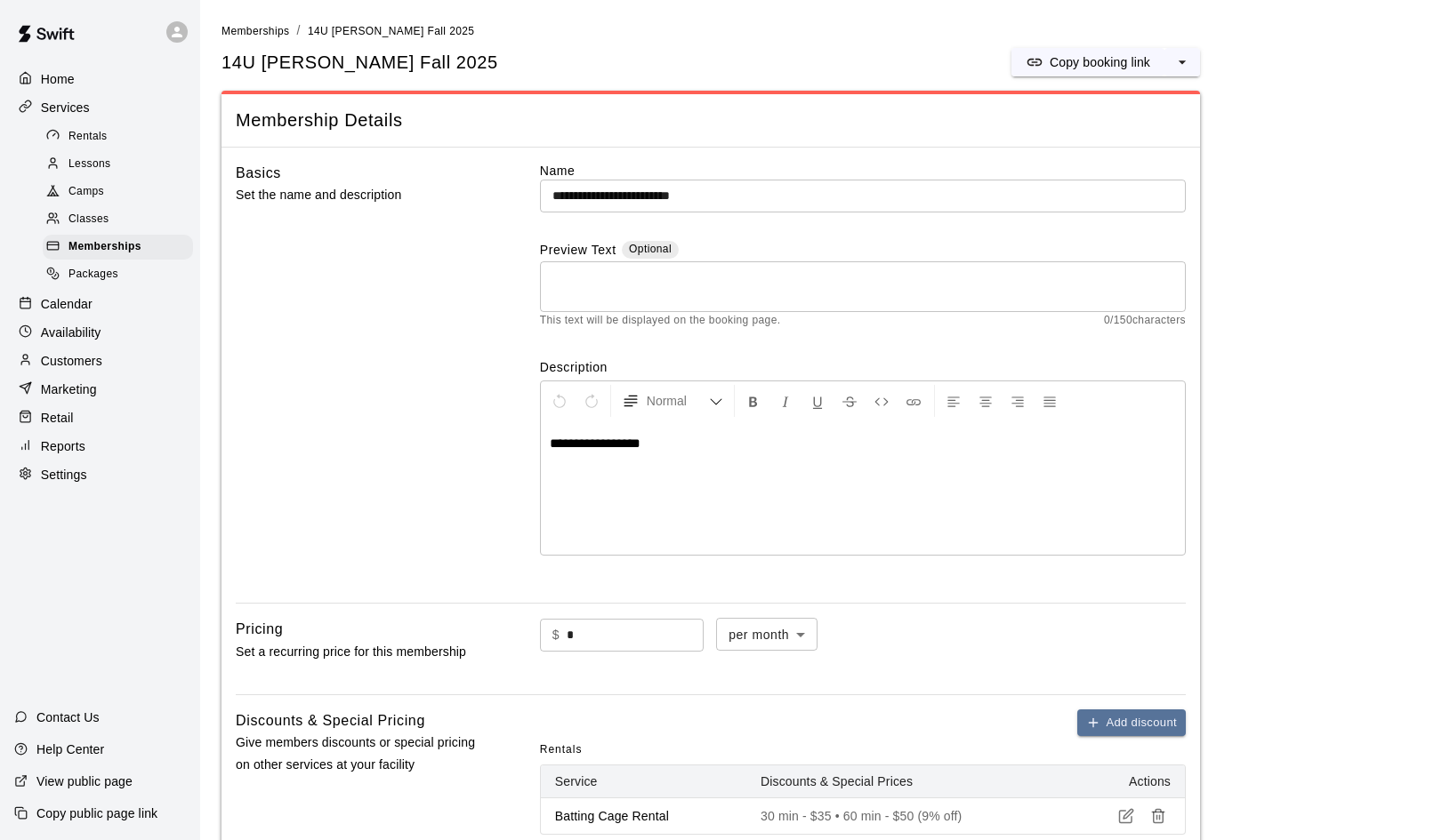
scroll to position [0, 0]
click at [64, 358] on p "Customers" at bounding box center [72, 360] width 61 height 18
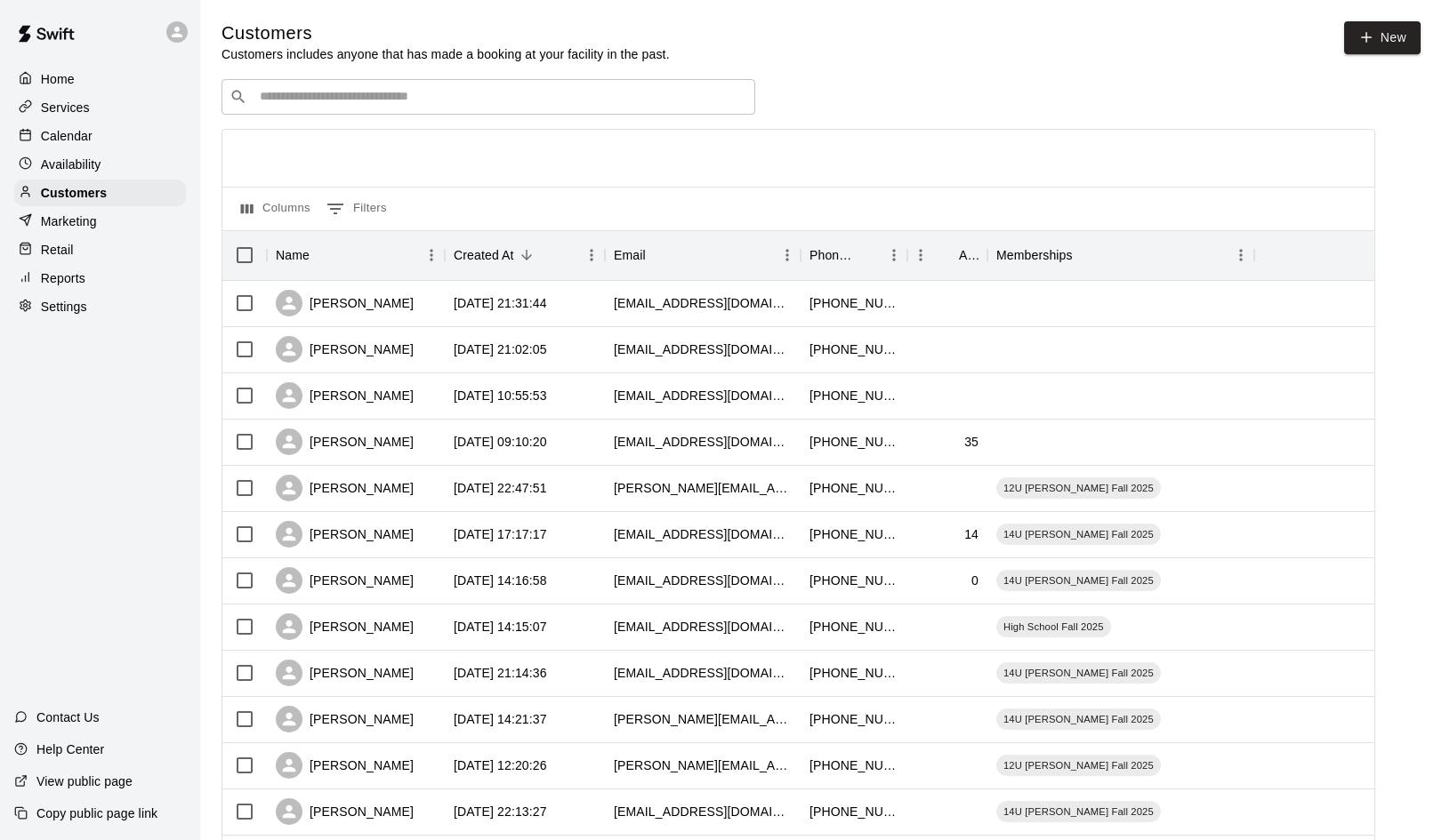
click at [293, 101] on input "Search customers by name or email" at bounding box center [501, 96] width 493 height 18
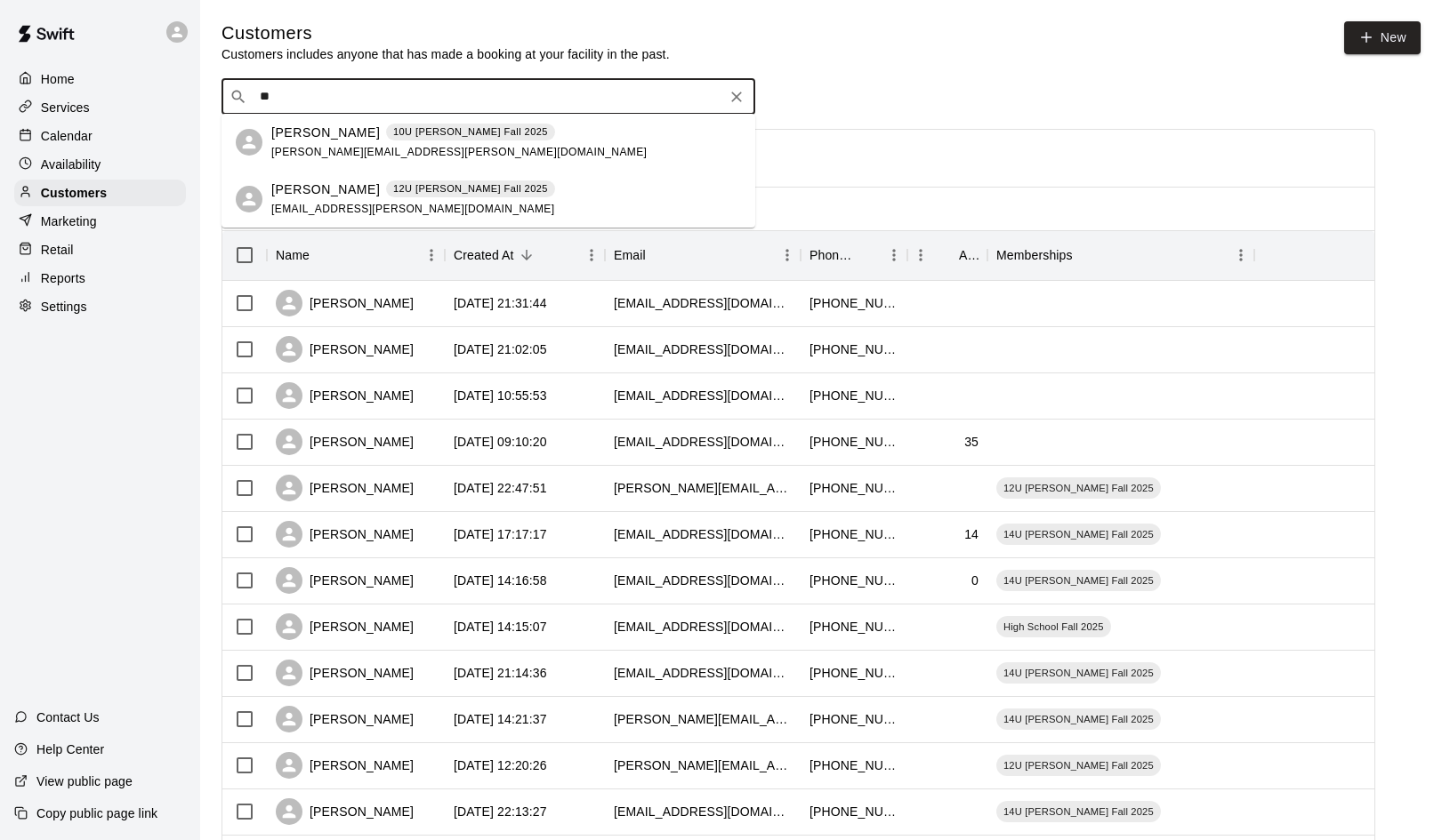
type input "*"
type input "**"
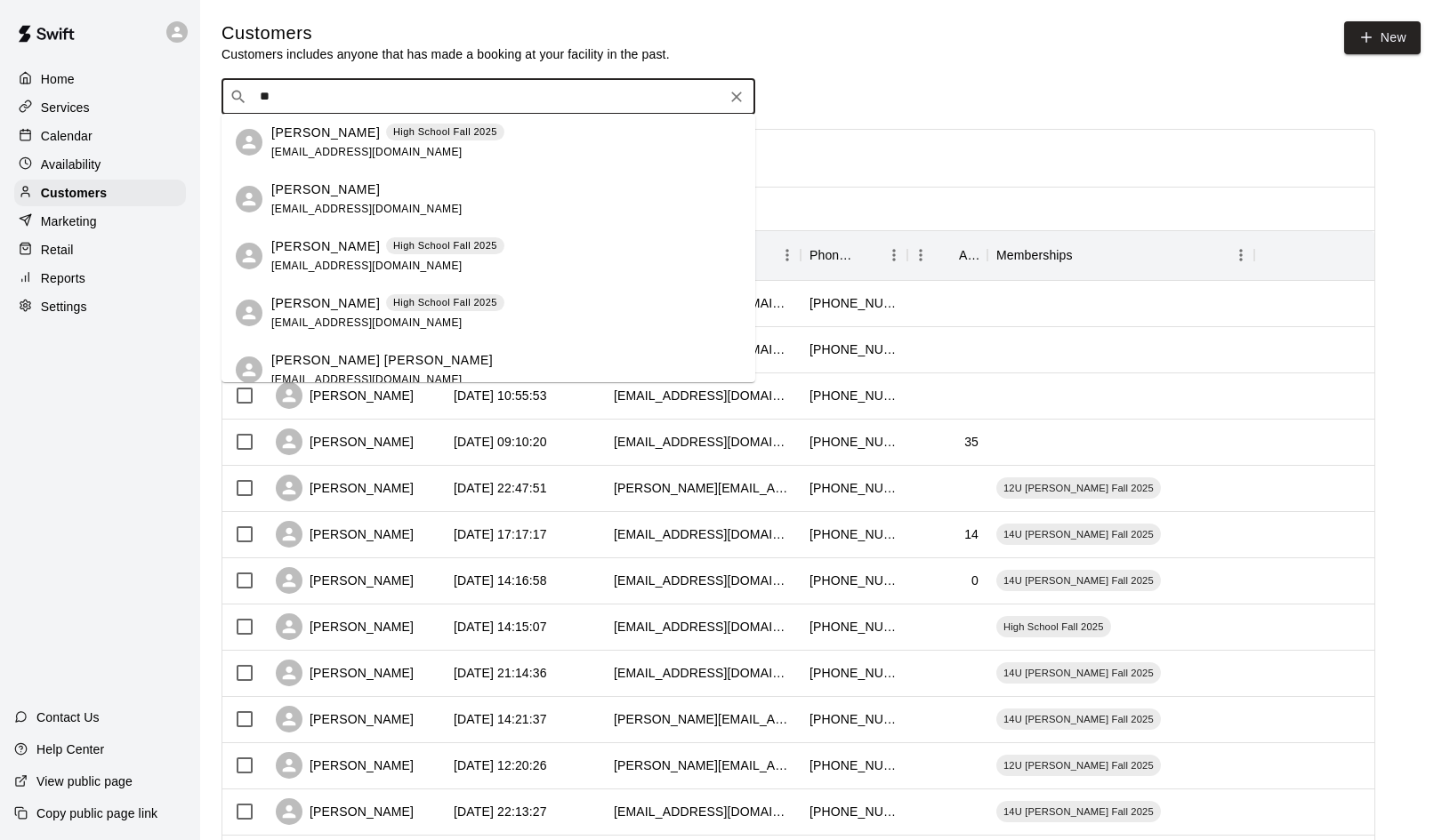
click at [301, 356] on p "Ryder Walsh" at bounding box center [381, 360] width 221 height 19
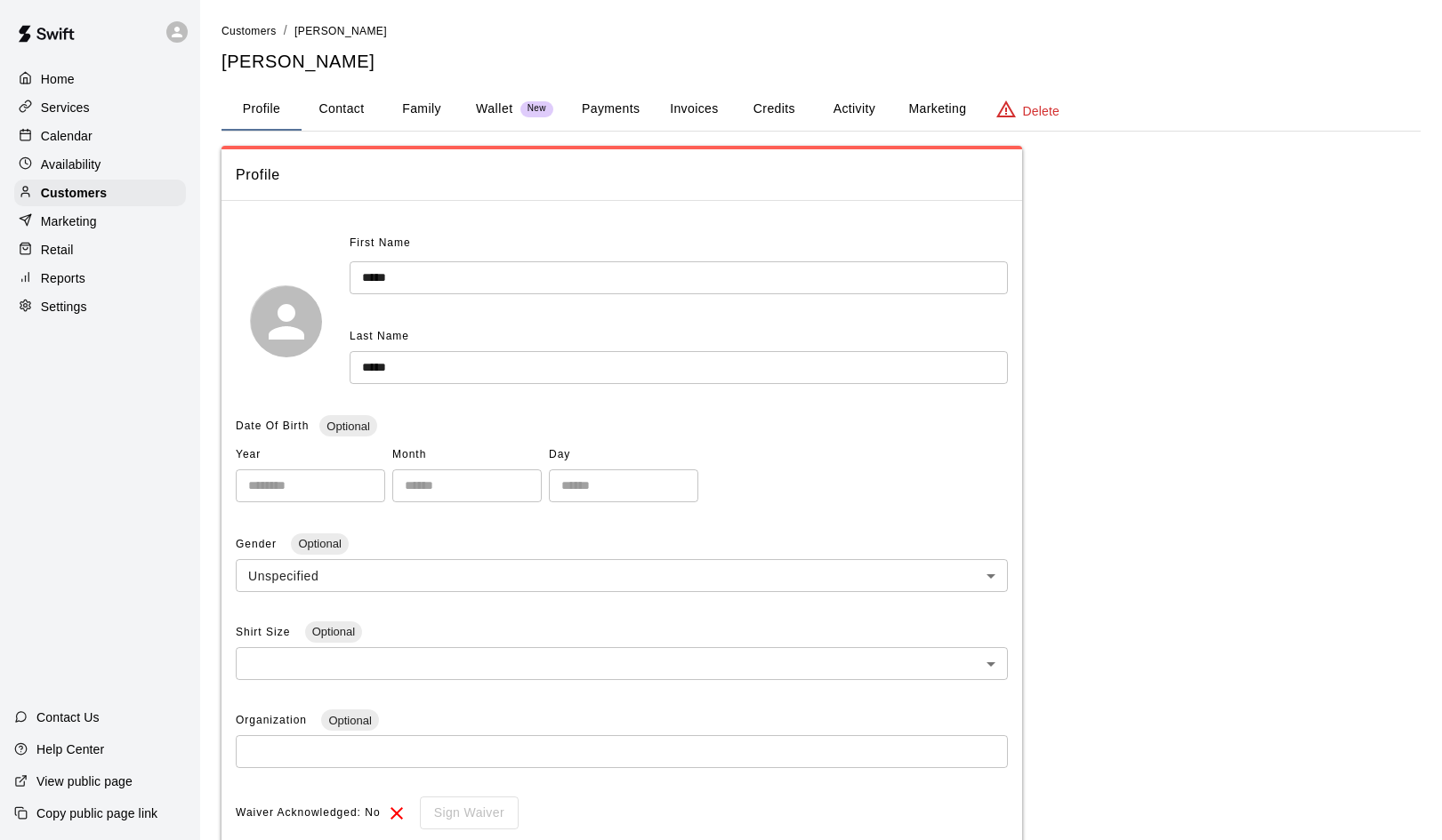
click at [619, 106] on button "Payments" at bounding box center [610, 109] width 86 height 43
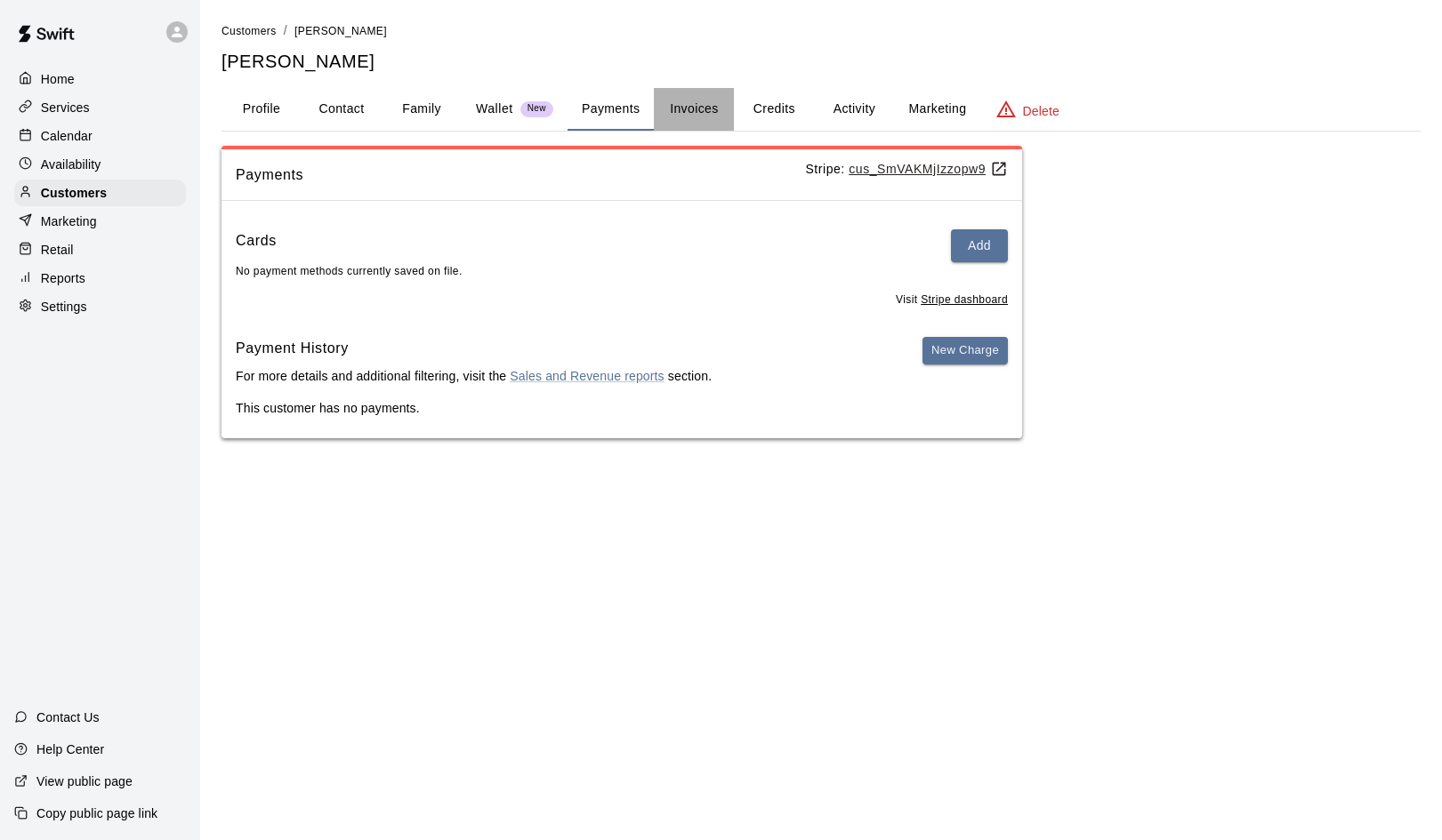
click at [693, 103] on button "Invoices" at bounding box center [693, 109] width 80 height 43
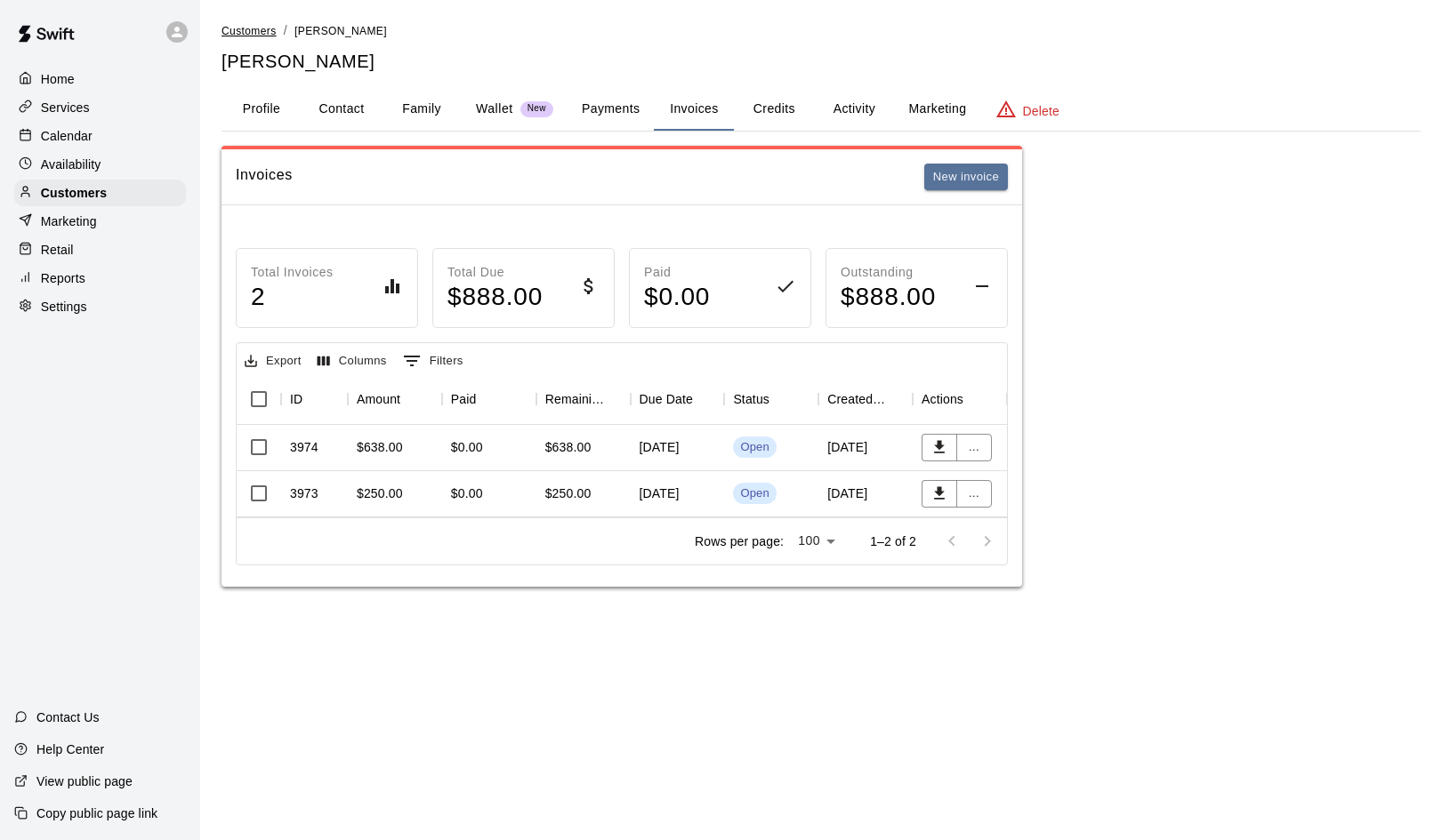
click at [258, 26] on span "Customers" at bounding box center [249, 31] width 55 height 12
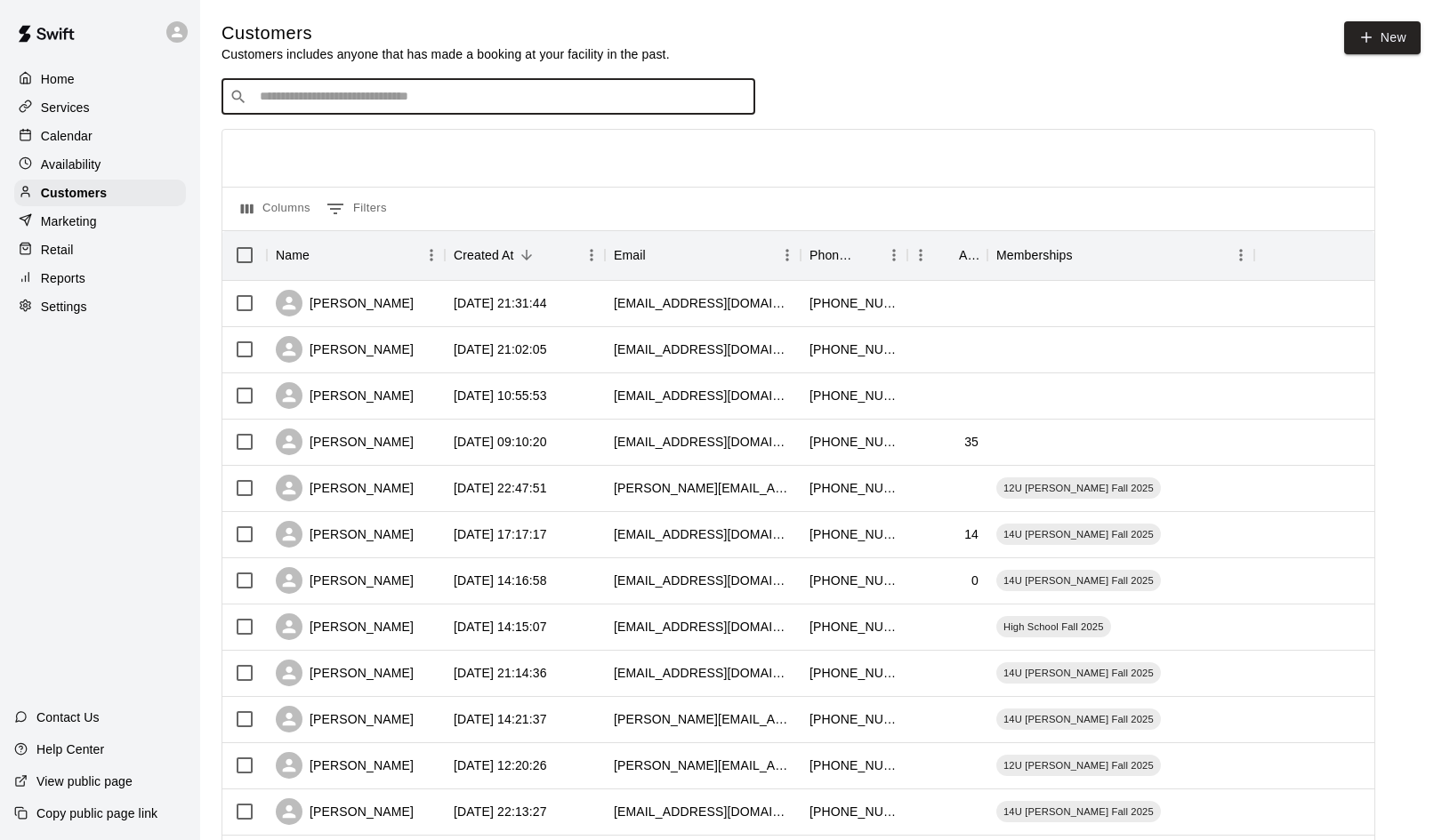
click at [348, 99] on input "Search customers by name or email" at bounding box center [501, 96] width 493 height 18
type input "******"
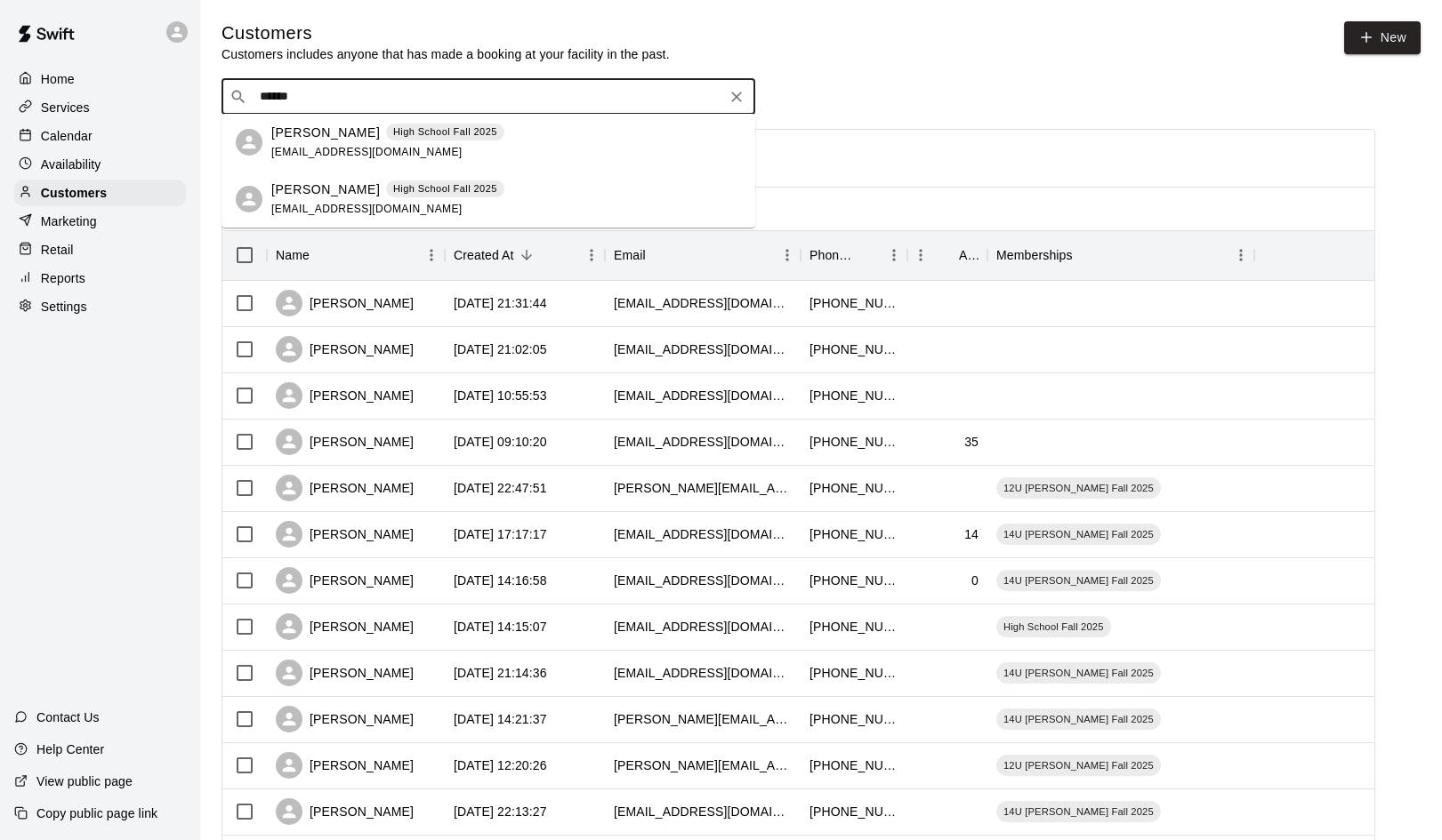
click at [308, 198] on p "Logan Wallis" at bounding box center [325, 190] width 109 height 19
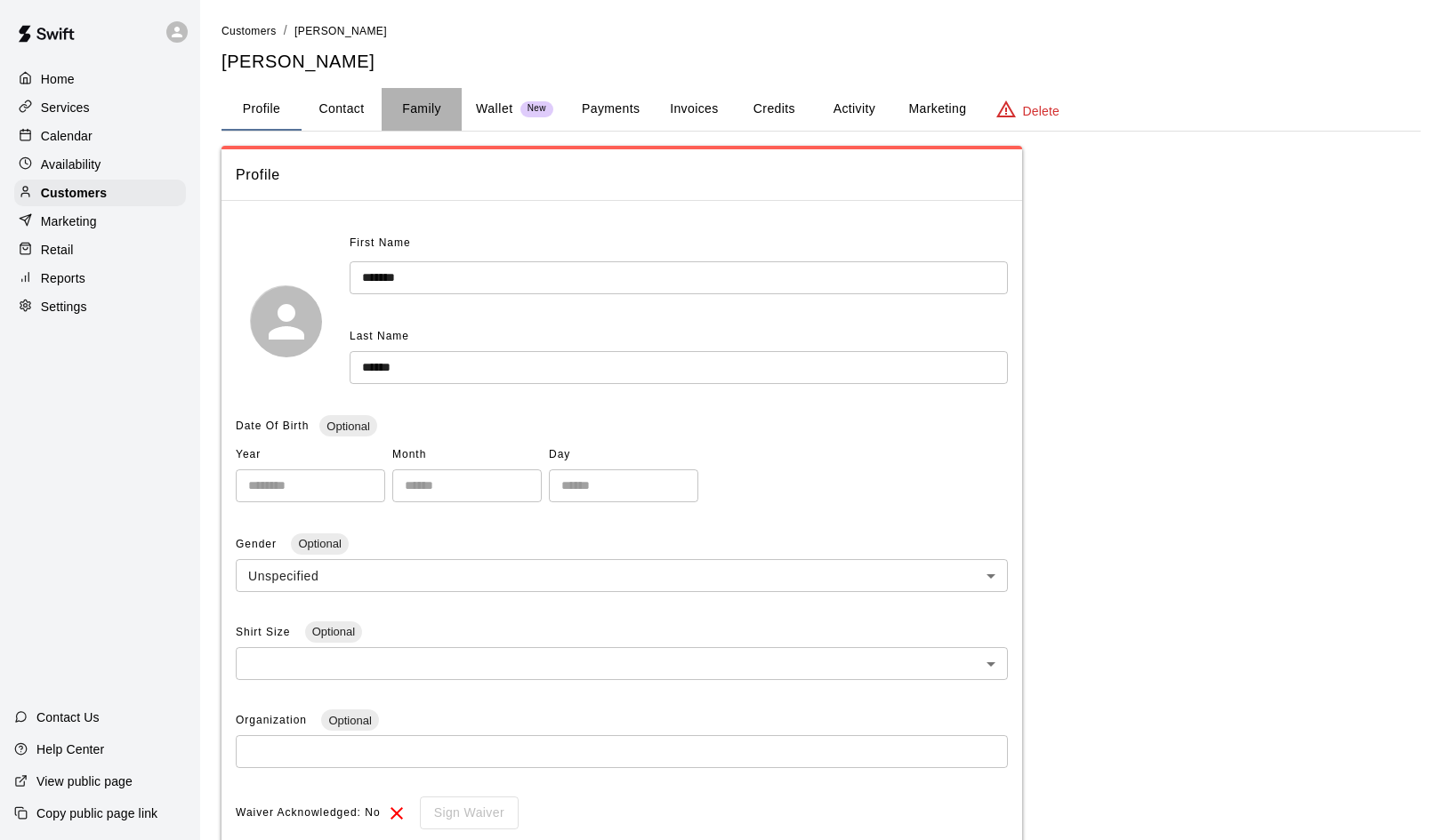
click at [427, 116] on button "Family" at bounding box center [422, 109] width 80 height 43
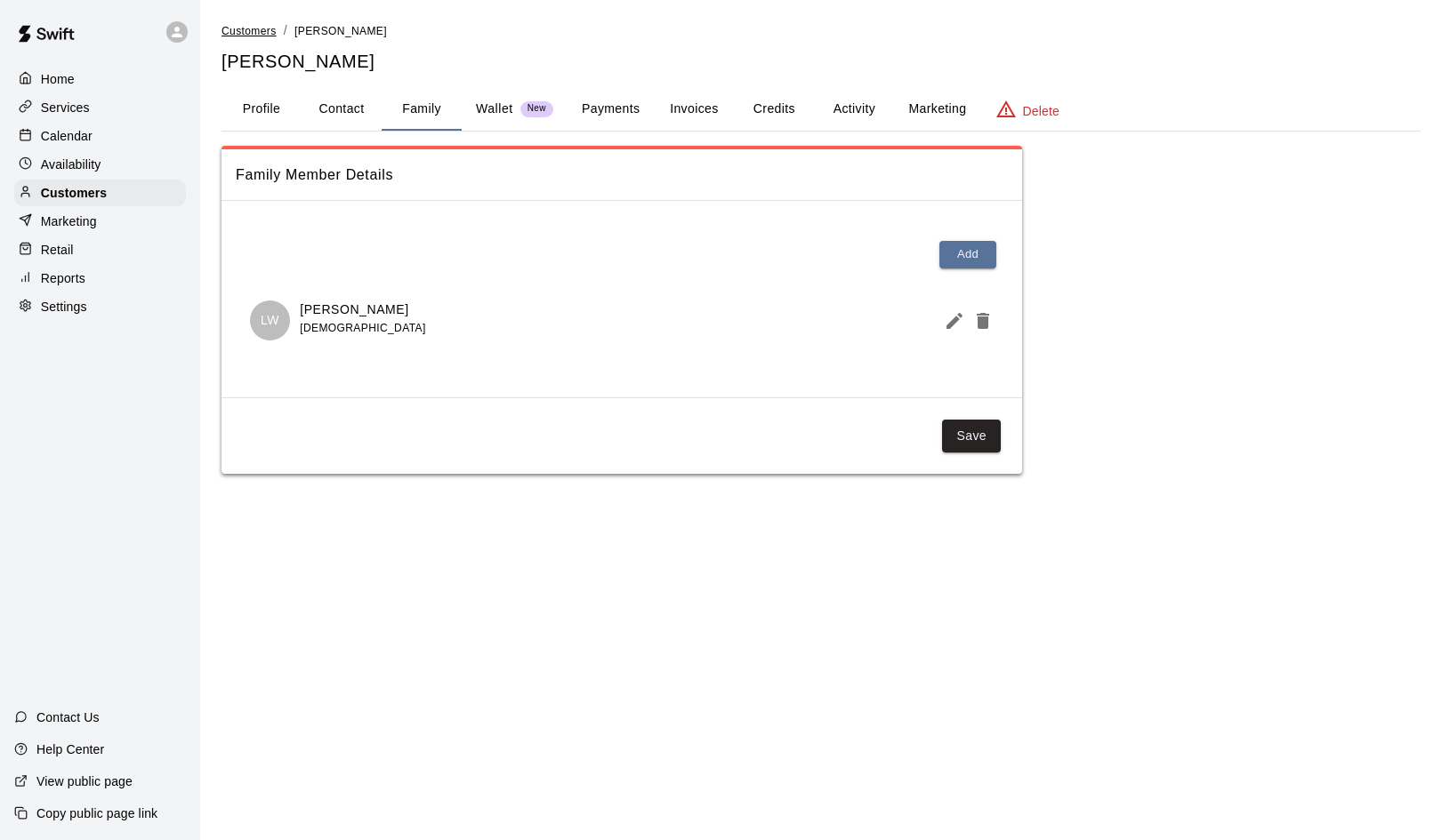
click at [259, 28] on span "Customers" at bounding box center [249, 31] width 55 height 12
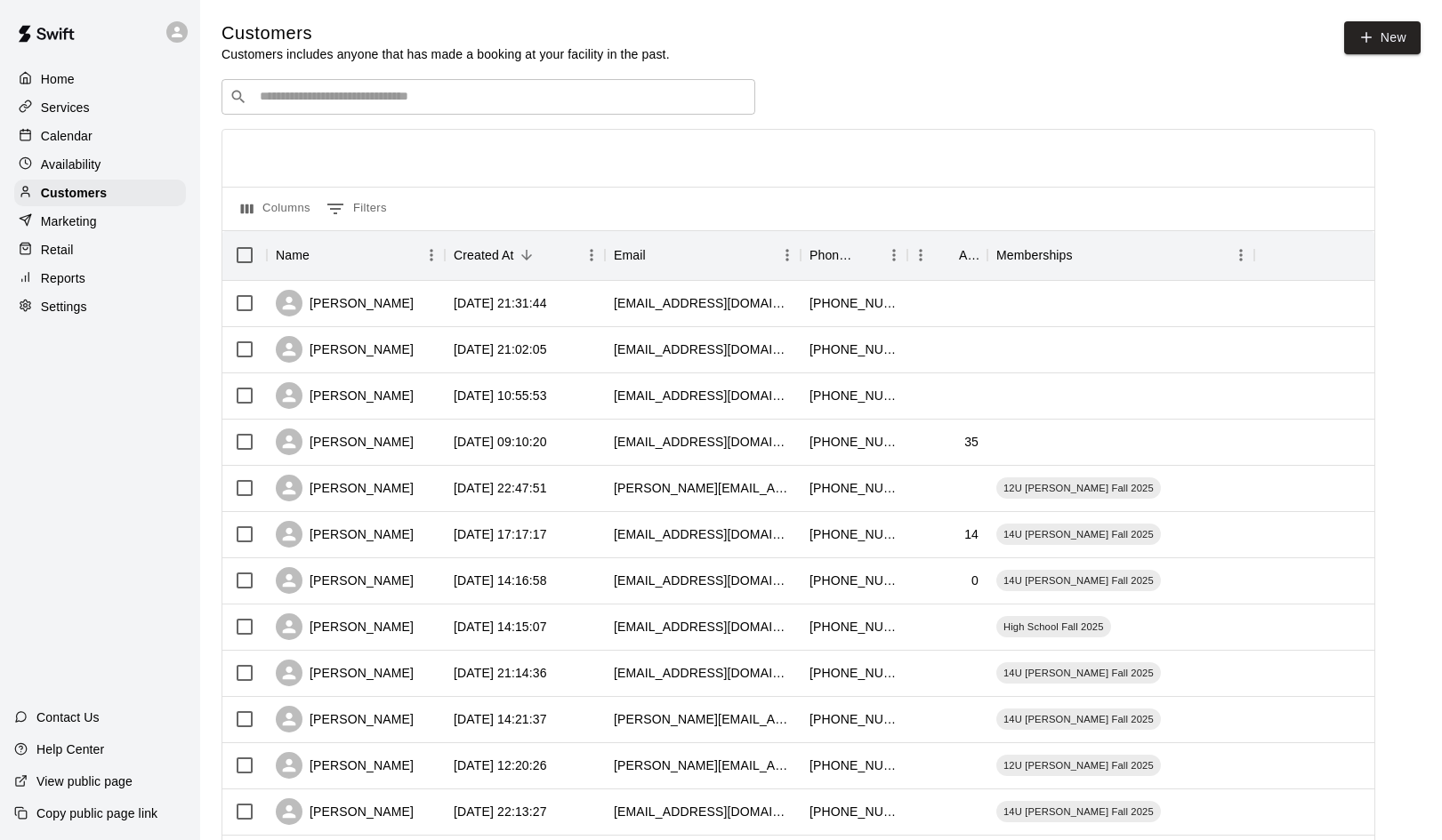
click at [322, 103] on input "Search customers by name or email" at bounding box center [501, 96] width 493 height 18
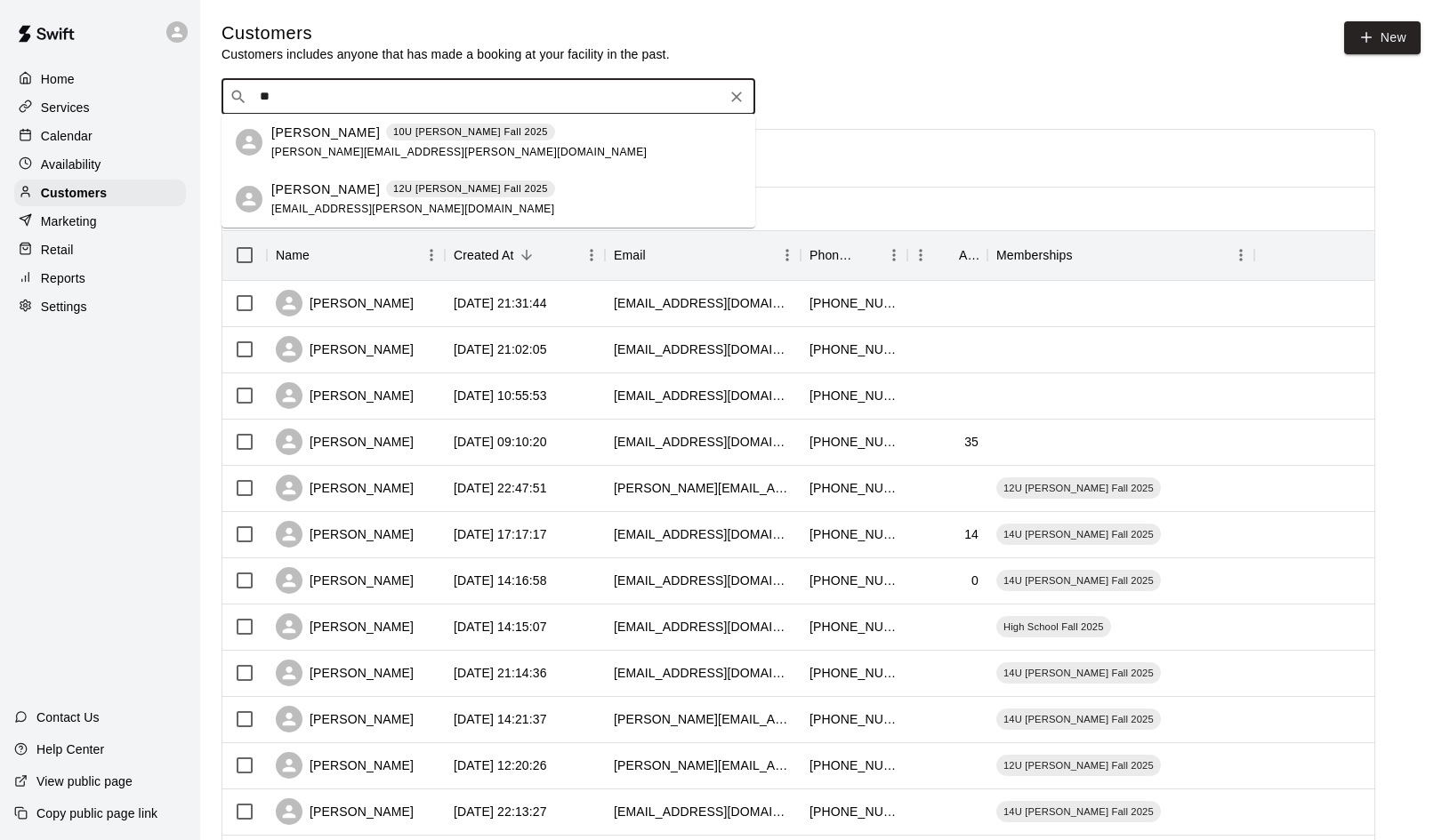
type input "*"
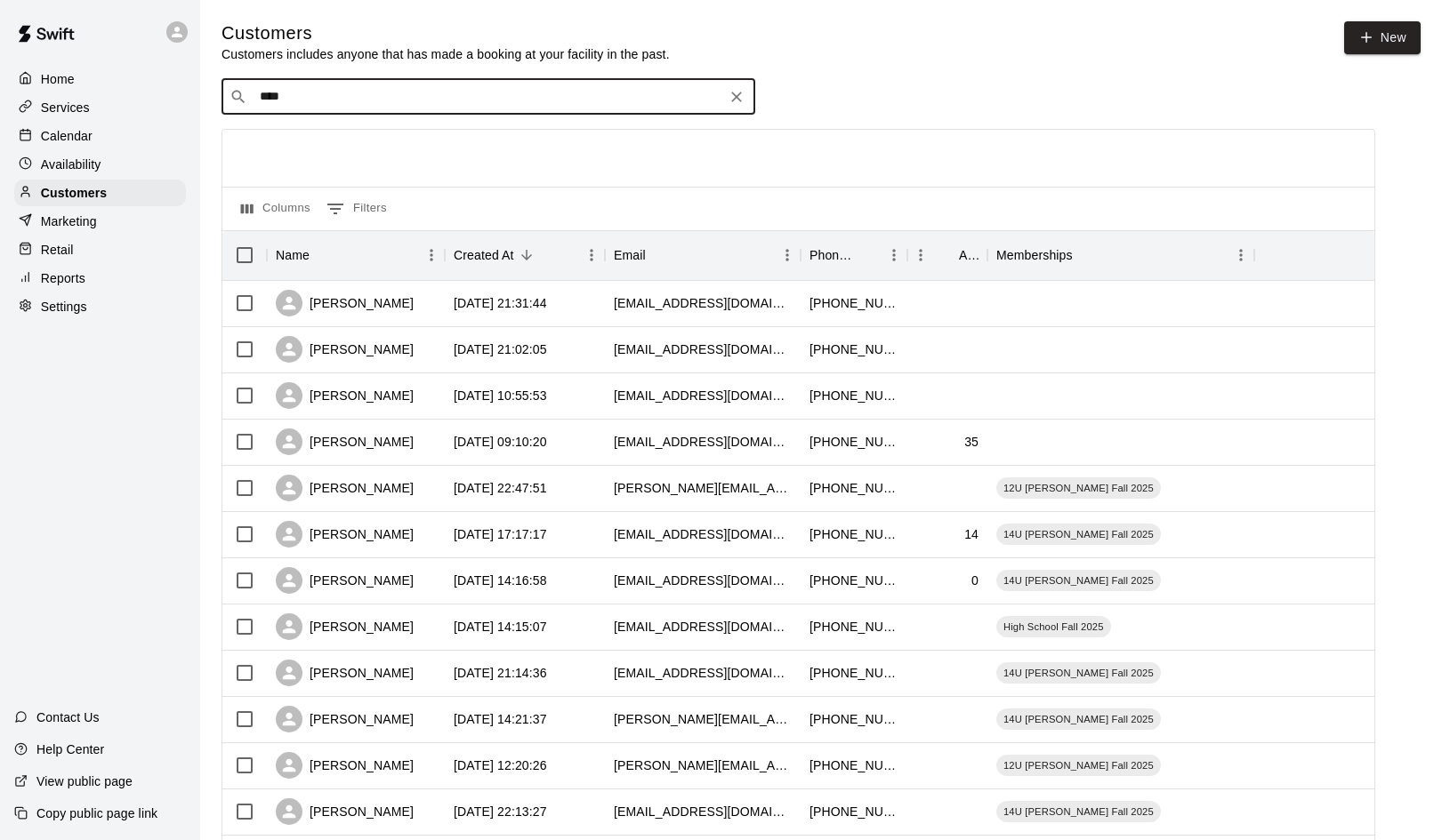
type input "*****"
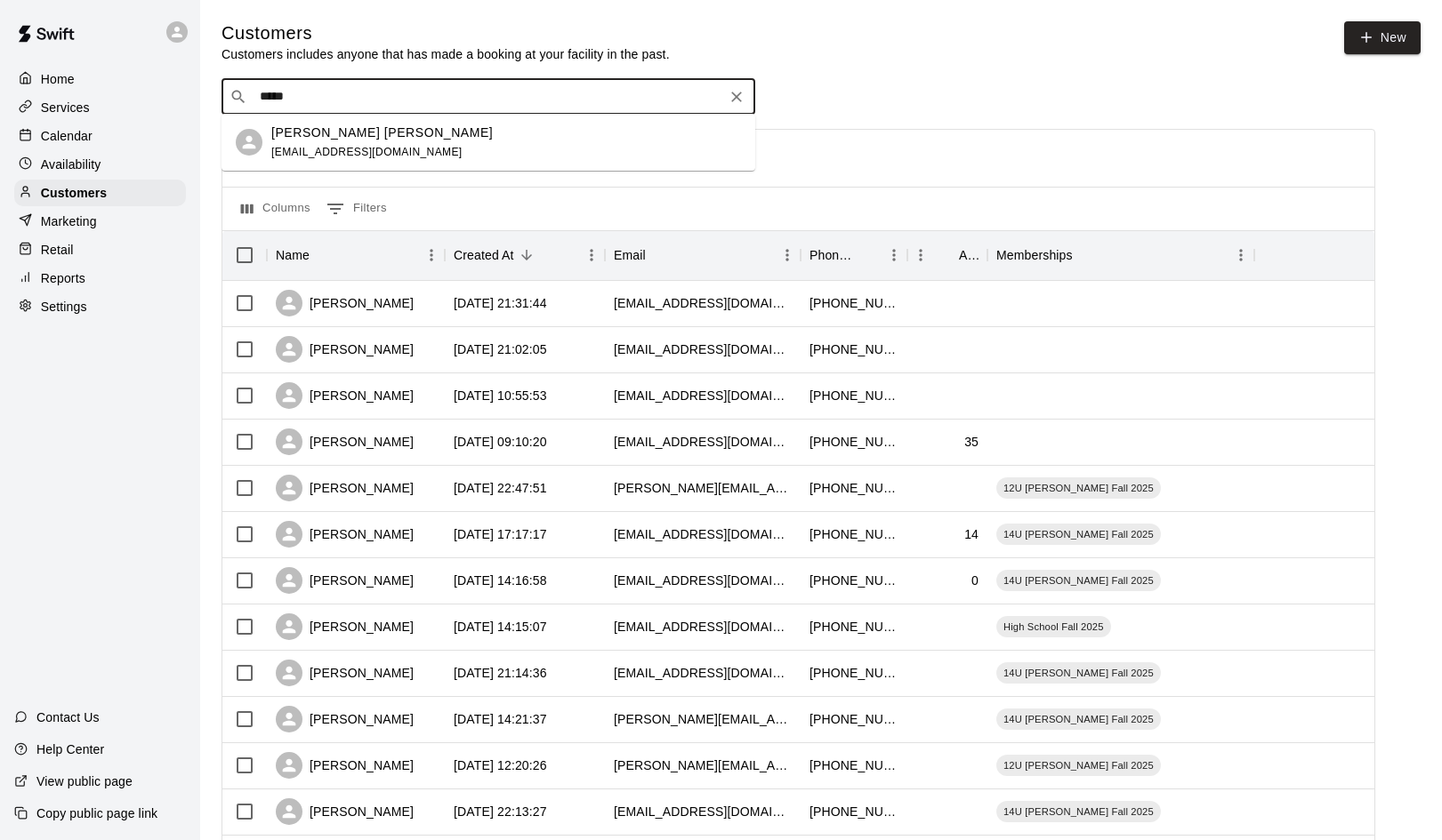
click at [299, 133] on p "Ryder Walsh" at bounding box center [381, 133] width 221 height 19
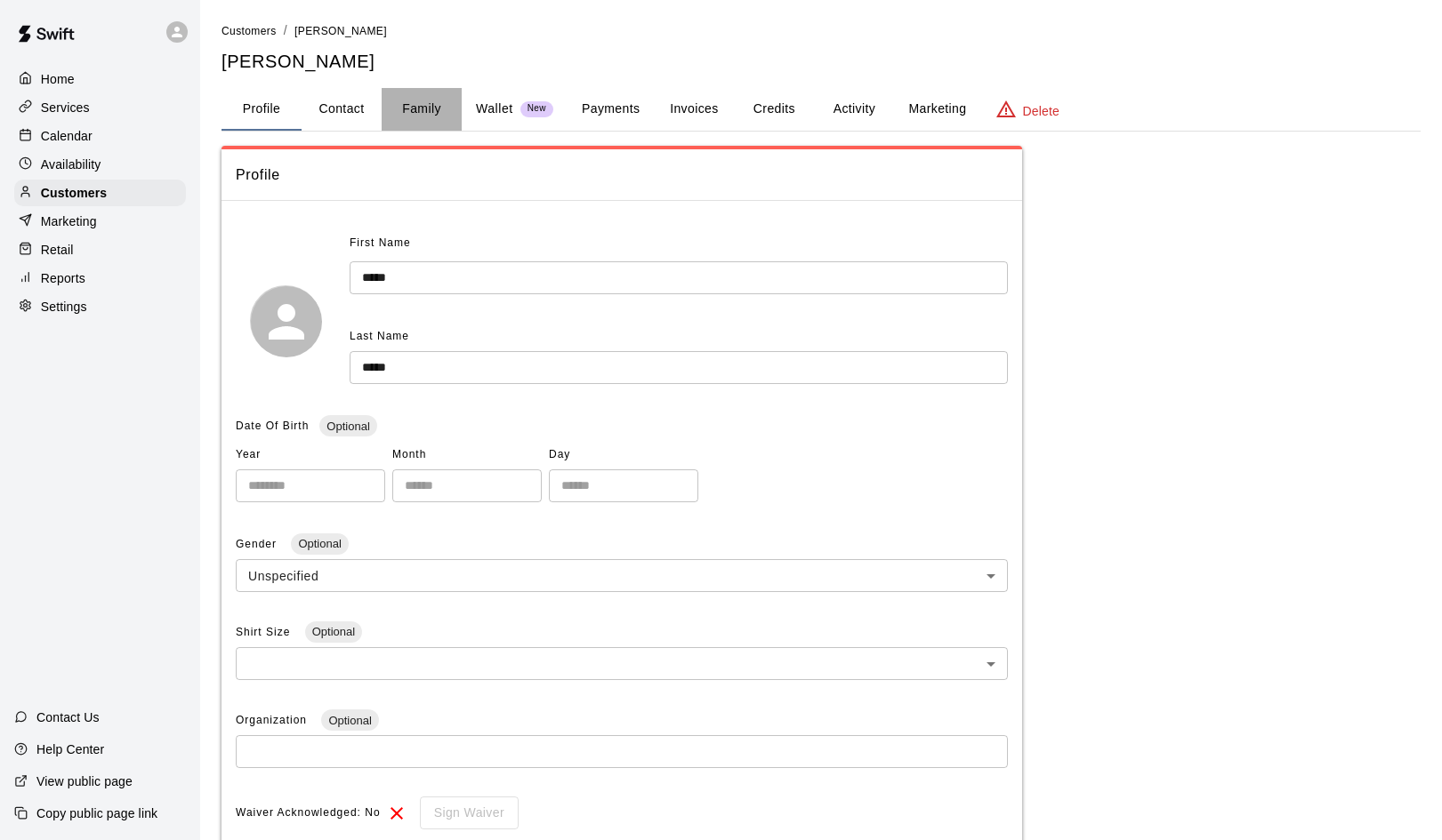
click at [418, 108] on button "Family" at bounding box center [422, 109] width 80 height 43
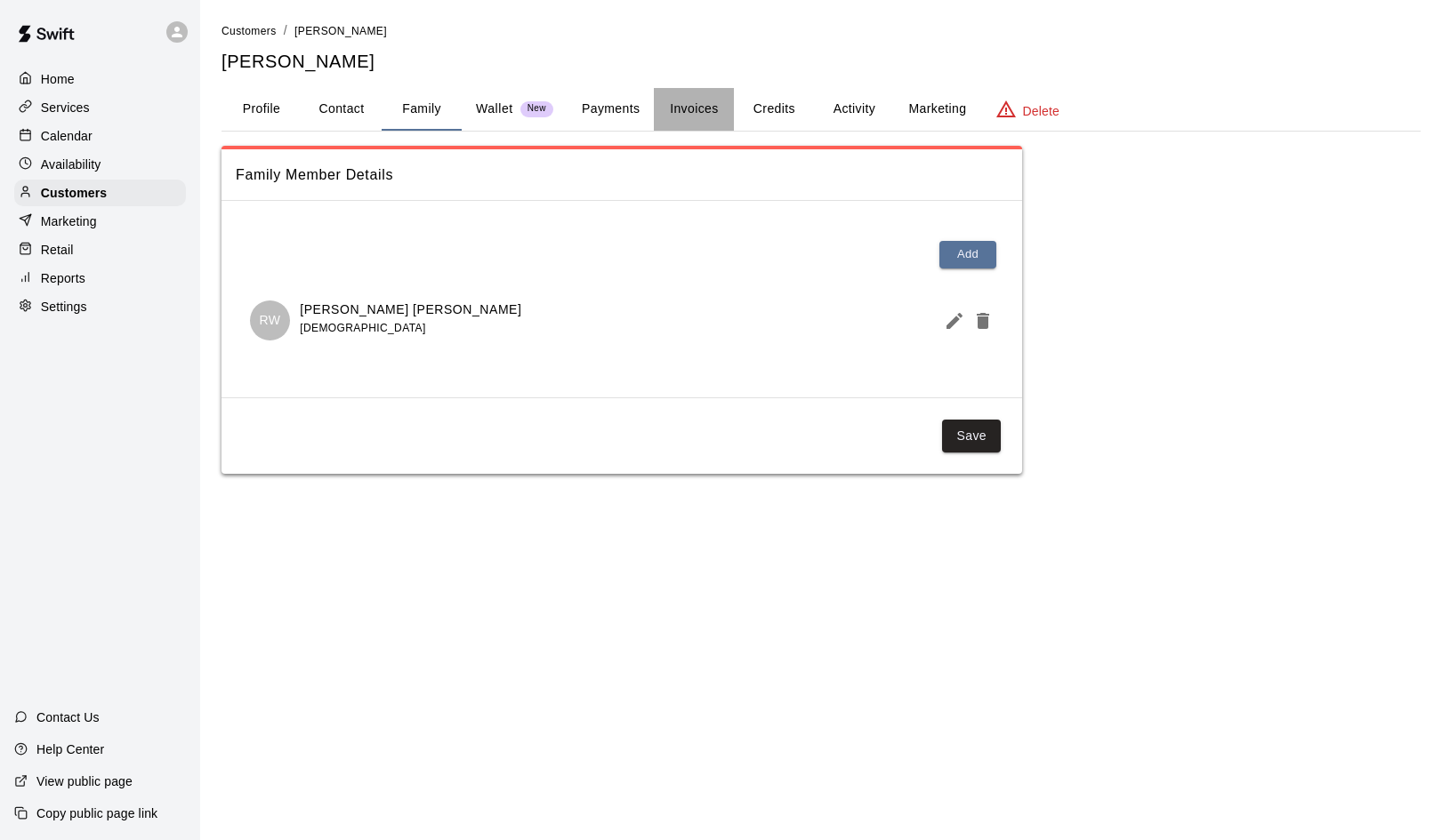
click at [695, 110] on button "Invoices" at bounding box center [693, 109] width 80 height 43
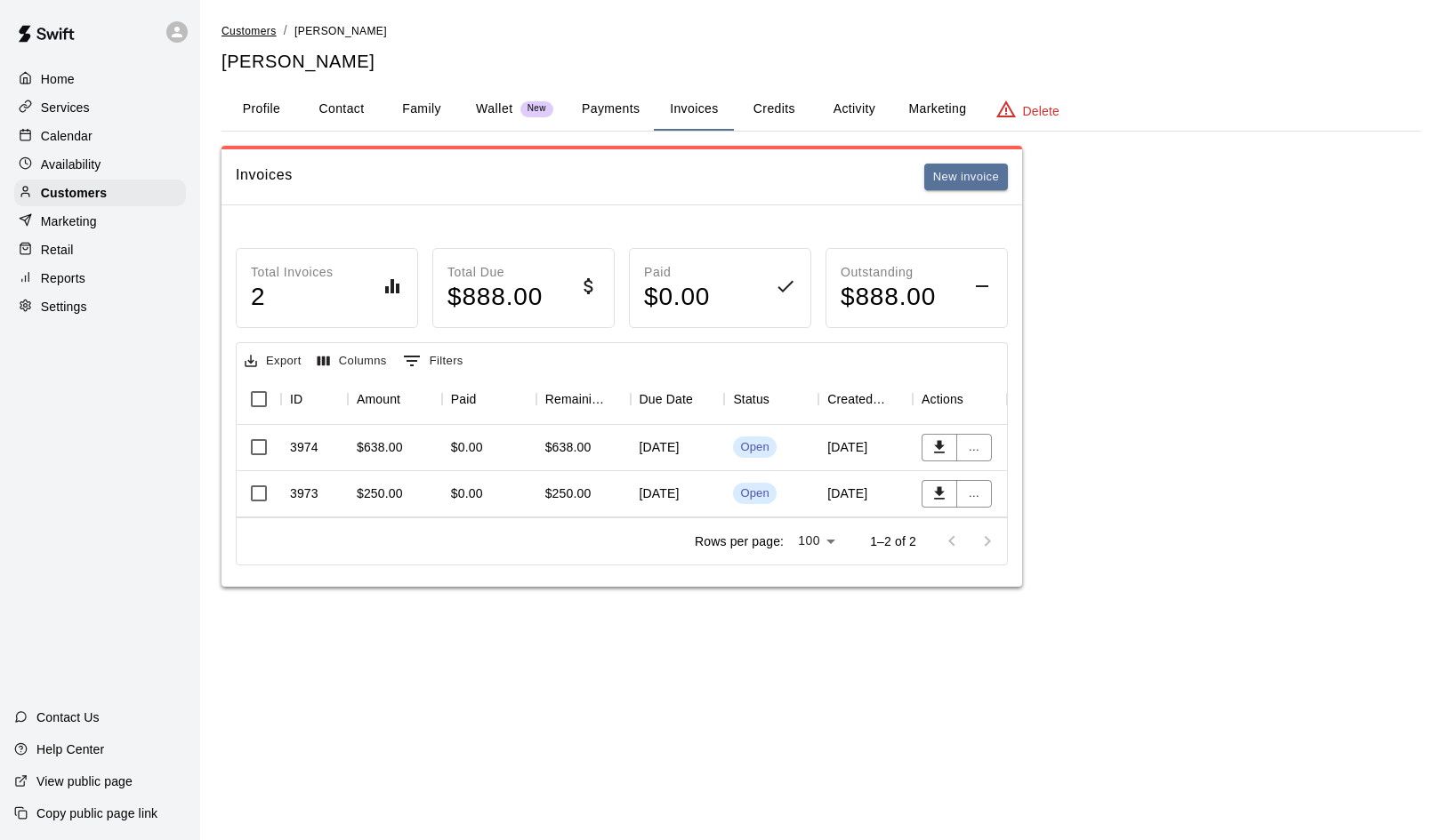
click at [259, 31] on span "Customers" at bounding box center [249, 31] width 55 height 12
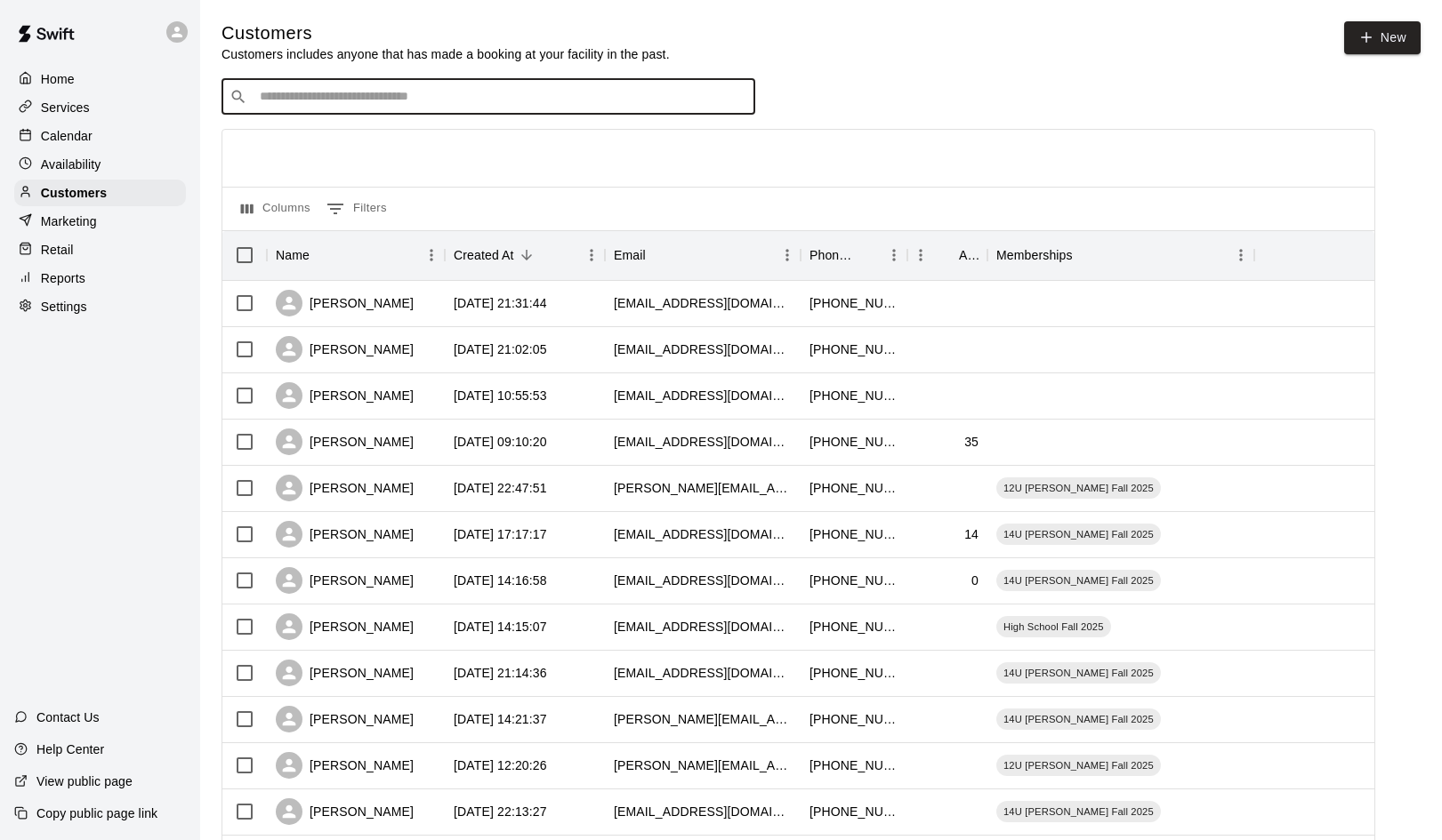
click at [331, 91] on input "Search customers by name or email" at bounding box center [501, 96] width 493 height 18
type input "*"
type input "**"
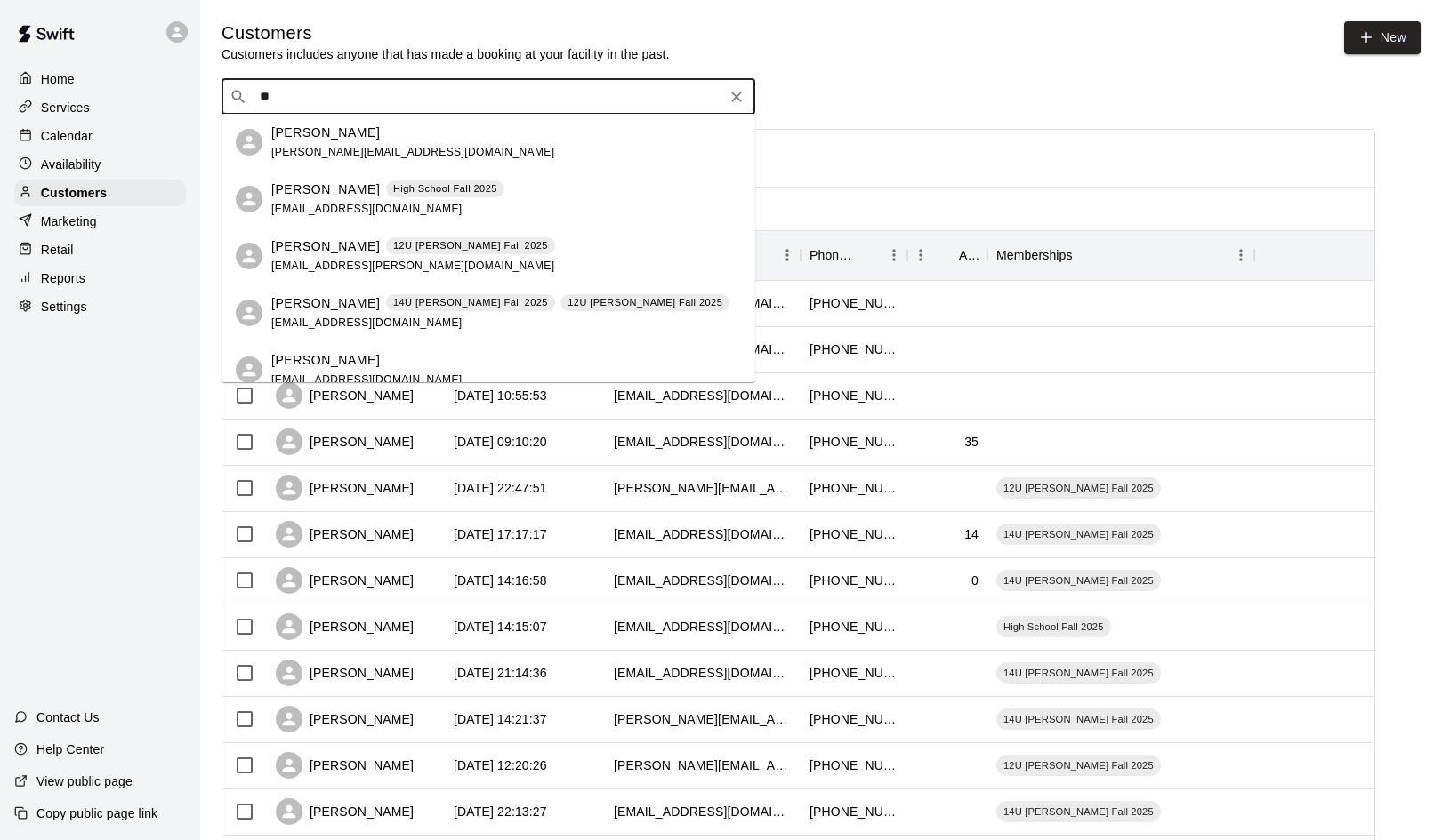
click at [314, 138] on p "[PERSON_NAME]" at bounding box center [325, 133] width 109 height 19
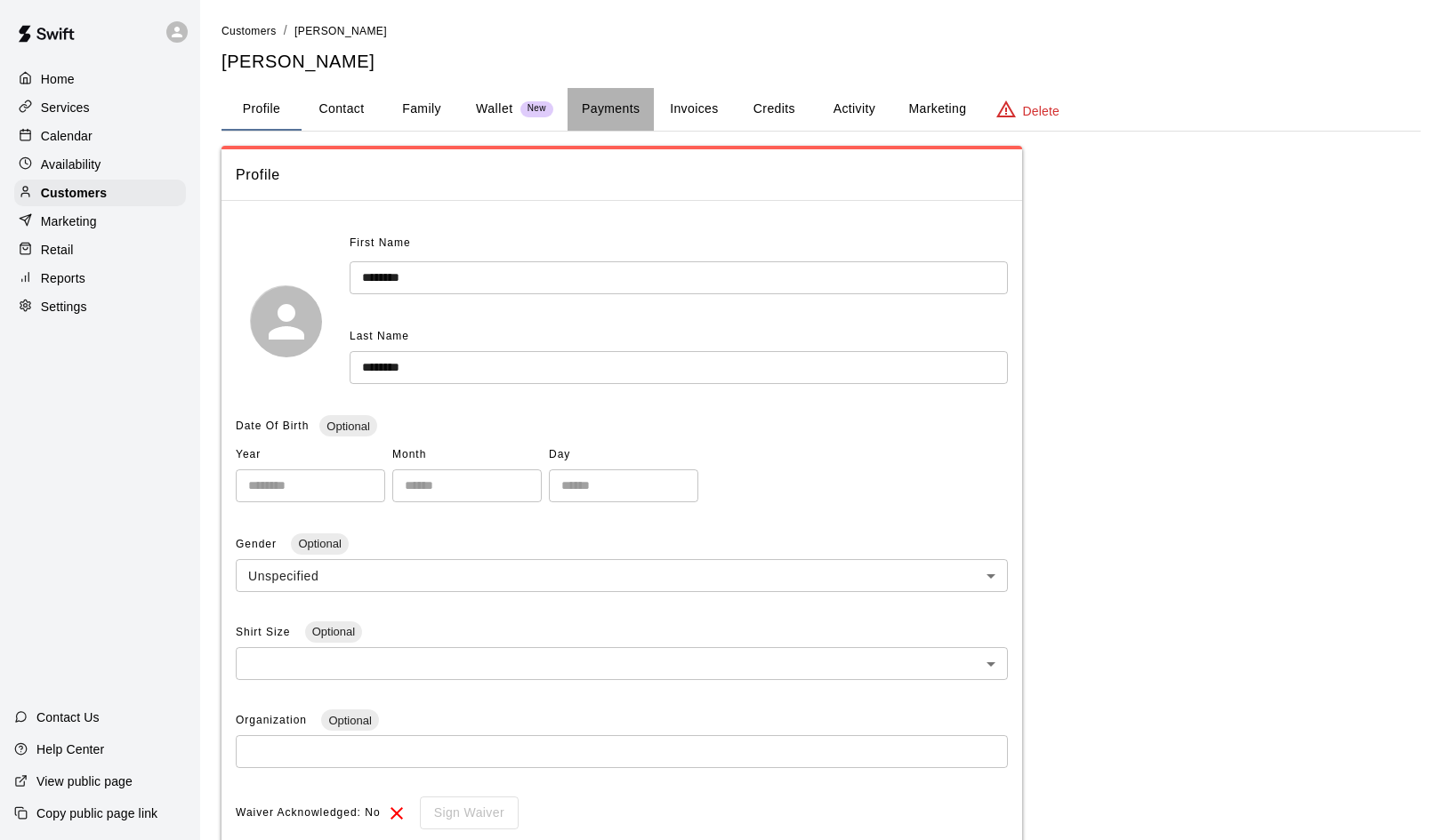
click at [600, 103] on button "Payments" at bounding box center [610, 109] width 86 height 43
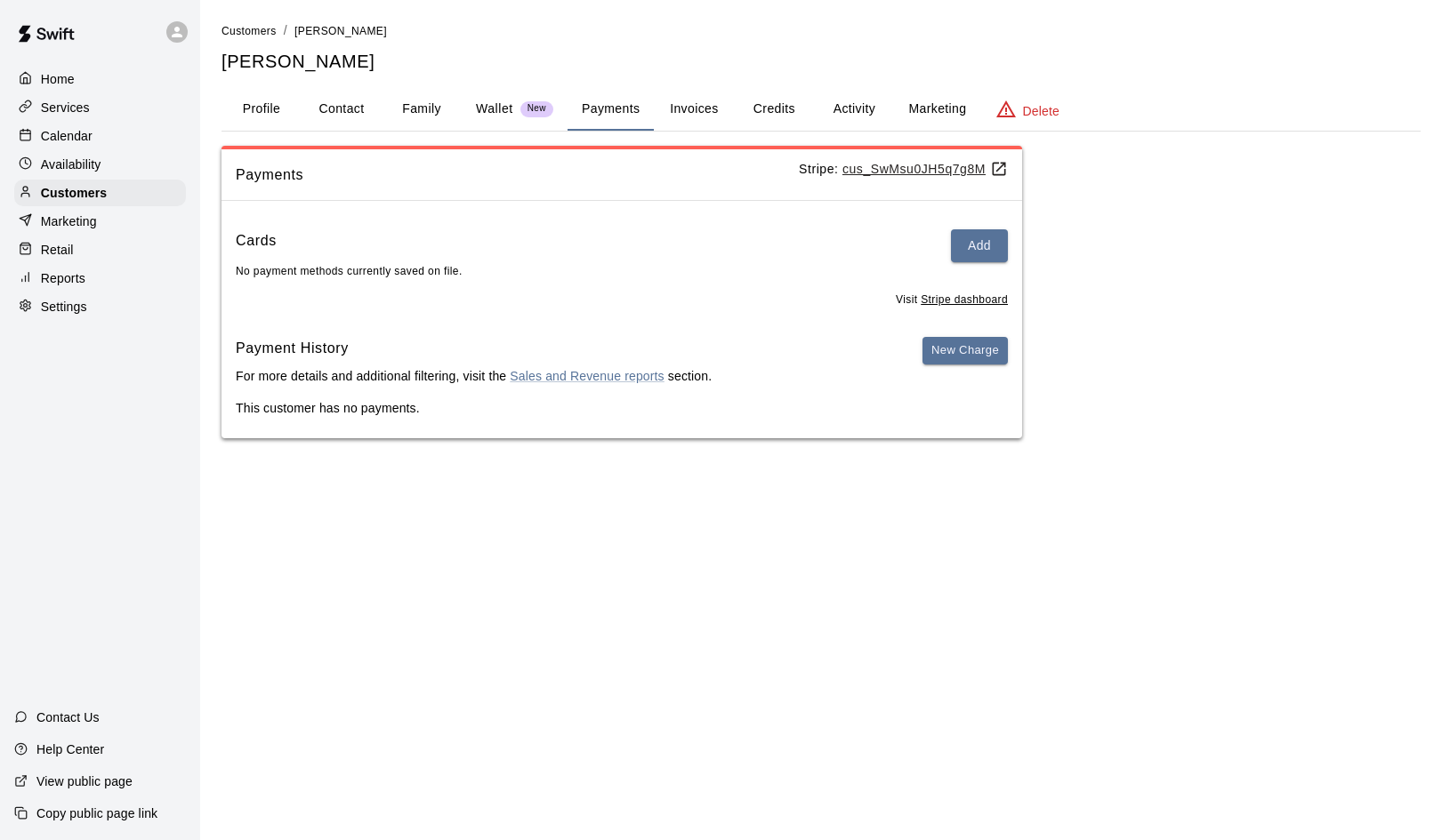
click at [706, 112] on button "Invoices" at bounding box center [693, 109] width 80 height 43
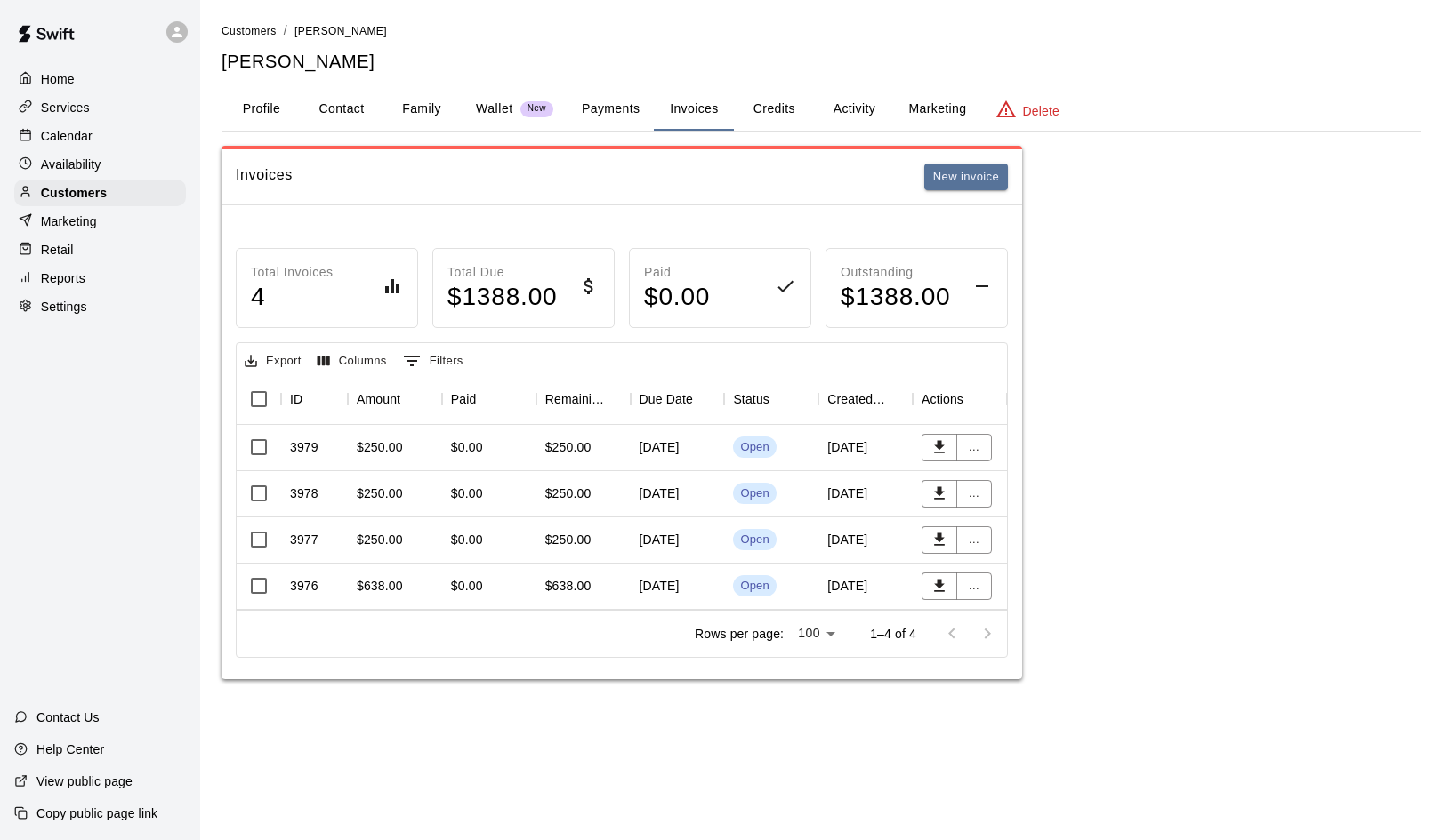
click at [257, 31] on span "Customers" at bounding box center [249, 31] width 55 height 12
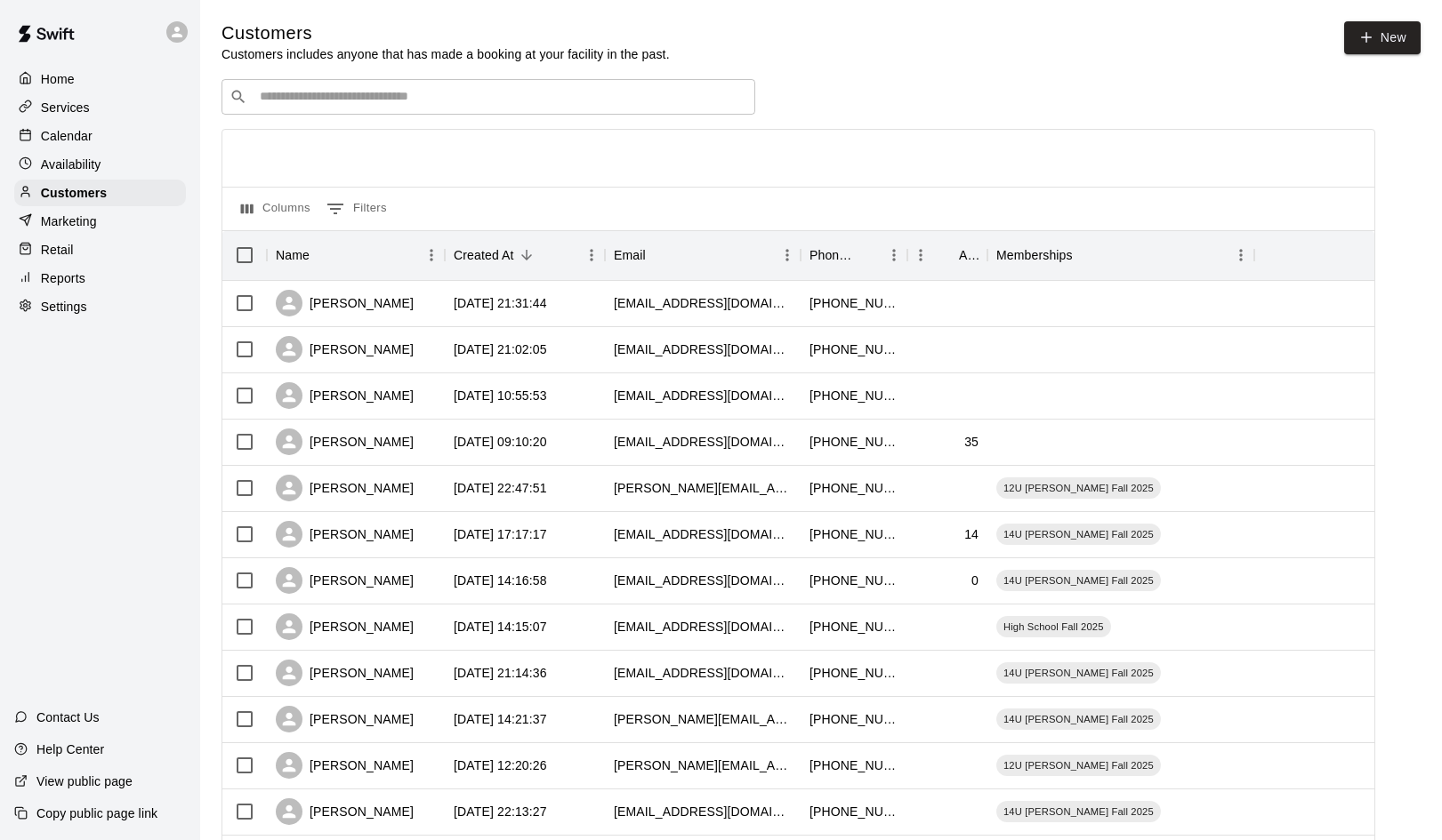
click at [310, 102] on input "Search customers by name or email" at bounding box center [501, 96] width 493 height 18
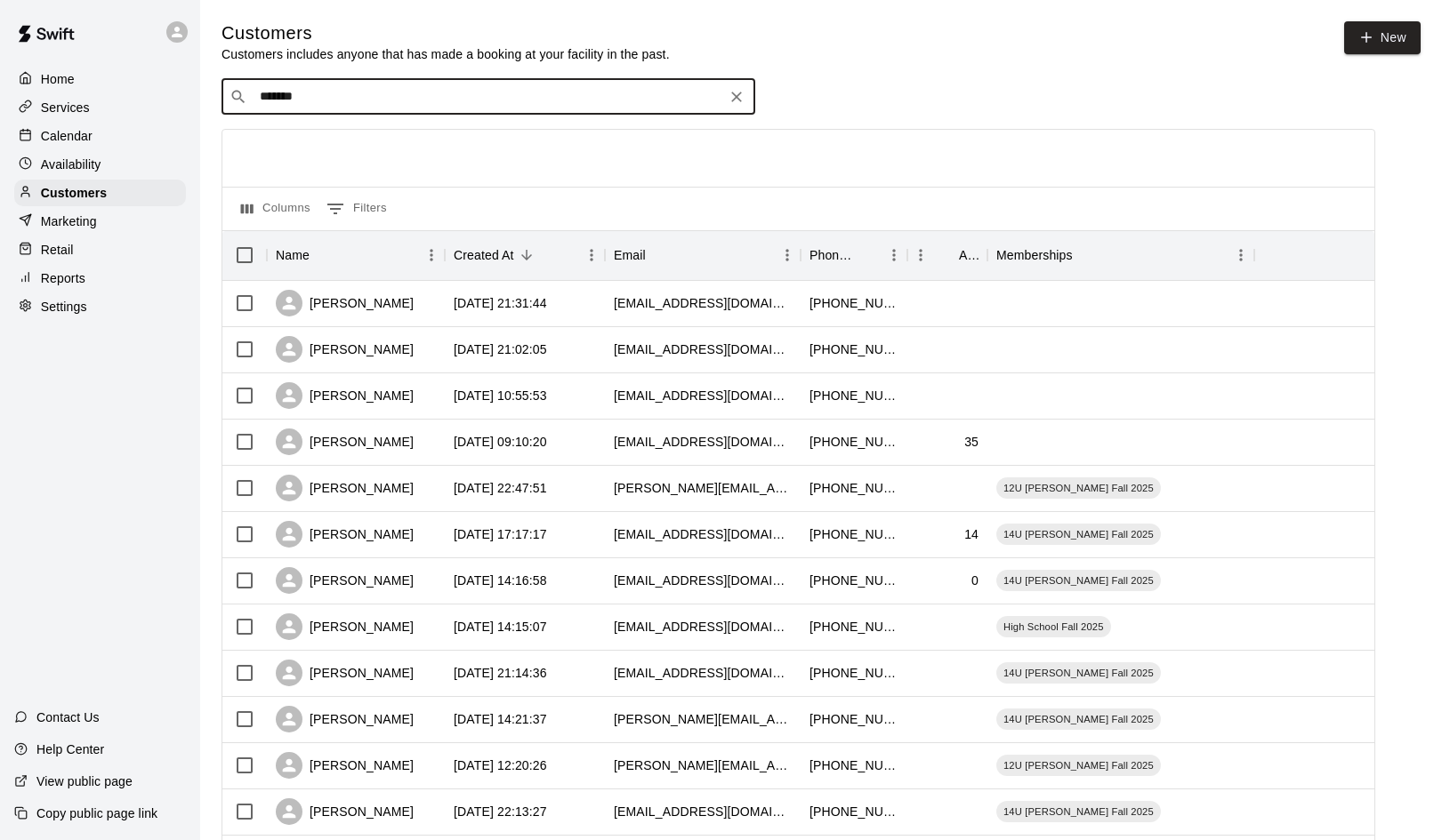
drag, startPoint x: 300, startPoint y: 95, endPoint x: 230, endPoint y: 96, distance: 70.0
click at [230, 96] on div "​ ******* ​" at bounding box center [488, 96] width 534 height 35
type input "*"
type input "******"
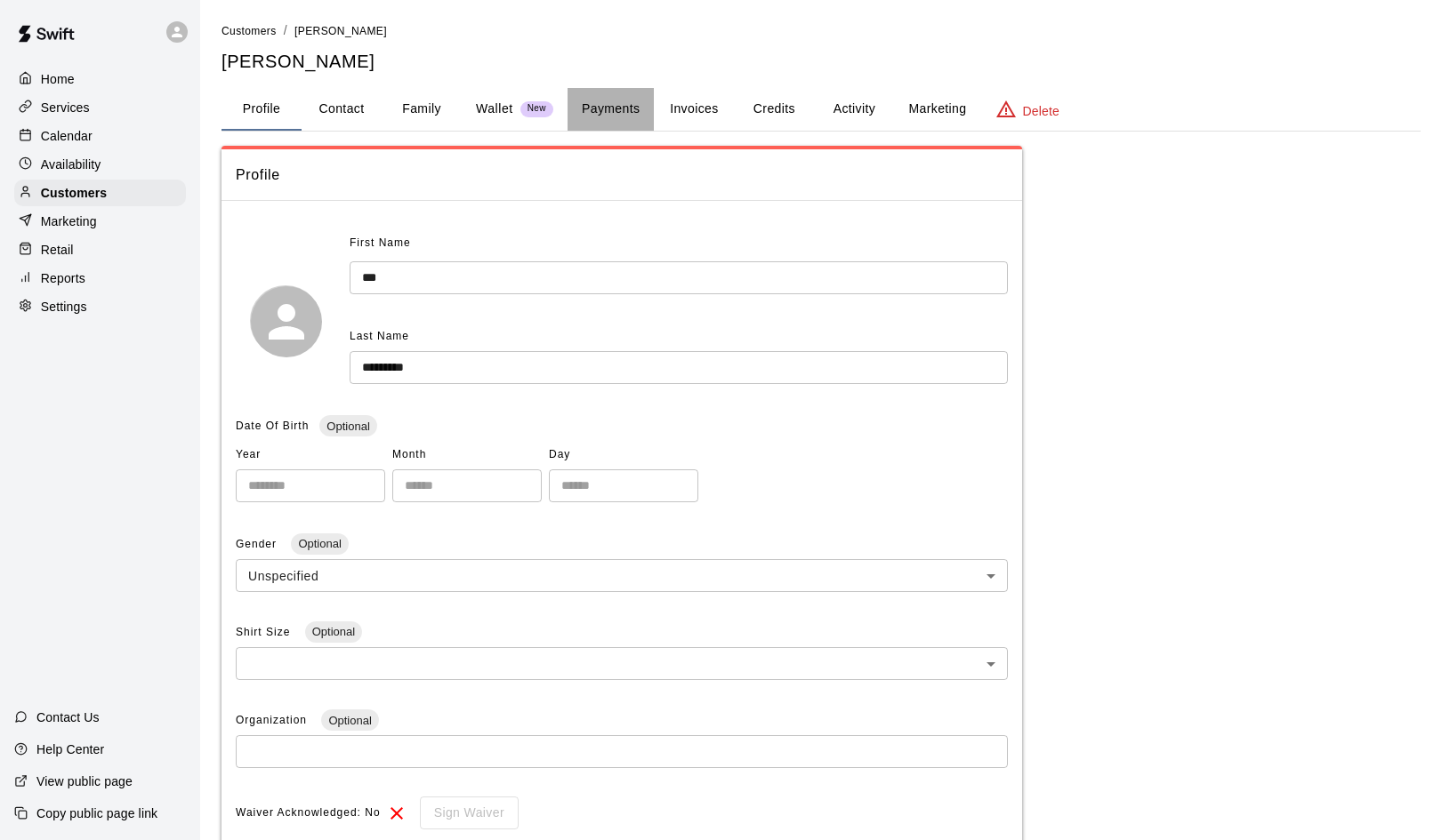
click at [621, 108] on button "Payments" at bounding box center [610, 109] width 86 height 43
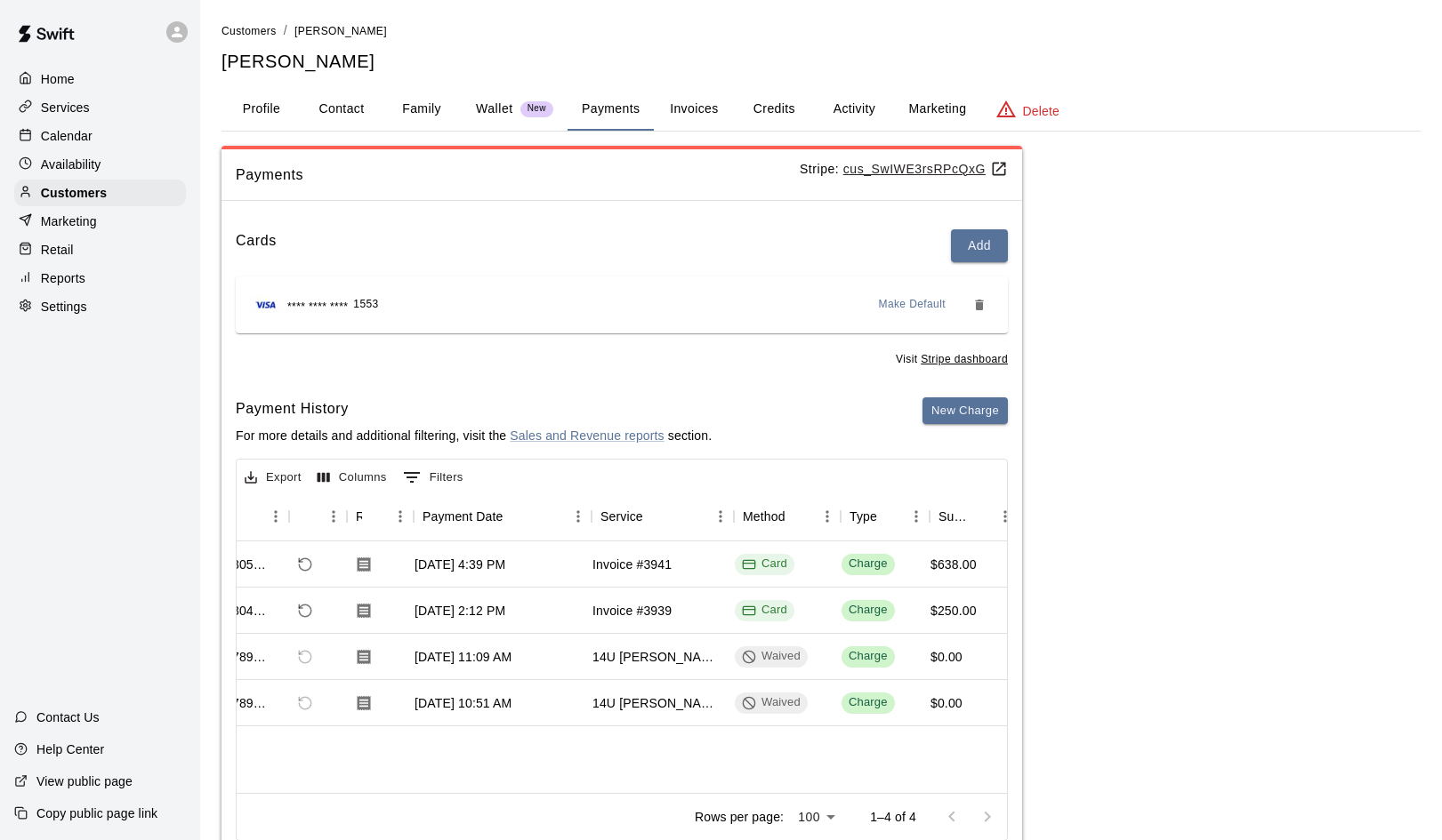
scroll to position [0, 50]
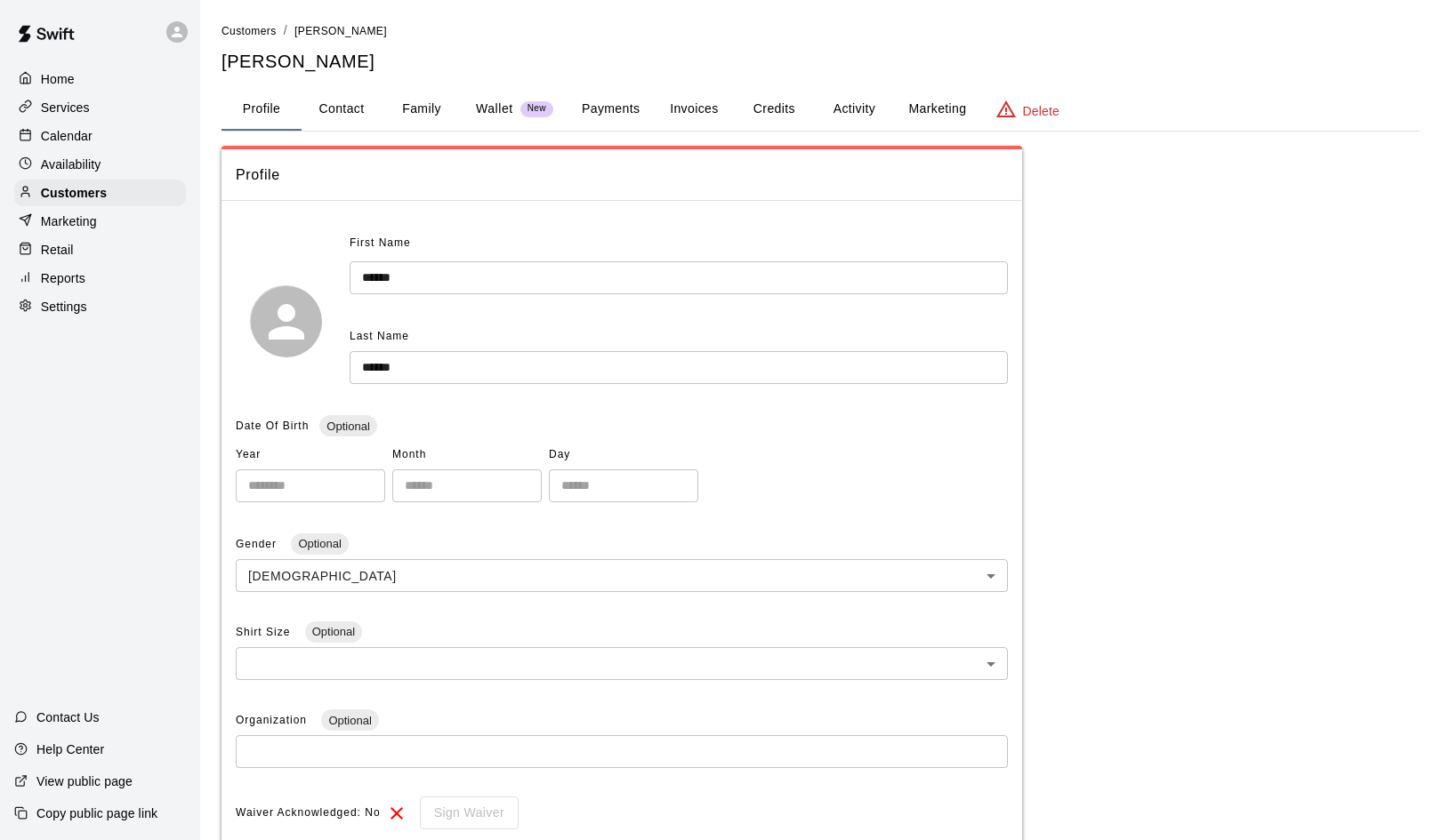
click at [614, 110] on button "Payments" at bounding box center [610, 109] width 86 height 43
click at [612, 108] on button "Payments" at bounding box center [610, 109] width 86 height 43
click at [620, 109] on button "Payments" at bounding box center [610, 109] width 86 height 43
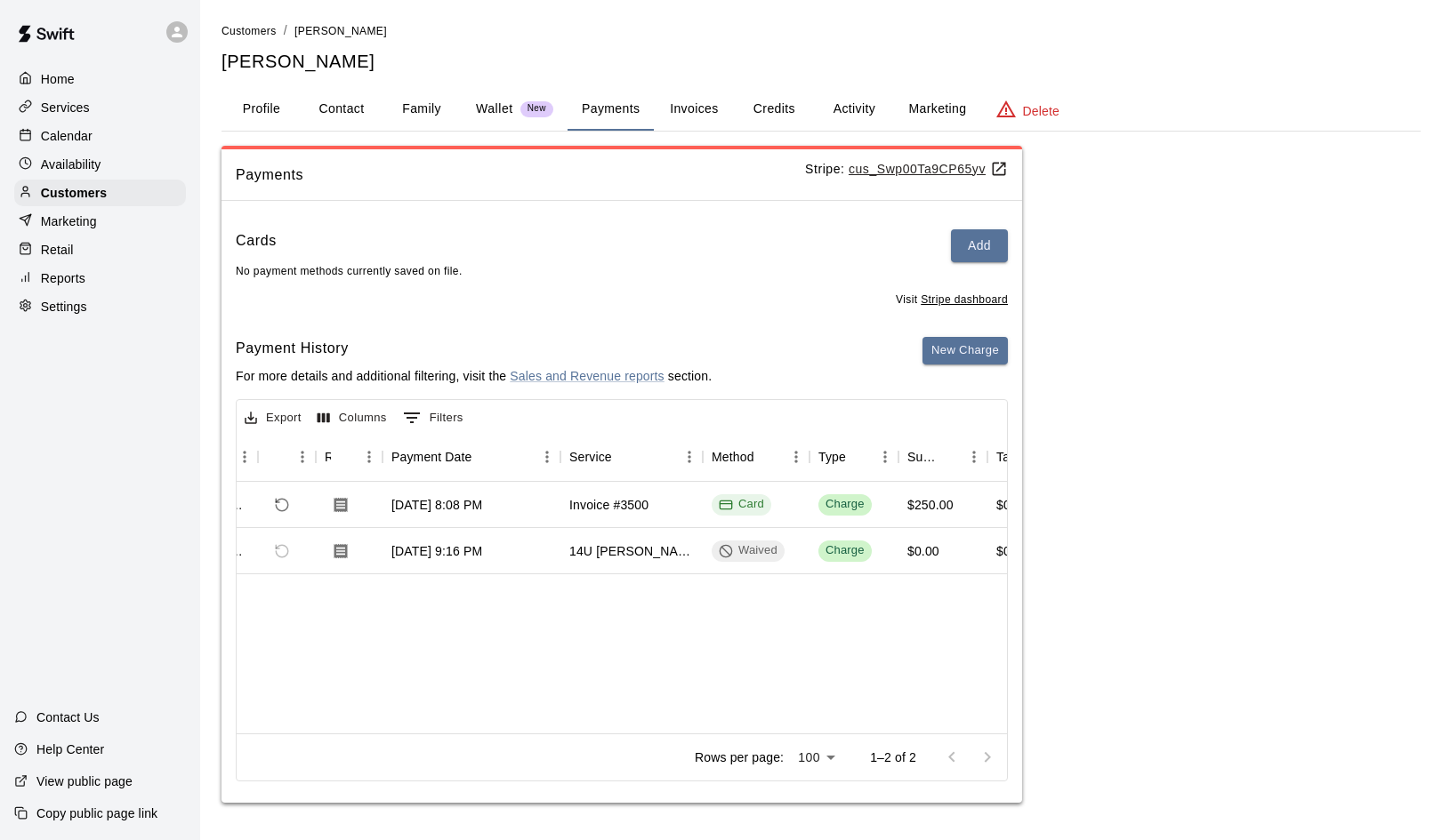
scroll to position [0, 117]
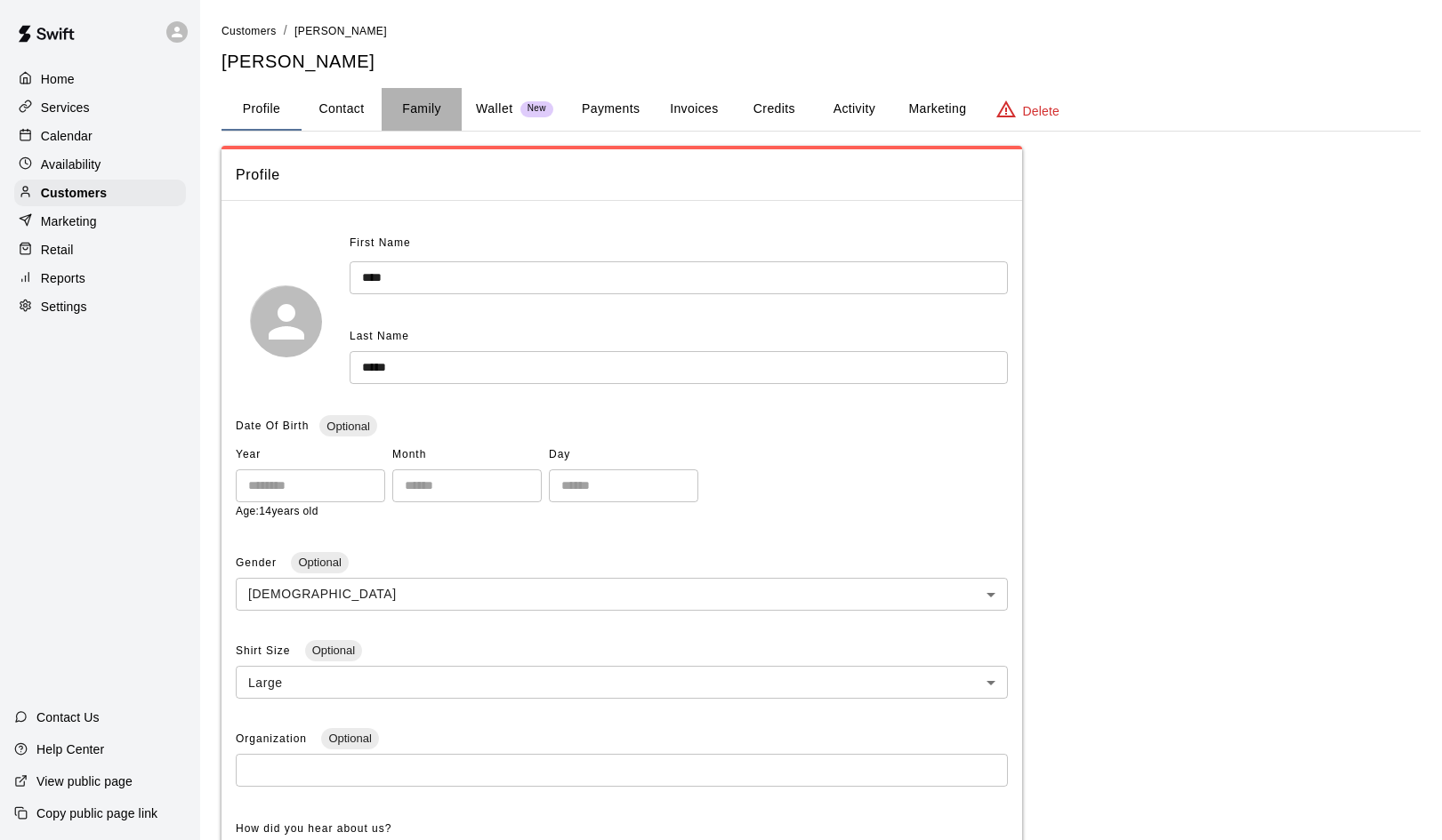
click at [419, 113] on button "Family" at bounding box center [422, 109] width 80 height 43
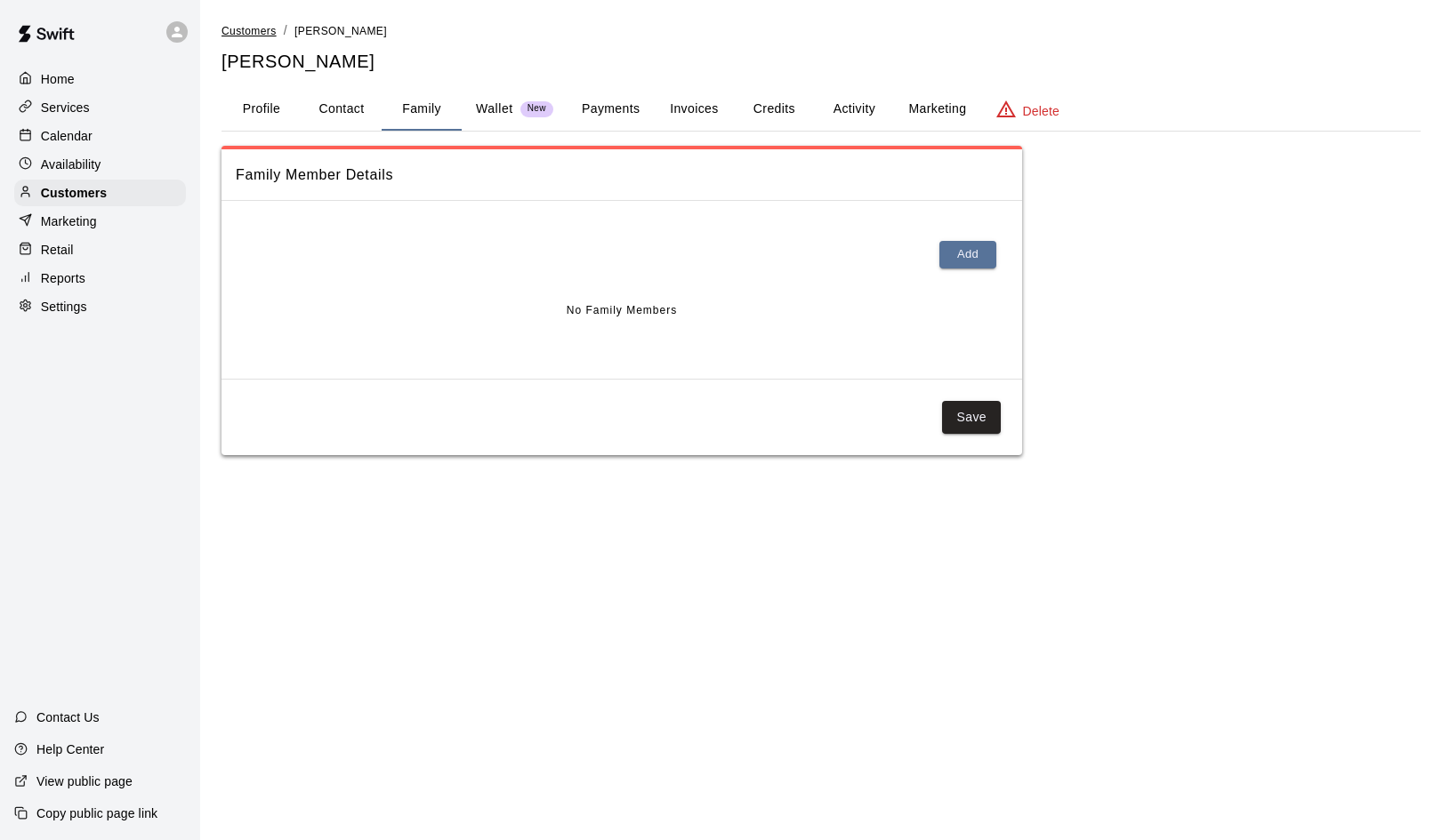
click at [248, 34] on span "Customers" at bounding box center [249, 31] width 55 height 12
